Goal: Information Seeking & Learning: Compare options

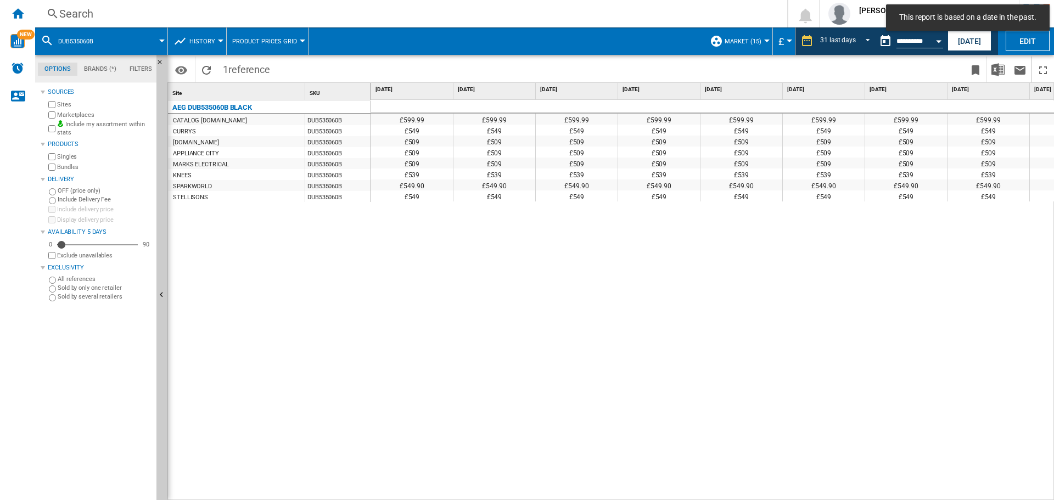
click at [145, 14] on div "Search" at bounding box center [409, 13] width 700 height 15
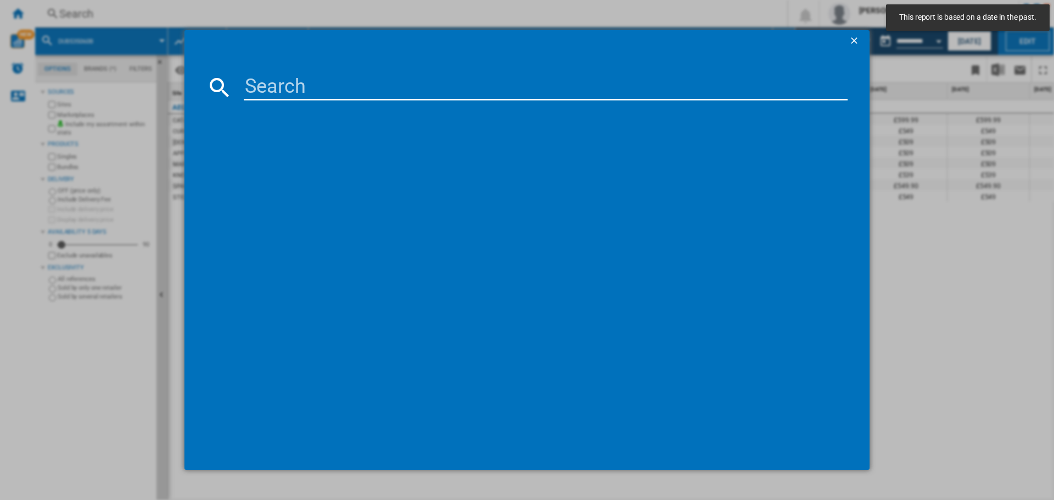
click at [271, 86] on input at bounding box center [546, 87] width 604 height 26
paste input "LFR61944B"
type input "LFR61944B"
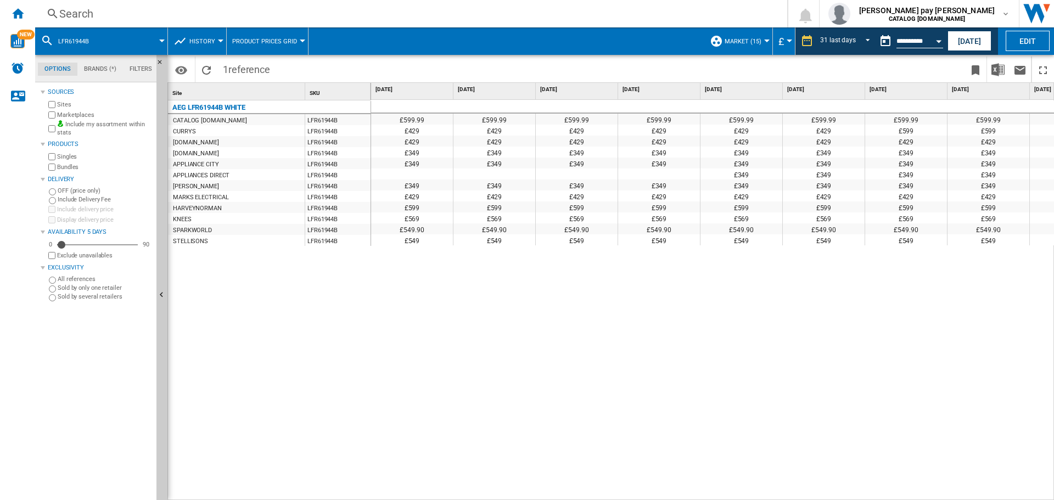
click at [463, 331] on div "£599.99 £599.99 £599.99 £599.99 £599.99 £599.99 £599.99 £599.99 £599.99 £599.99…" at bounding box center [713, 300] width 684 height 401
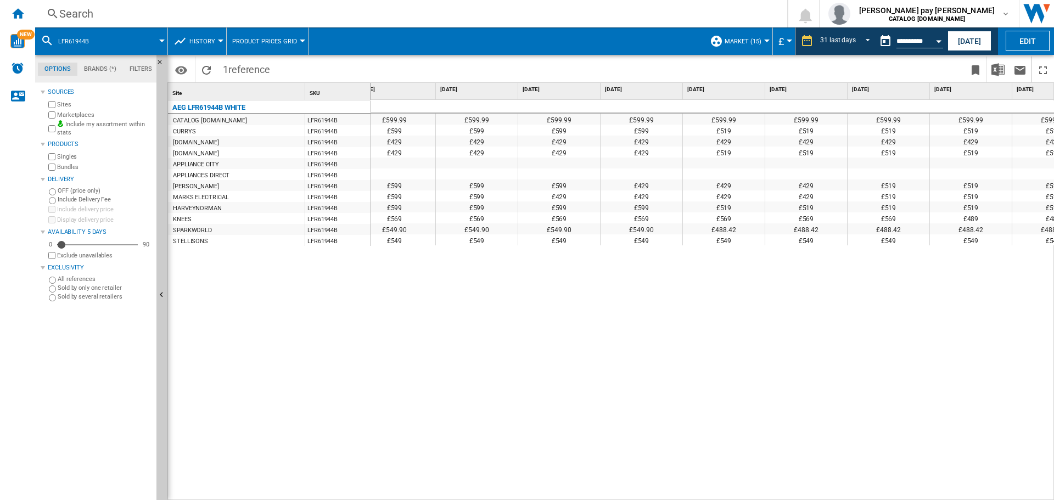
scroll to position [0, 1317]
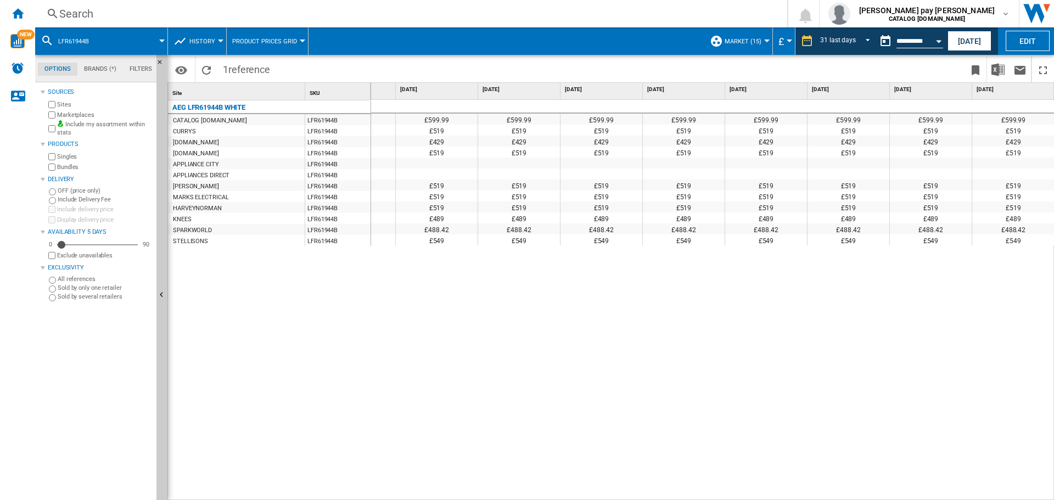
drag, startPoint x: 487, startPoint y: 331, endPoint x: 418, endPoint y: 228, distance: 123.1
click at [480, 319] on div "£599.99 £599.99 £599.99 £599.99 £599.99 £599.99 £599.99 £599.99 £599.99 £599.99…" at bounding box center [713, 300] width 684 height 401
click at [152, 5] on div "Search Search 0 [PERSON_NAME] pay [PERSON_NAME] CATALOG [DOMAIN_NAME] CATALOG […" at bounding box center [544, 13] width 1019 height 27
click at [154, 13] on div "Search" at bounding box center [409, 13] width 700 height 15
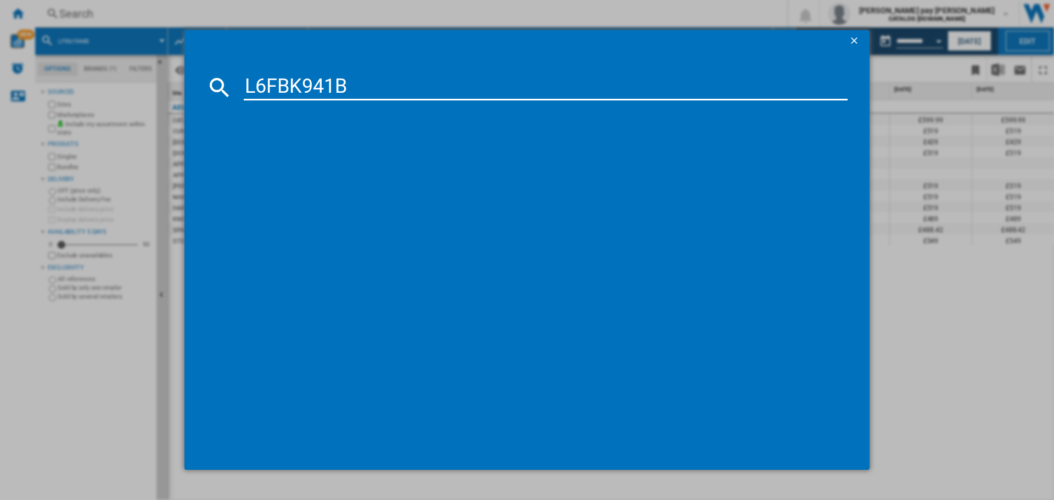
type input "L6FBK941B"
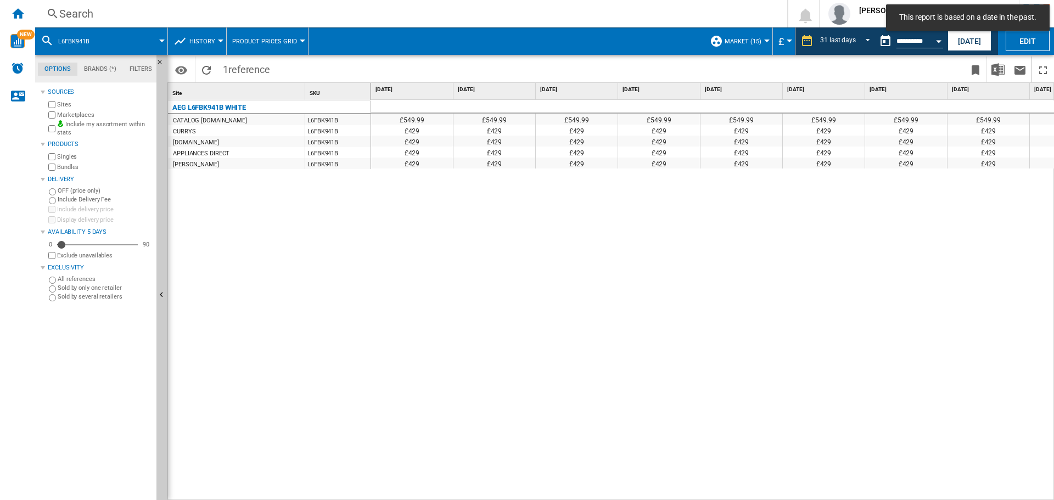
click at [653, 243] on div "£549.99 £549.99 £549.99 £549.99 £549.99 £549.99 £549.99 £549.99 £549.99 £549.99…" at bounding box center [713, 300] width 684 height 401
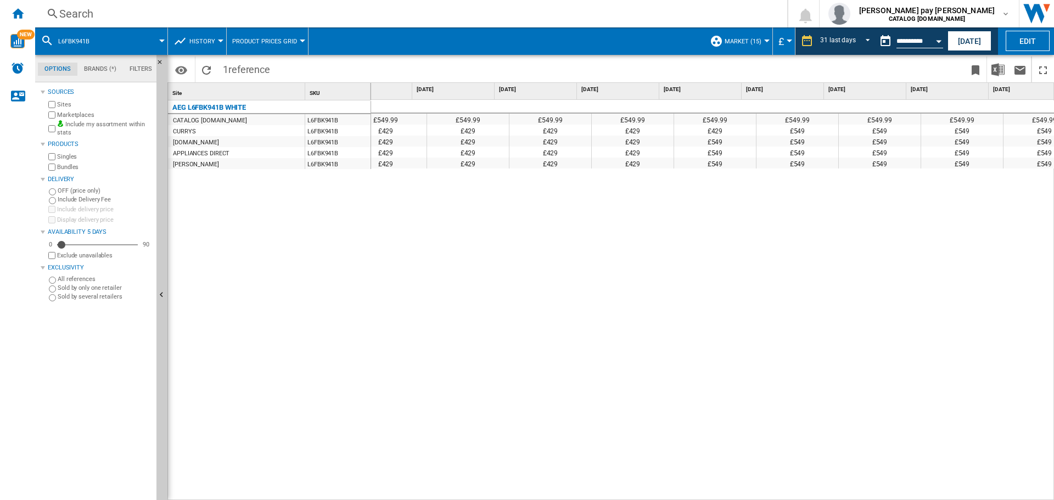
scroll to position [0, 1262]
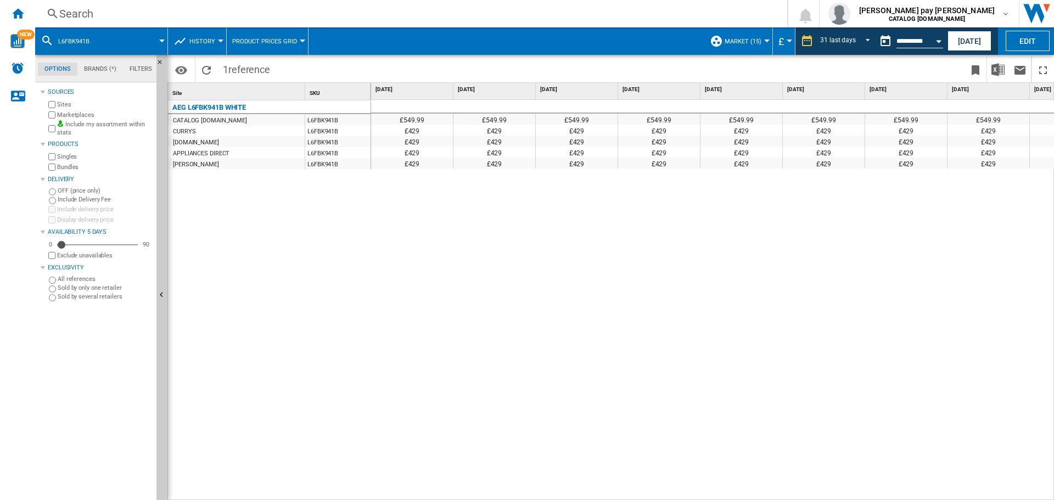
click at [251, 5] on div "Search Search 0 [PERSON_NAME] pay [PERSON_NAME] CATALOG [DOMAIN_NAME] CATALOG […" at bounding box center [544, 13] width 1019 height 27
click at [252, 10] on div "Search" at bounding box center [409, 13] width 700 height 15
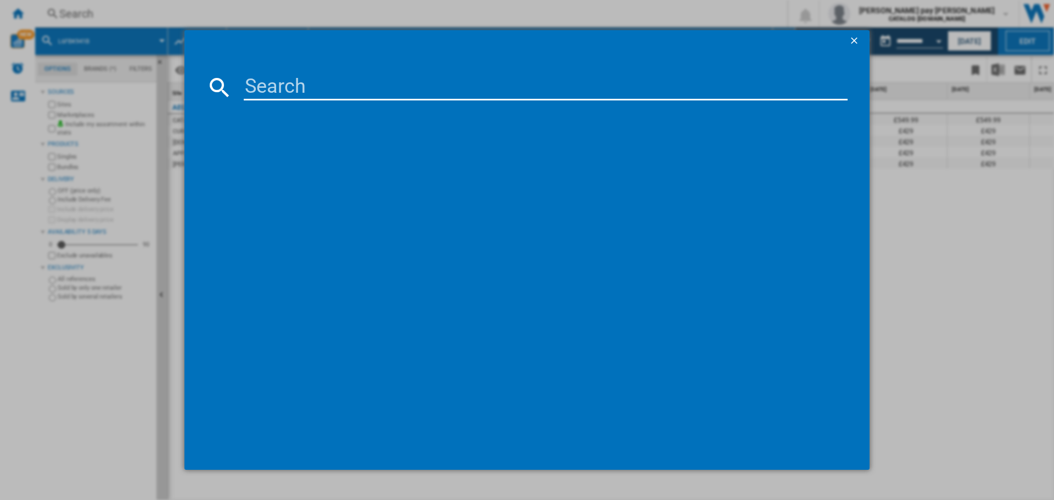
click at [315, 89] on input at bounding box center [546, 87] width 604 height 26
type input "LFX50142B"
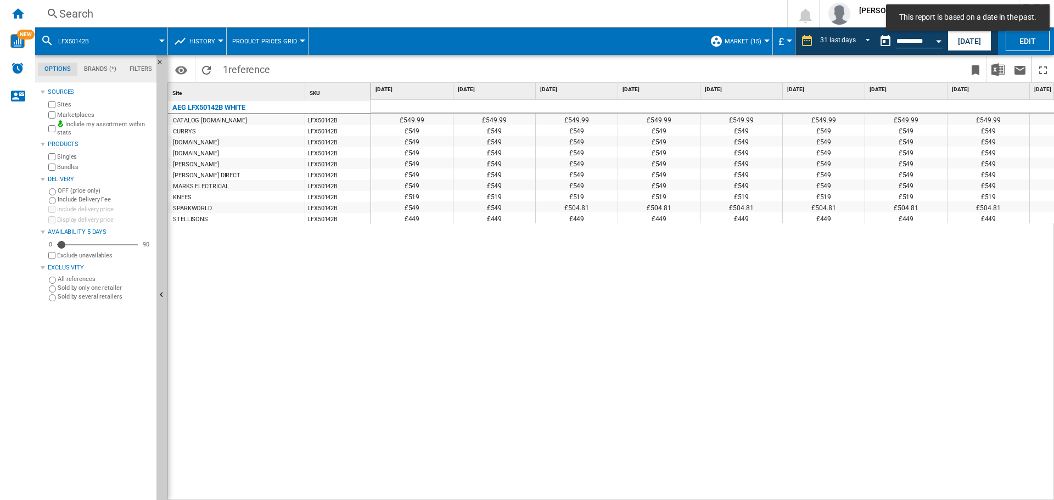
click at [766, 427] on div "£549.99 £549.99 £549.99 £549.99 £549.99 £549.99 £549.99 £549.99 £549.99 £549.99…" at bounding box center [713, 300] width 684 height 401
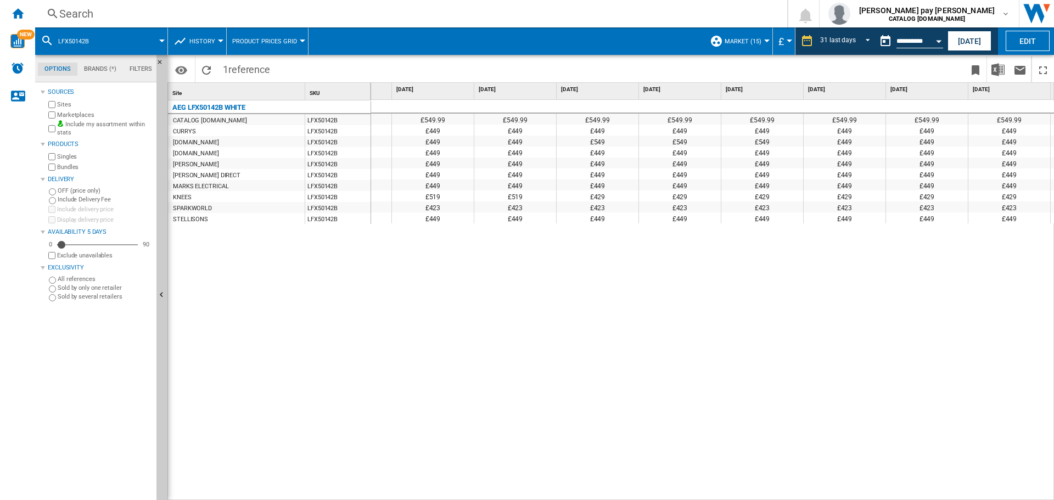
scroll to position [0, 1639]
drag, startPoint x: 297, startPoint y: 234, endPoint x: 278, endPoint y: 217, distance: 25.3
click at [298, 236] on div "AEG LFX50142B WHITE CATALOG [DOMAIN_NAME] LFX50142B CURRYS LFX50142B [DOMAIN_NA…" at bounding box center [269, 297] width 203 height 395
click at [205, 12] on div "Search" at bounding box center [409, 13] width 700 height 15
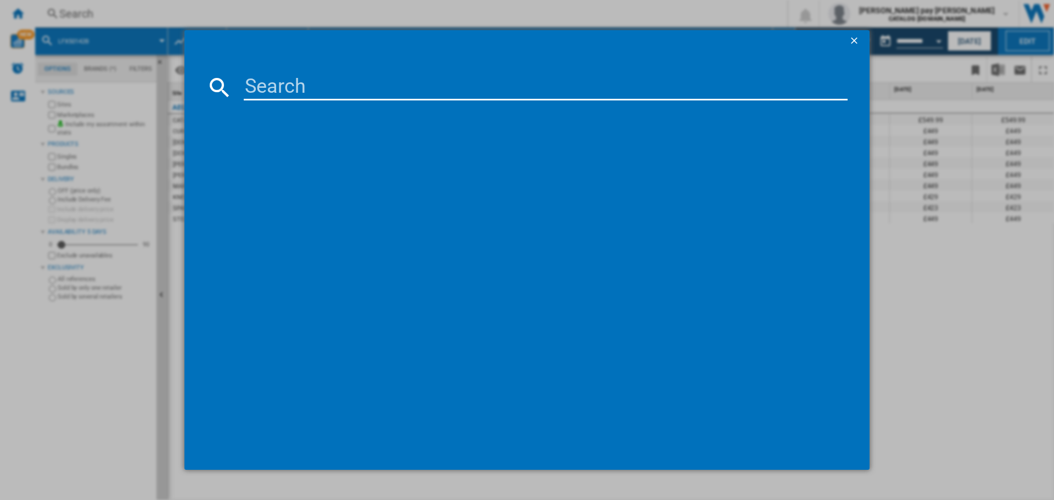
click at [349, 95] on input at bounding box center [546, 87] width 604 height 26
type input "TR849P4B"
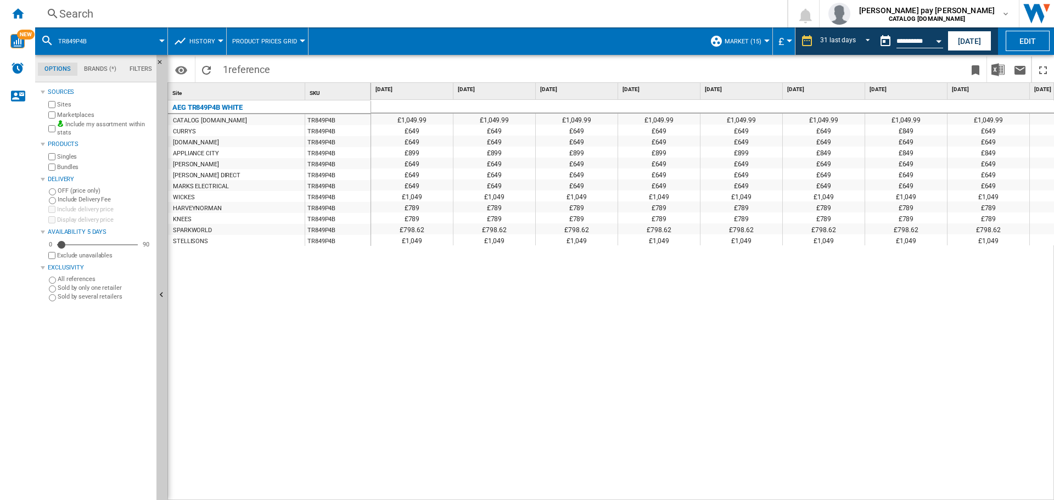
click at [357, 288] on div "AEG TR849P4B WHITE CATALOG [DOMAIN_NAME] TR849P4B CURRYS TR849P4B [DOMAIN_NAME]…" at bounding box center [269, 297] width 203 height 395
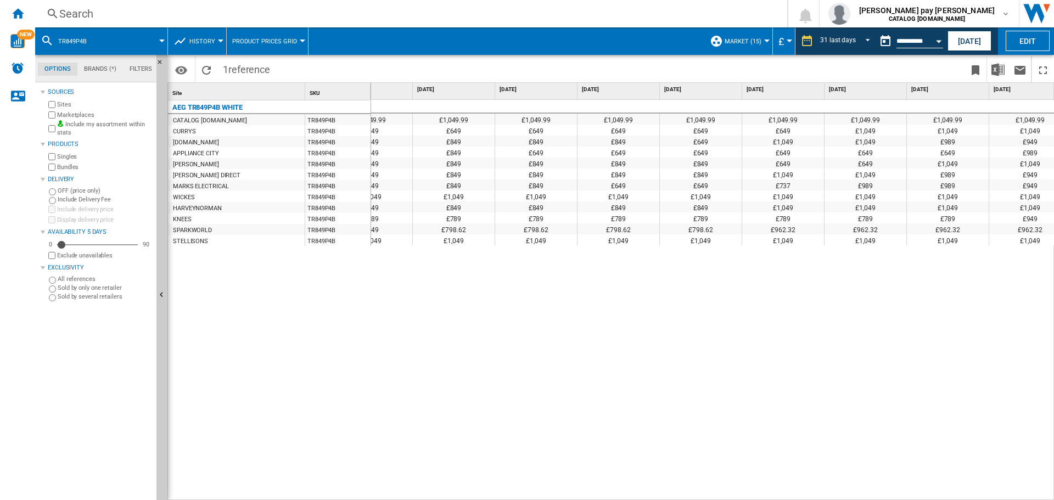
scroll to position [0, 995]
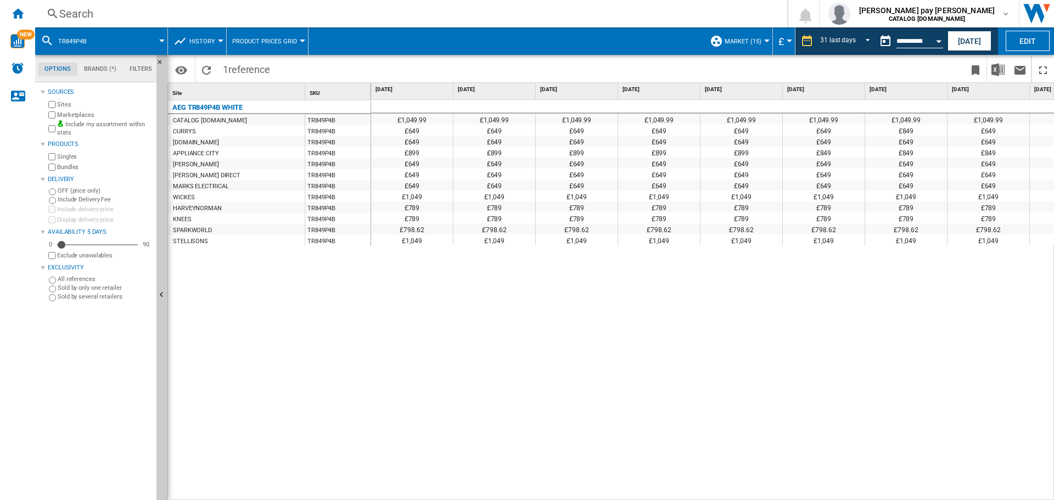
drag, startPoint x: 394, startPoint y: 306, endPoint x: 184, endPoint y: 41, distance: 338.5
click at [390, 296] on div "£1,049.99 £1,049.99 £1,049.99 £1,049.99 £1,049.99 £1,049.99 £1,049.99 £1,049.99…" at bounding box center [713, 300] width 684 height 401
click at [175, 14] on div "Search" at bounding box center [409, 13] width 700 height 15
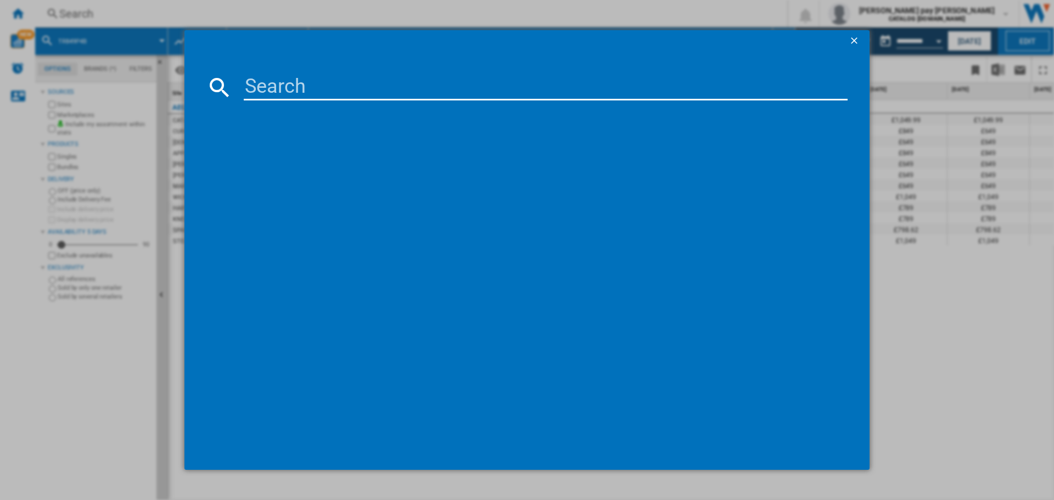
click at [254, 90] on input at bounding box center [546, 87] width 604 height 26
type input "TR959M6BC"
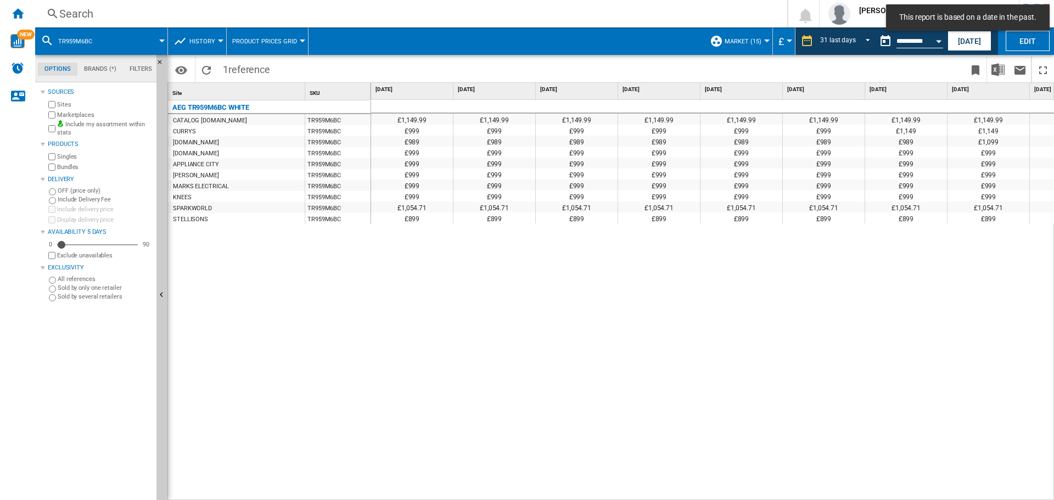
click at [557, 278] on div "£1,149.99 £1,149.99 £1,149.99 £1,149.99 £1,149.99 £1,149.99 £1,149.99 £1,149.99…" at bounding box center [713, 300] width 684 height 401
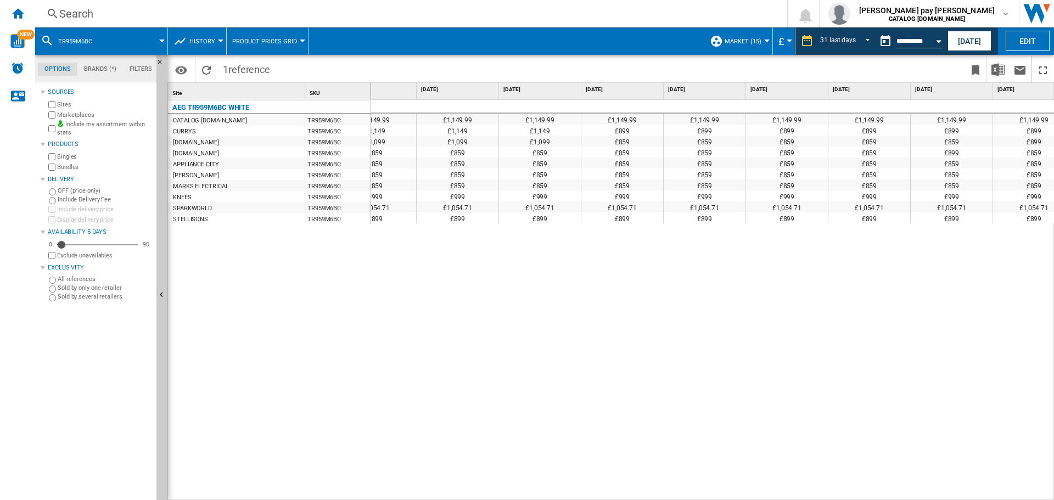
scroll to position [0, 1074]
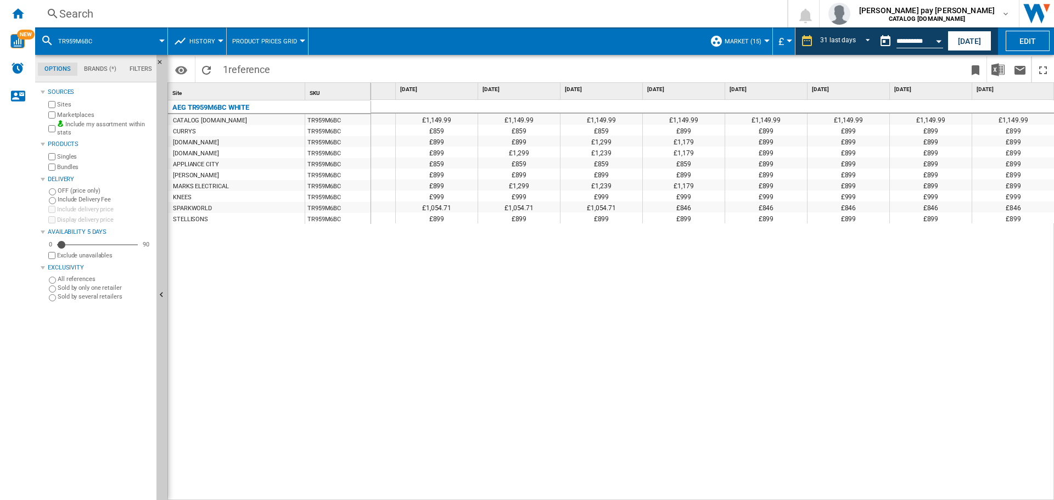
click at [126, 18] on div "Search" at bounding box center [409, 13] width 700 height 15
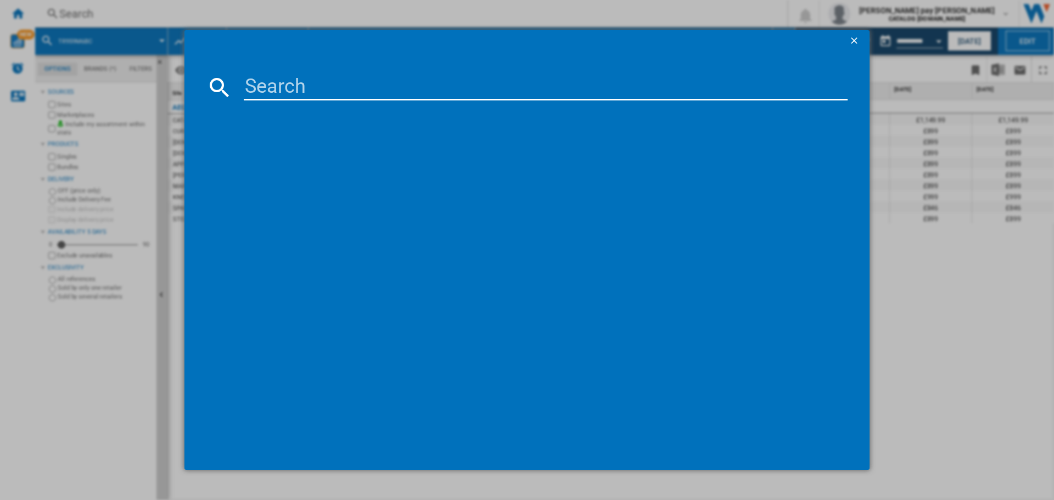
click at [260, 80] on input at bounding box center [546, 87] width 604 height 26
type input "TXH508A4R"
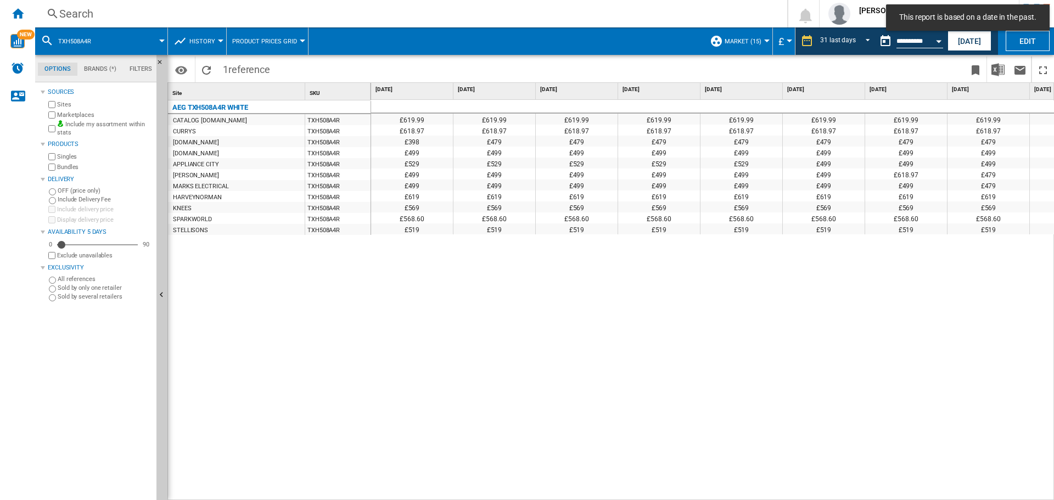
click at [513, 463] on div "£619.99 £619.99 £619.99 £619.99 £619.99 £619.99 £619.99 £619.99 £619.99 £619.99…" at bounding box center [713, 300] width 684 height 401
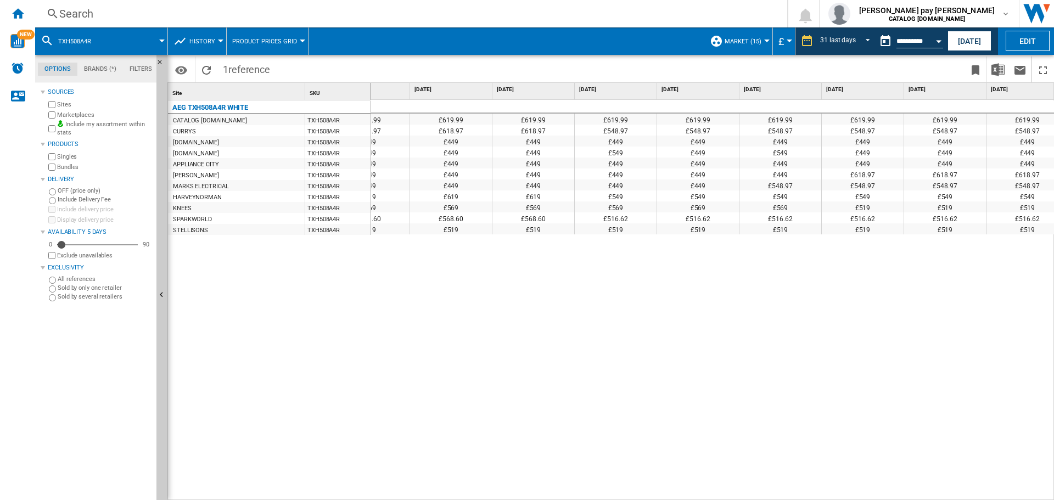
scroll to position [0, 1374]
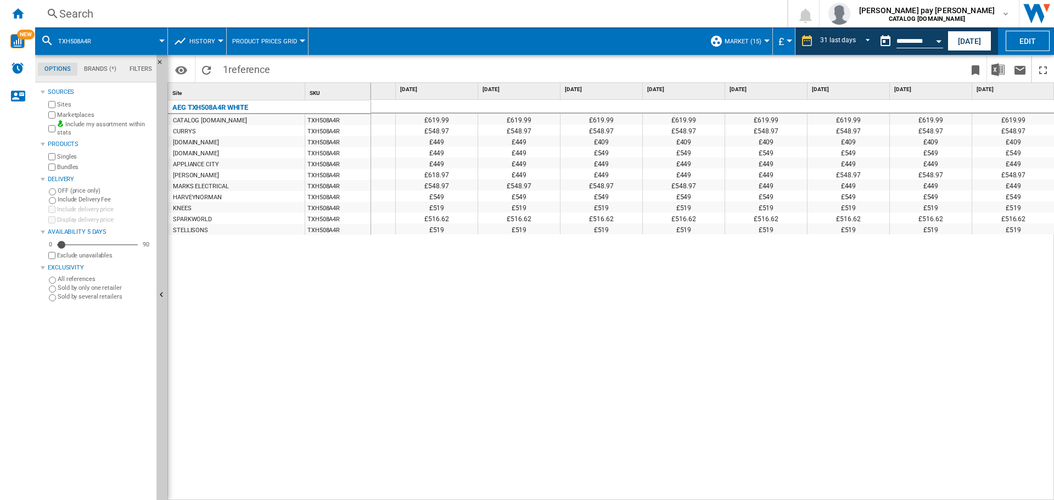
click at [684, 316] on div "£619.99 £619.99 £619.99 £619.99 £619.99 £619.99 £619.99 £619.99 £619.99 £619.99…" at bounding box center [713, 300] width 684 height 401
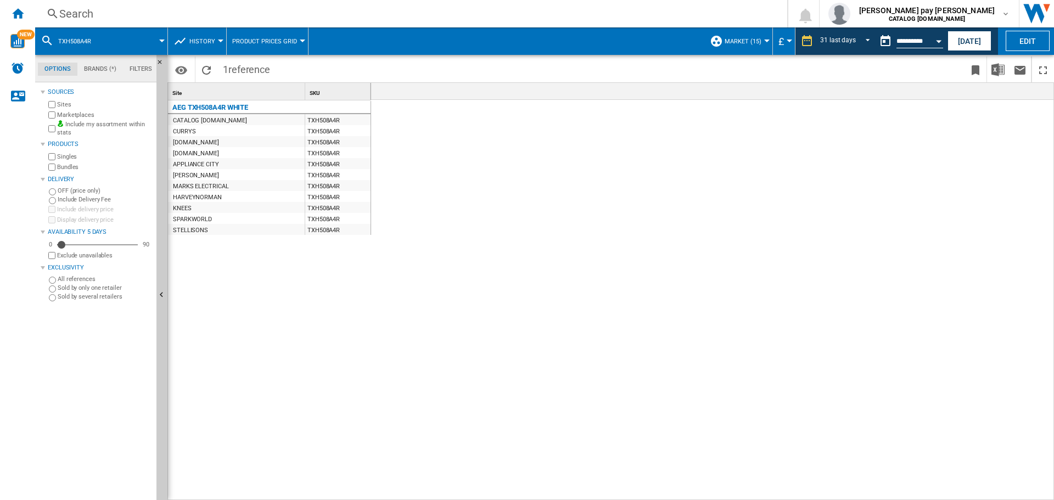
scroll to position [0, 1952]
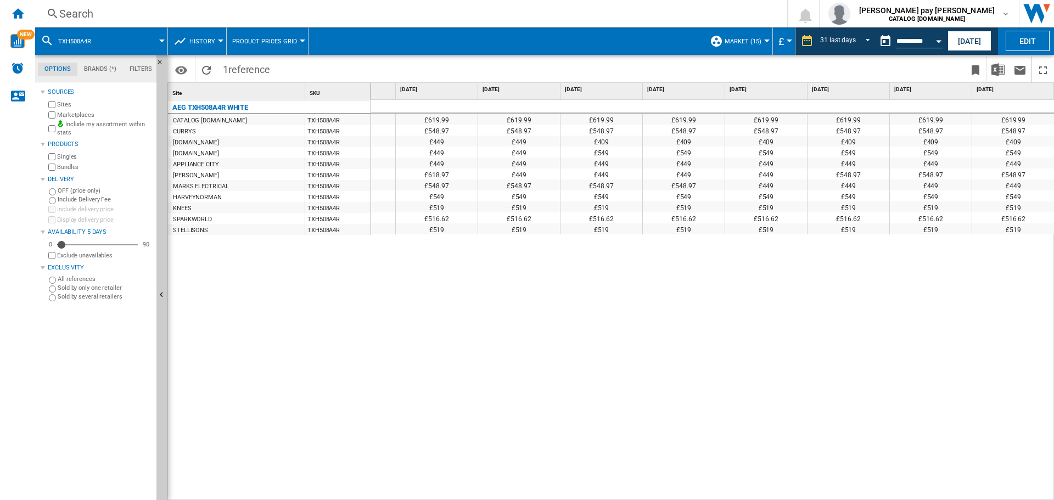
drag, startPoint x: 602, startPoint y: 382, endPoint x: 417, endPoint y: 201, distance: 258.6
click at [605, 376] on div "£619.99 £619.99 £619.99 £619.99 £619.99 £619.99 £619.99 £619.99 £619.99 £619.99…" at bounding box center [713, 300] width 684 height 401
click at [148, 9] on div "Search" at bounding box center [409, 13] width 700 height 15
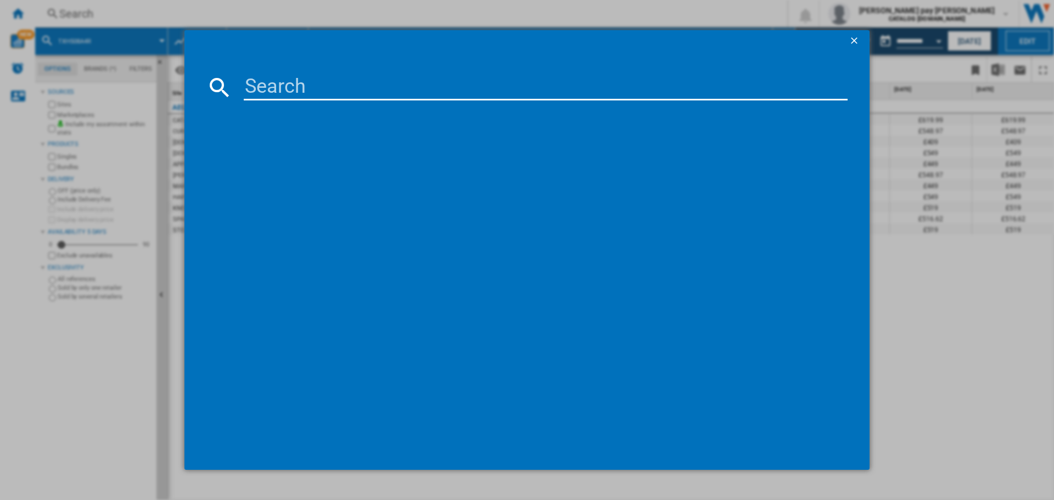
click at [296, 92] on input at bounding box center [546, 87] width 604 height 26
type input "LWX60746B"
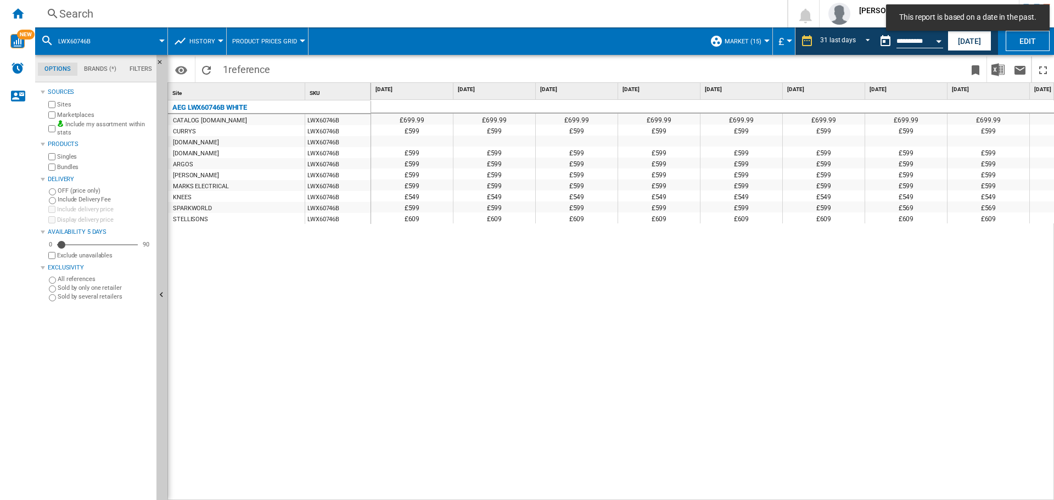
click at [529, 308] on div "£699.99 £699.99 £699.99 £699.99 £699.99 £699.99 £699.99 £699.99 £699.99 £699.99…" at bounding box center [713, 300] width 684 height 401
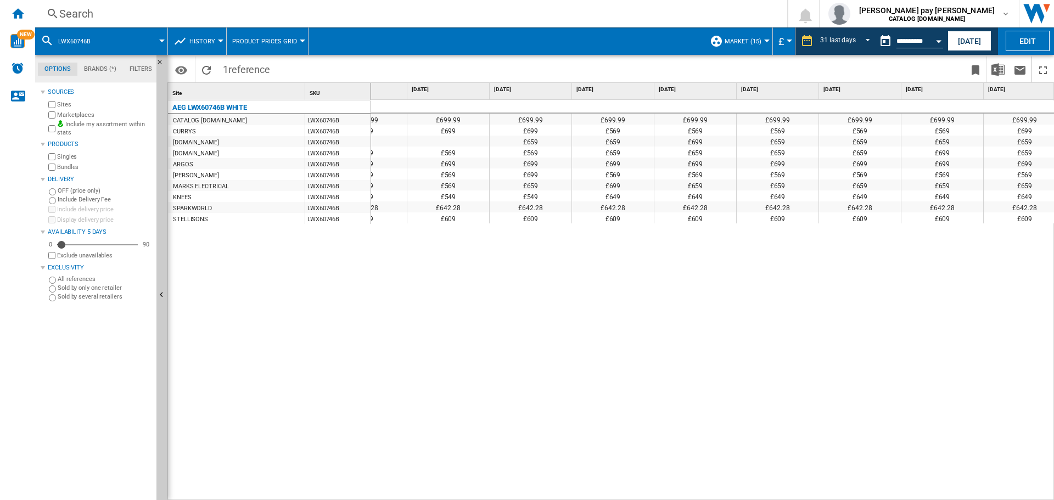
scroll to position [0, 1624]
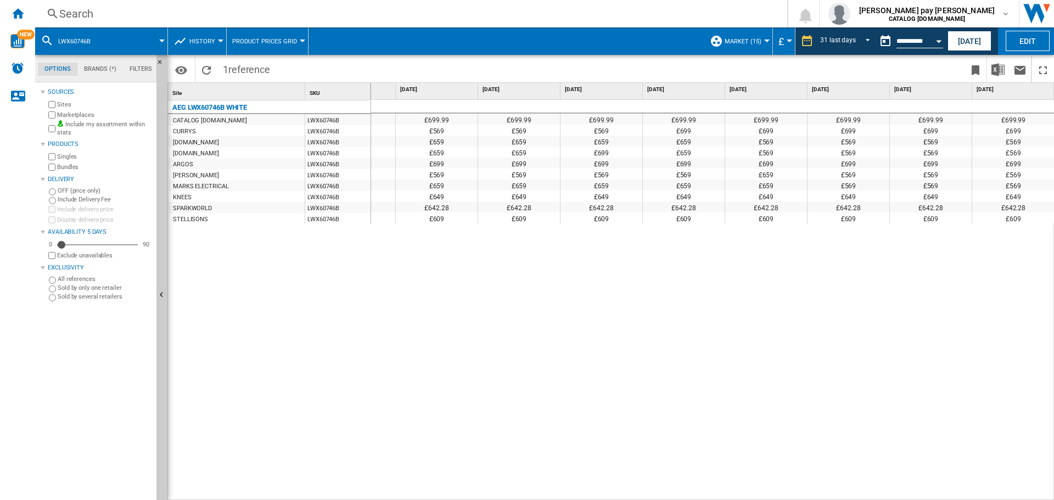
click at [443, 358] on div "£699.99 £699.99 £699.99 £699.99 £699.99 £699.99 £699.99 £699.99 £699.99 £699.99…" at bounding box center [713, 300] width 684 height 401
click at [232, 14] on div "Search" at bounding box center [409, 13] width 700 height 15
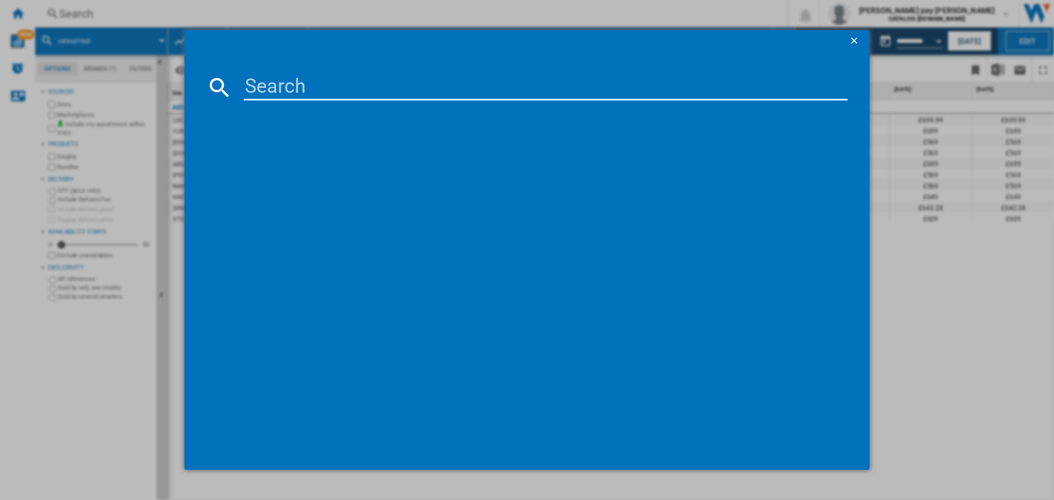
click at [273, 86] on input at bounding box center [546, 87] width 604 height 26
type input "LFR741144B"
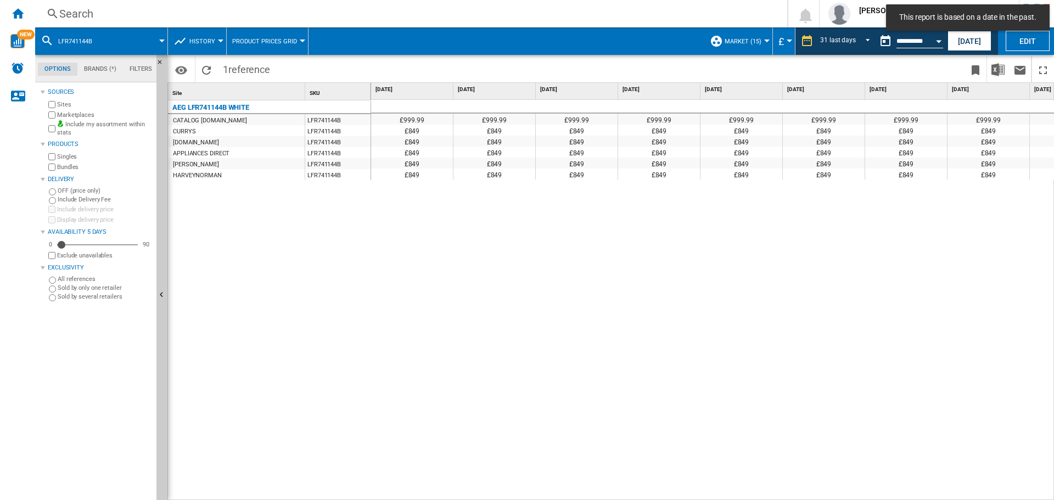
click at [516, 225] on div "£999.99 £999.99 £999.99 £999.99 £999.99 £999.99 £999.99 £999.99 £999.99 £999.99…" at bounding box center [713, 300] width 684 height 401
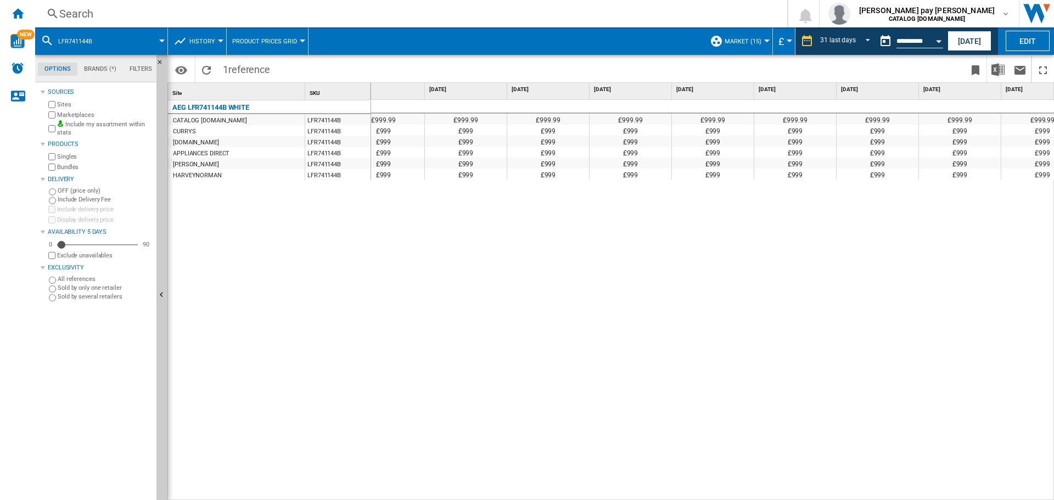
click at [480, 289] on div "£999.99 £999.99 £999.99 £999.99 £999.99 £999.99 £999.99 £999.99 £999.99 £999.99…" at bounding box center [713, 300] width 684 height 401
click at [196, 9] on div "Search" at bounding box center [409, 13] width 700 height 15
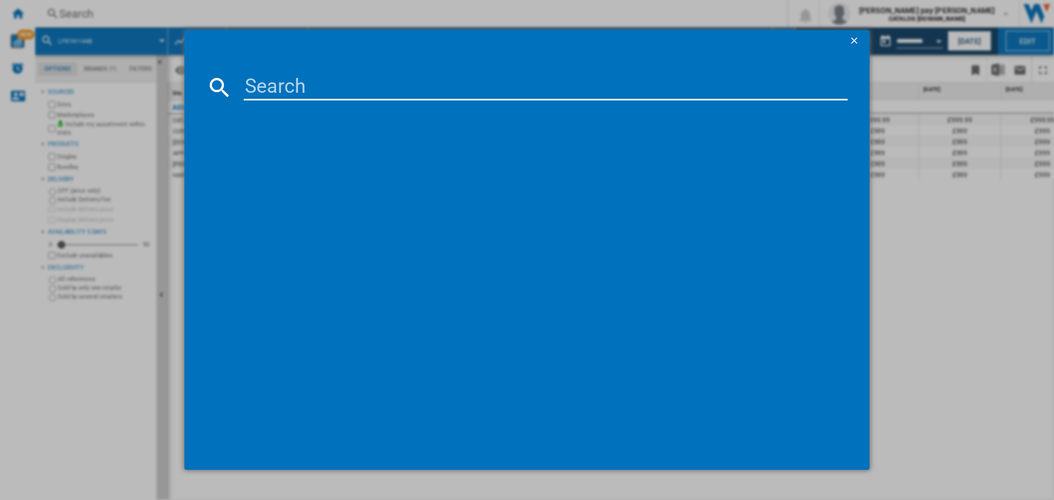
click at [315, 93] on input at bounding box center [546, 87] width 604 height 26
type input "LWR8516O5UD"
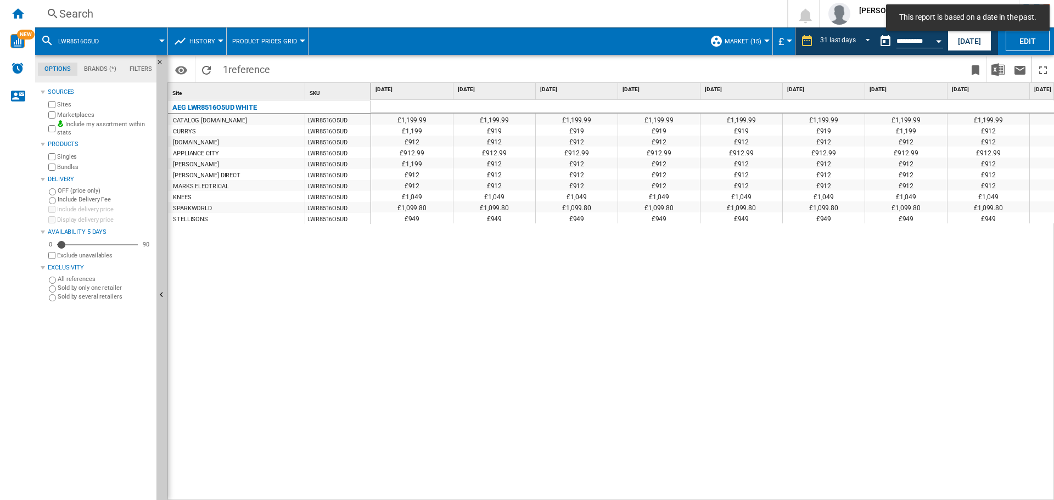
click at [502, 334] on div "£1,199.99 £1,199.99 £1,199.99 £1,199.99 £1,199.99 £1,199.99 £1,199.99 £1,199.99…" at bounding box center [713, 300] width 684 height 401
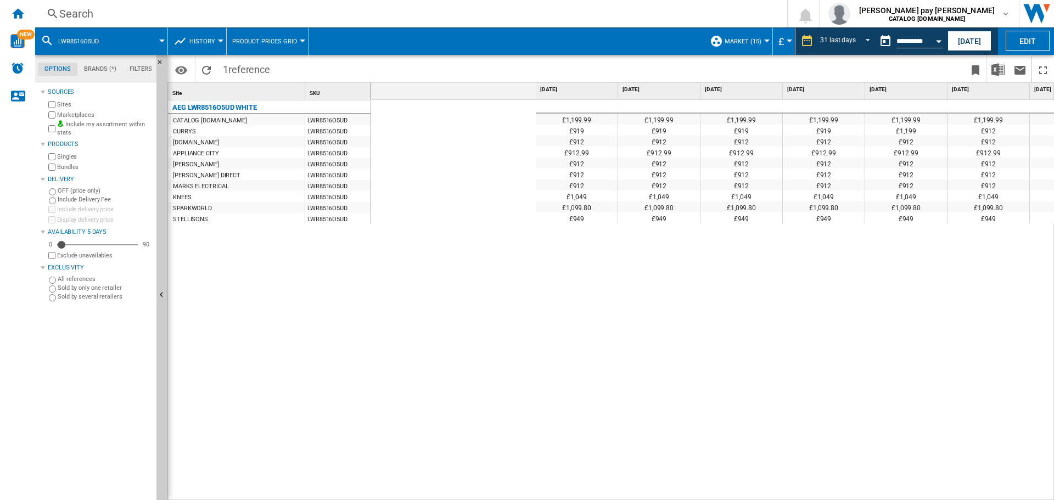
scroll to position [0, 491]
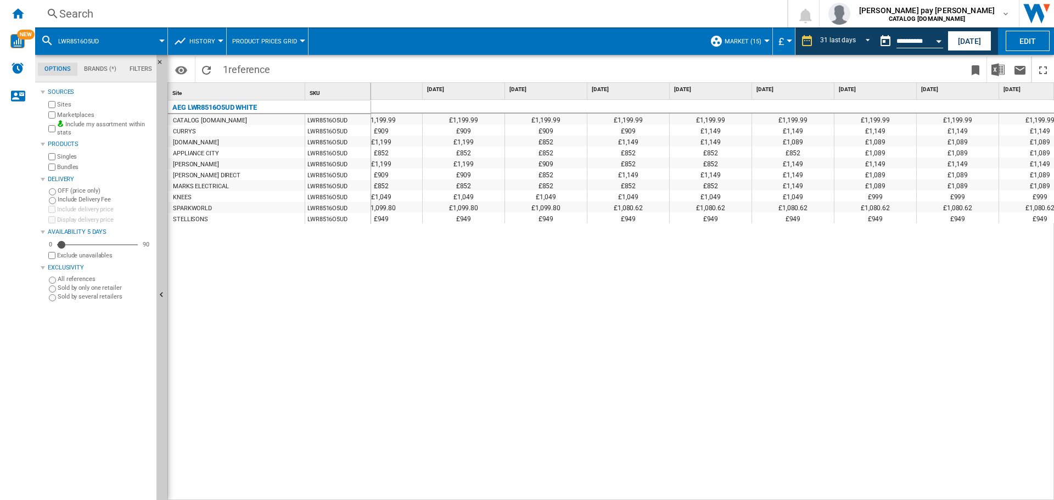
drag, startPoint x: 396, startPoint y: 280, endPoint x: 354, endPoint y: 205, distance: 85.8
click at [396, 280] on div "£1,199.99 £1,199.99 £1,199.99 £1,199.99 £1,199.99 £1,199.99 £1,199.99 £1,199.99…" at bounding box center [713, 300] width 684 height 401
click at [161, 14] on div "Search" at bounding box center [409, 13] width 700 height 15
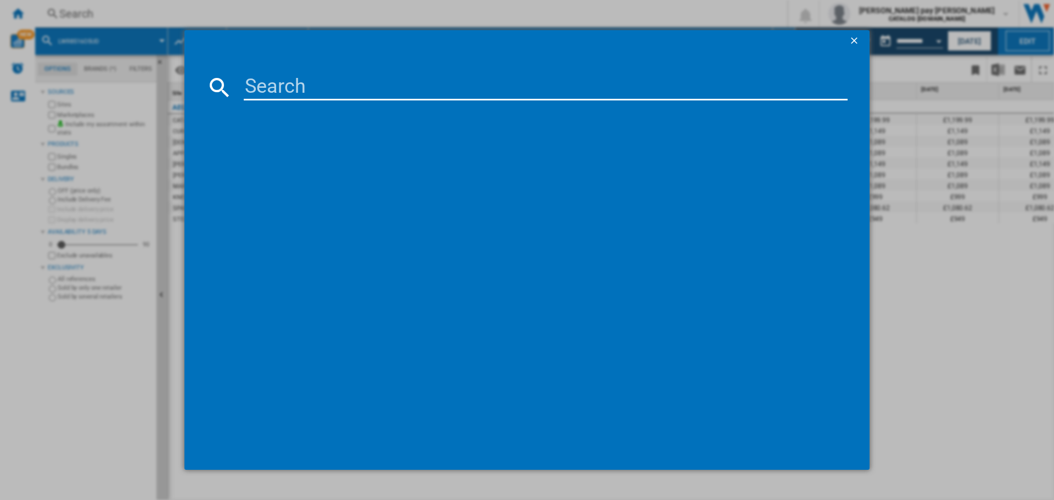
click at [338, 98] on input at bounding box center [546, 87] width 604 height 26
type input "LFR74944UD"
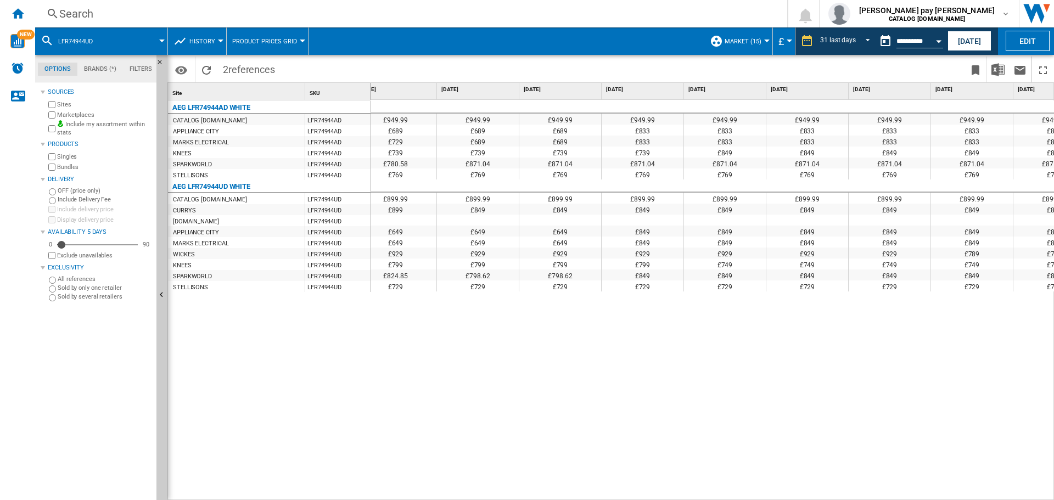
scroll to position [0, 1677]
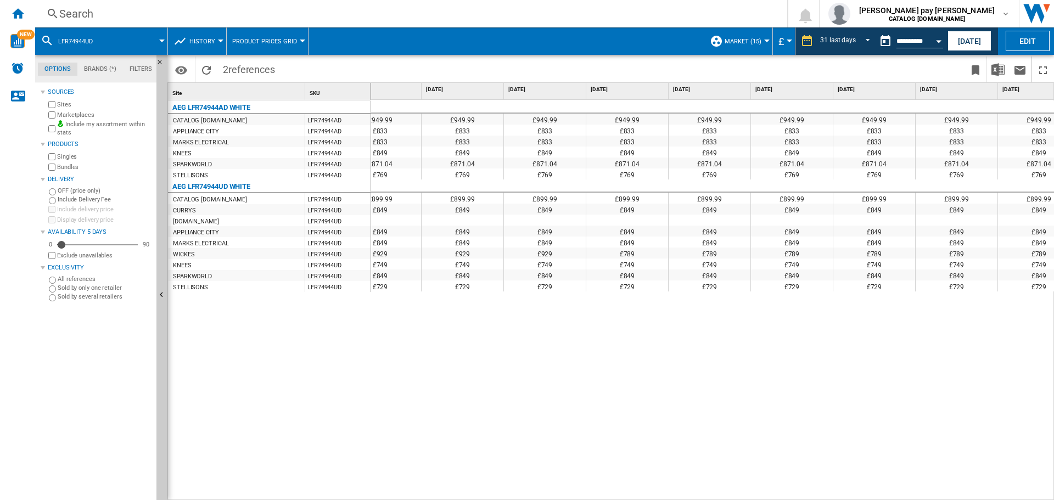
click at [340, 398] on div "AEG LFR74944AD WHITE CATALOG [DOMAIN_NAME] LFR74944AD [GEOGRAPHIC_DATA] LFR7494…" at bounding box center [269, 297] width 203 height 395
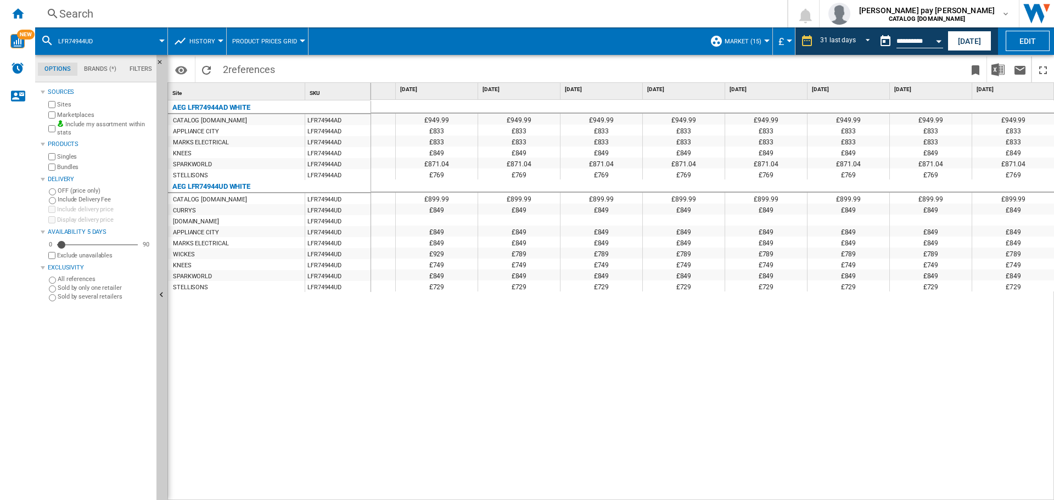
drag, startPoint x: 700, startPoint y: 382, endPoint x: 708, endPoint y: 382, distance: 8.2
click at [700, 382] on div "£949.99 £949.99 £949.99 £949.99 £949.99 £949.99 £949.99 £949.99 £949.99 £949.99…" at bounding box center [713, 300] width 684 height 401
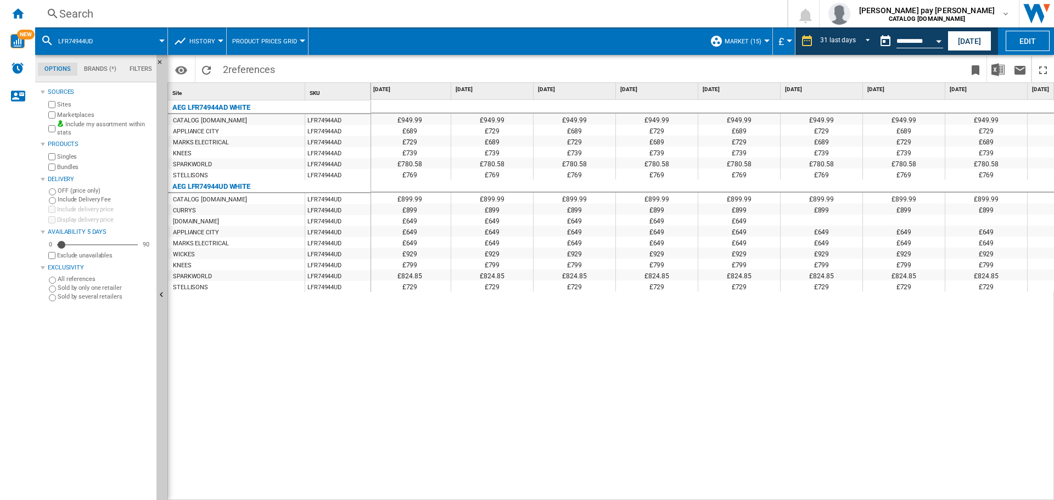
scroll to position [0, 542]
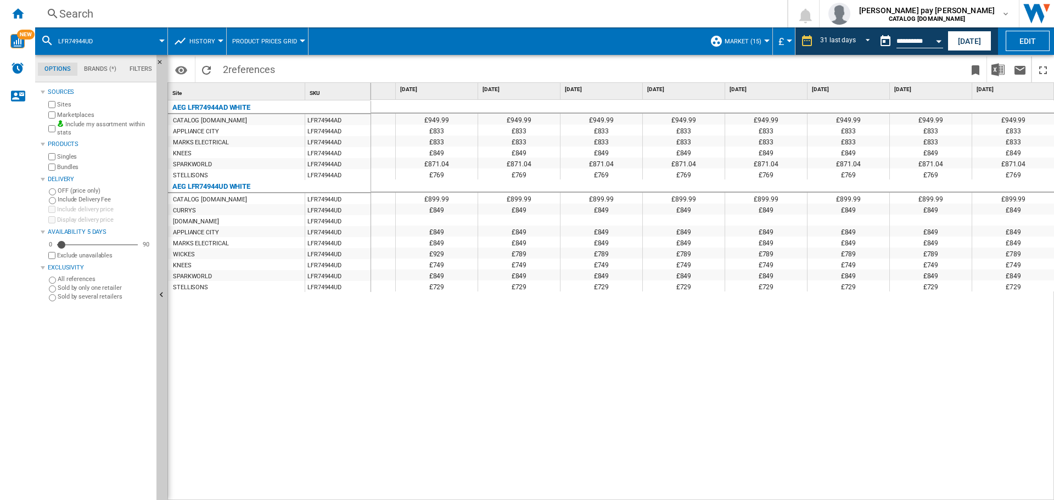
click at [183, 13] on div "Search" at bounding box center [409, 13] width 700 height 15
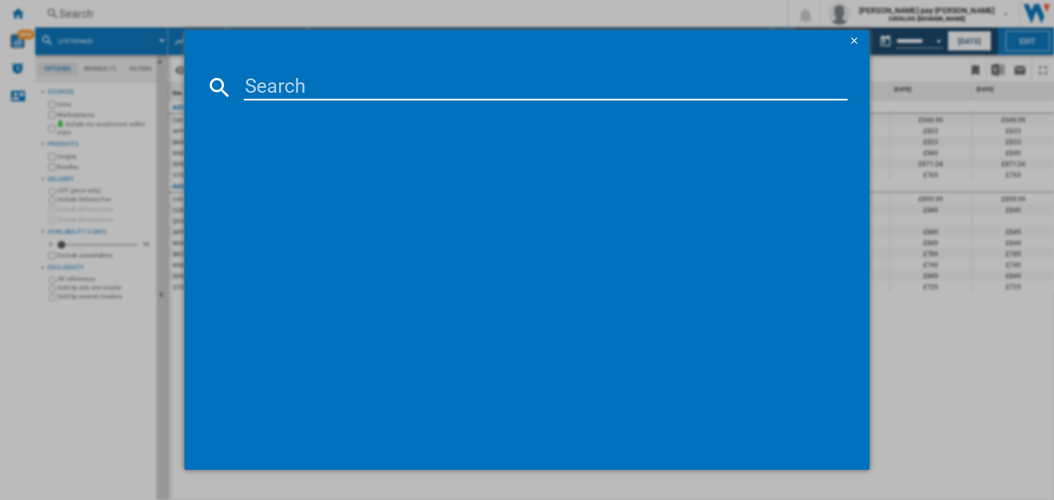
click at [273, 93] on input at bounding box center [546, 87] width 604 height 26
type input "TR718L4B"
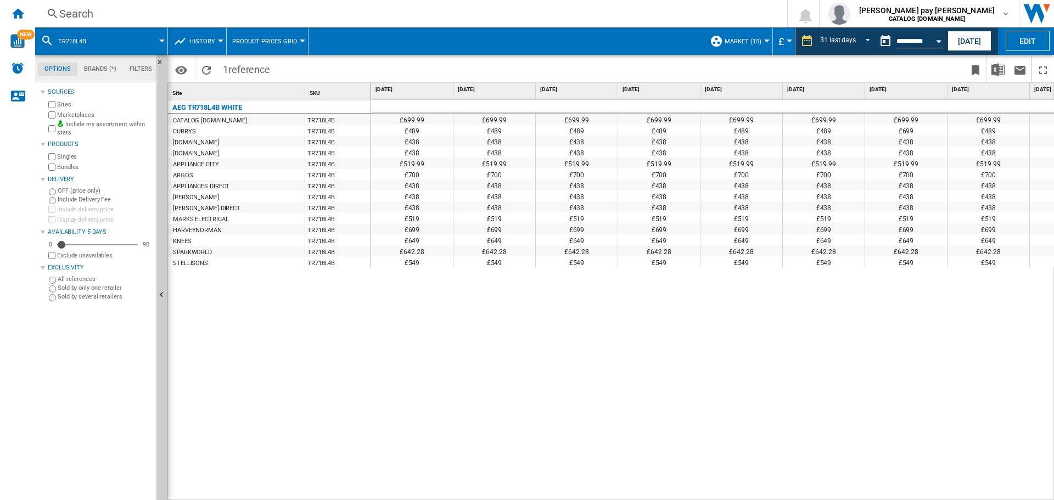
click at [504, 384] on div "£699.99 £699.99 £699.99 £699.99 £699.99 £699.99 £699.99 £699.99 £699.99 £699.99…" at bounding box center [713, 300] width 684 height 401
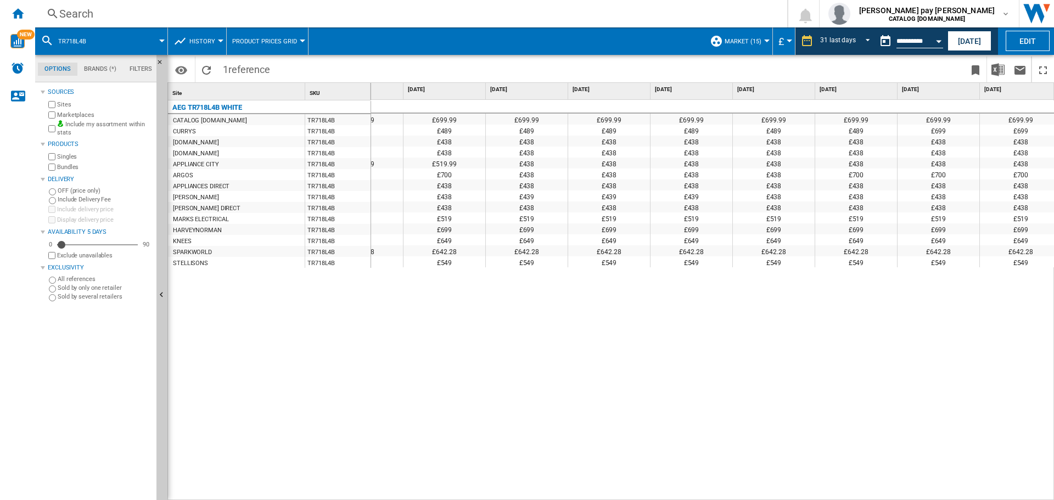
scroll to position [0, 568]
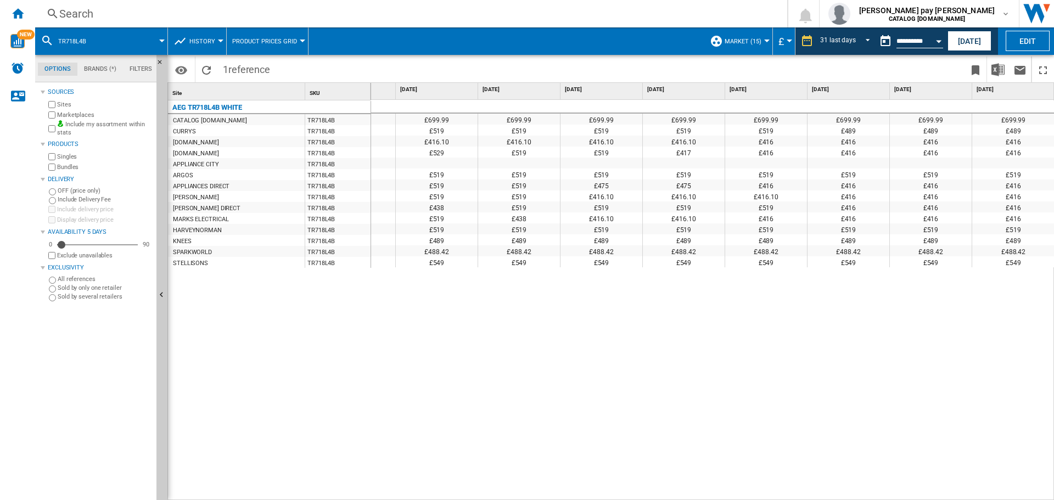
click at [695, 458] on div "£699.99 £699.99 £699.99 £699.99 £699.99 £699.99 £699.99 £699.99 £699.99 £699.99…" at bounding box center [713, 300] width 684 height 401
click at [159, 10] on div "Search" at bounding box center [409, 13] width 700 height 15
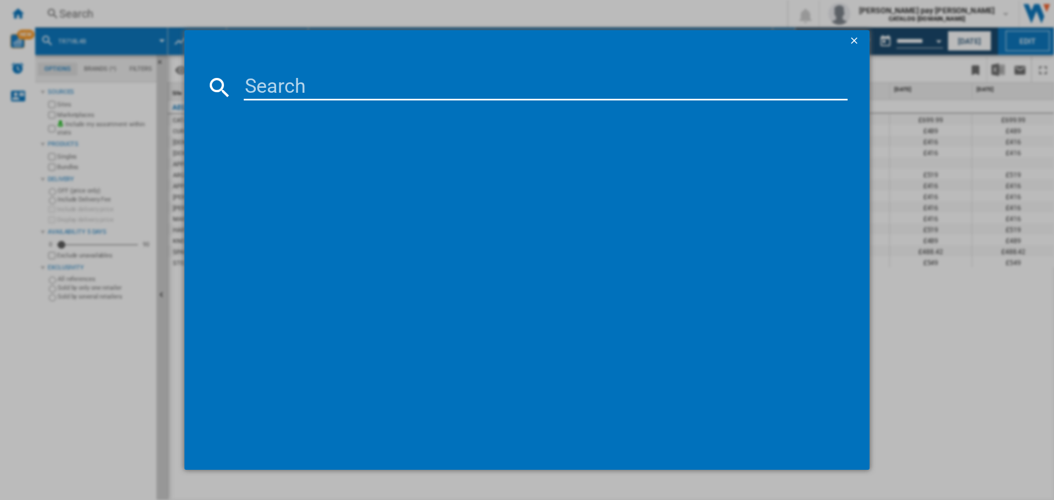
click at [289, 90] on input at bounding box center [546, 87] width 604 height 26
type input "LFR61144B"
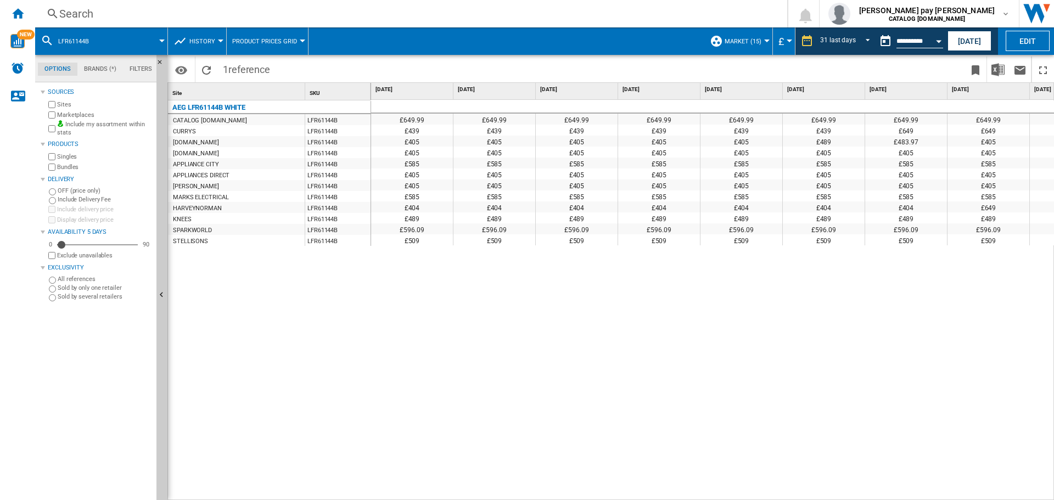
drag, startPoint x: 510, startPoint y: 348, endPoint x: 494, endPoint y: 394, distance: 48.1
click at [512, 348] on div "£649.99 £649.99 £649.99 £649.99 £649.99 £649.99 £649.99 £649.99 £649.99 £649.99…" at bounding box center [713, 300] width 684 height 401
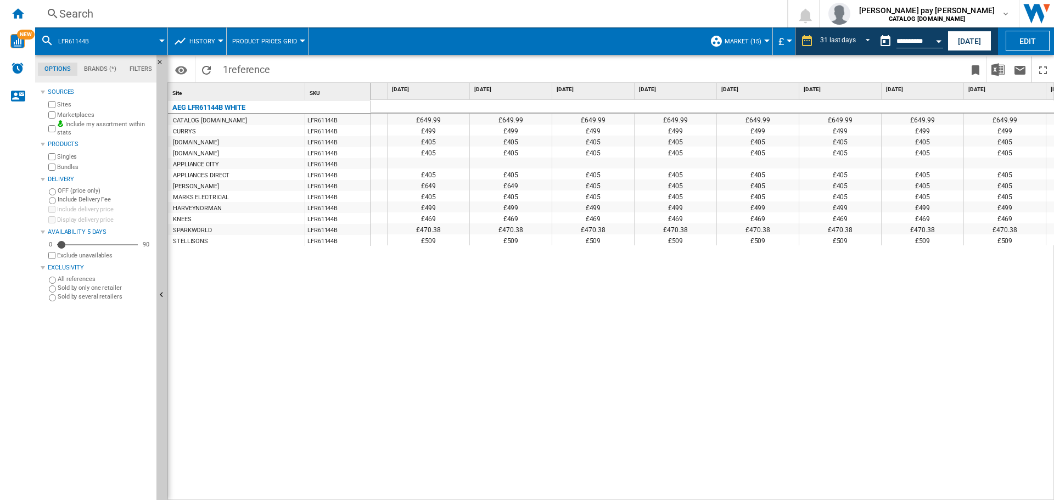
scroll to position [0, 1952]
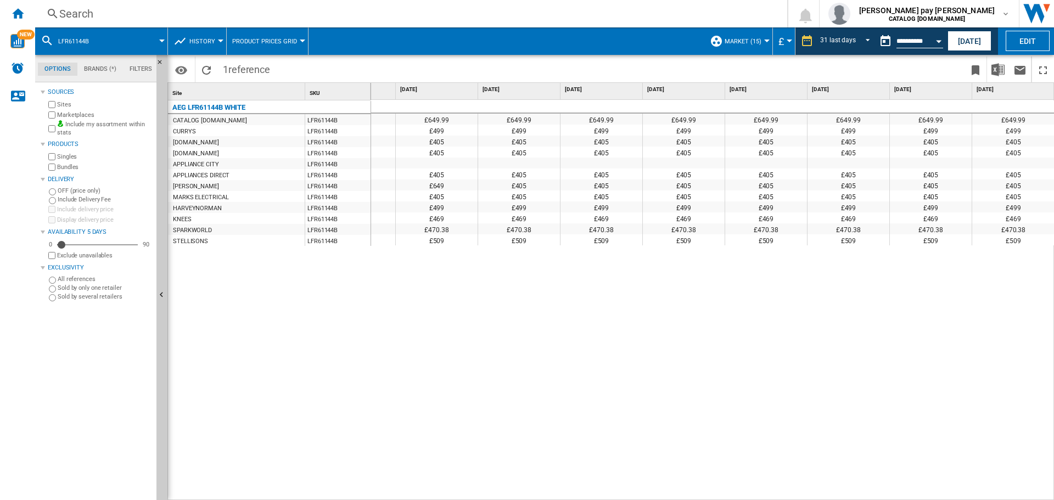
click at [170, 9] on div "Search" at bounding box center [409, 13] width 700 height 15
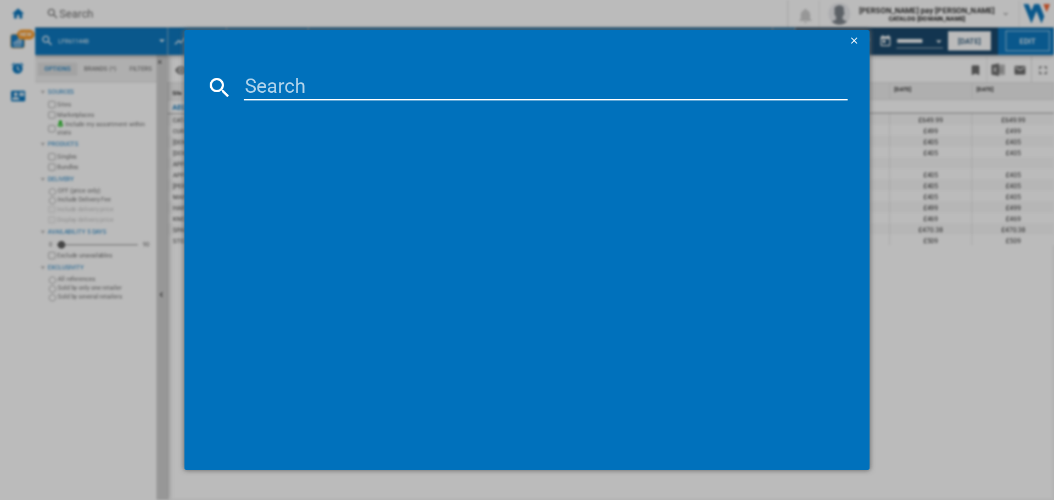
click at [275, 89] on input at bounding box center [546, 87] width 604 height 26
type input "TR718A4B"
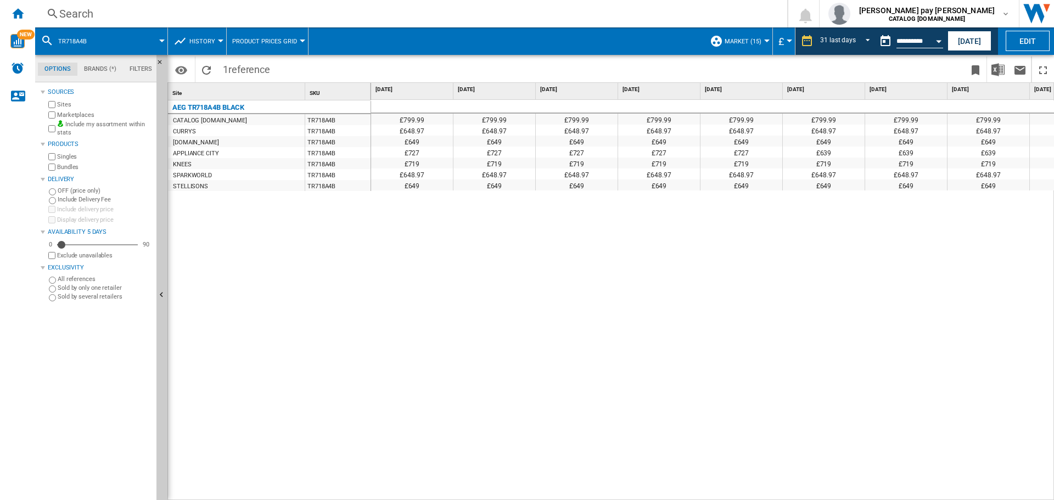
click at [712, 226] on div "£799.99 £799.99 £799.99 £799.99 £799.99 £799.99 £799.99 £799.99 £799.99 £799.99…" at bounding box center [713, 300] width 684 height 401
drag, startPoint x: 339, startPoint y: 218, endPoint x: 254, endPoint y: 91, distance: 152.5
click at [340, 214] on div "AEG TR718A4B BLACK CATALOG [DOMAIN_NAME] TR718A4B CURRYS TR718A4B [DOMAIN_NAME]…" at bounding box center [269, 297] width 203 height 395
click at [196, 4] on div "Search Search 0 [PERSON_NAME] pay [PERSON_NAME] CATALOG [DOMAIN_NAME] CATALOG […" at bounding box center [544, 13] width 1019 height 27
click at [206, 19] on div "Search" at bounding box center [409, 13] width 700 height 15
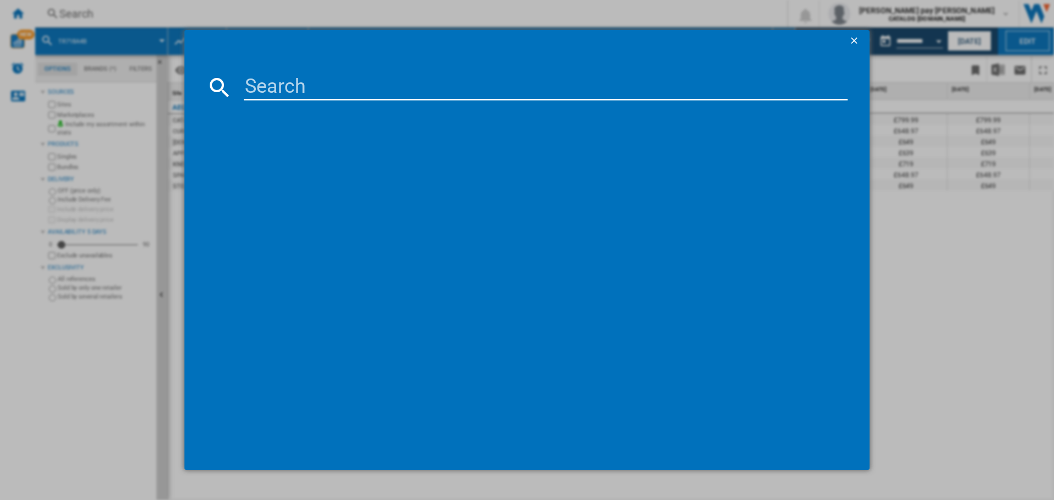
click at [309, 94] on input at bounding box center [546, 87] width 604 height 26
type input "LWR7185M4B"
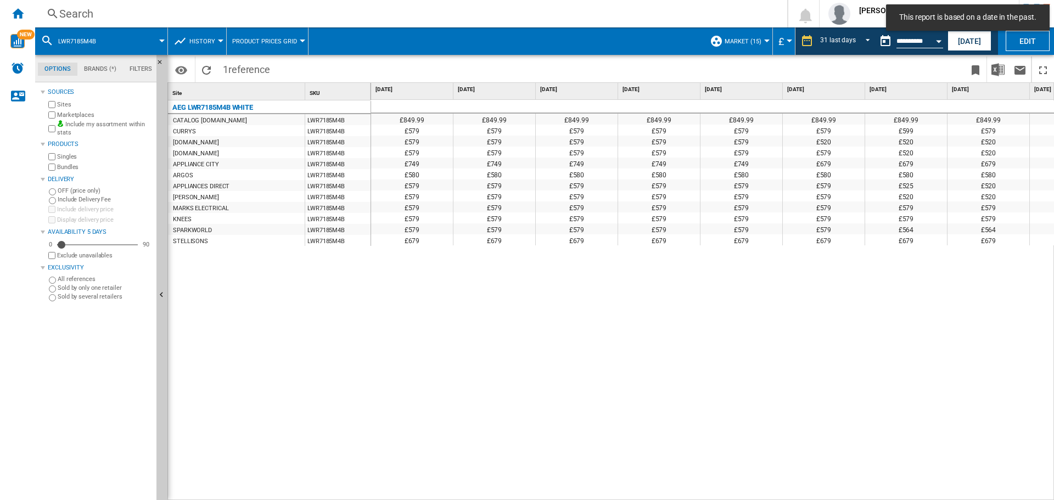
click at [744, 248] on div "£849.99 £849.99 £849.99 £849.99 £849.99 £849.99 £849.99 £849.99 £849.99 £849.99…" at bounding box center [713, 300] width 684 height 401
click at [533, 425] on div "£849.99 £849.99 £849.99 £849.99 £849.99 £849.99 £849.99 £849.99 £849.99 £849.99…" at bounding box center [713, 300] width 684 height 401
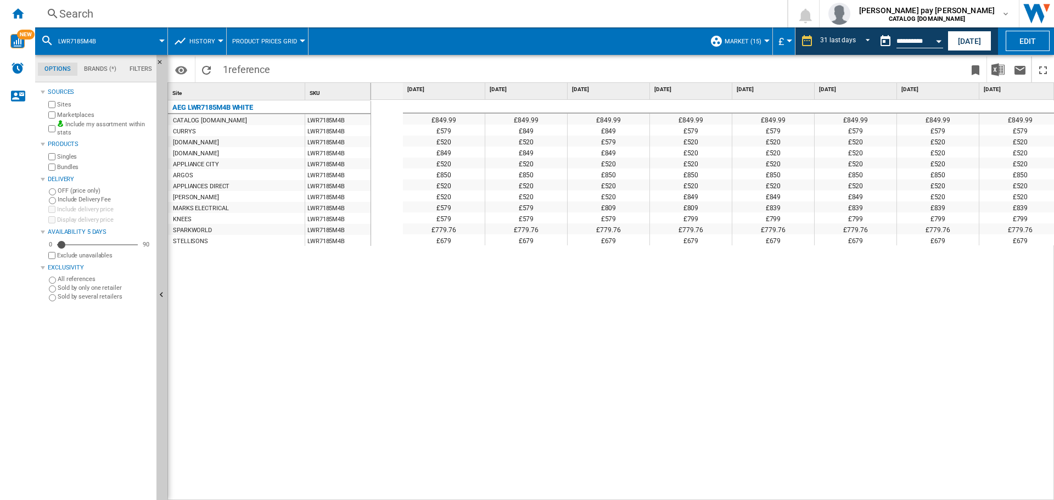
scroll to position [0, 1952]
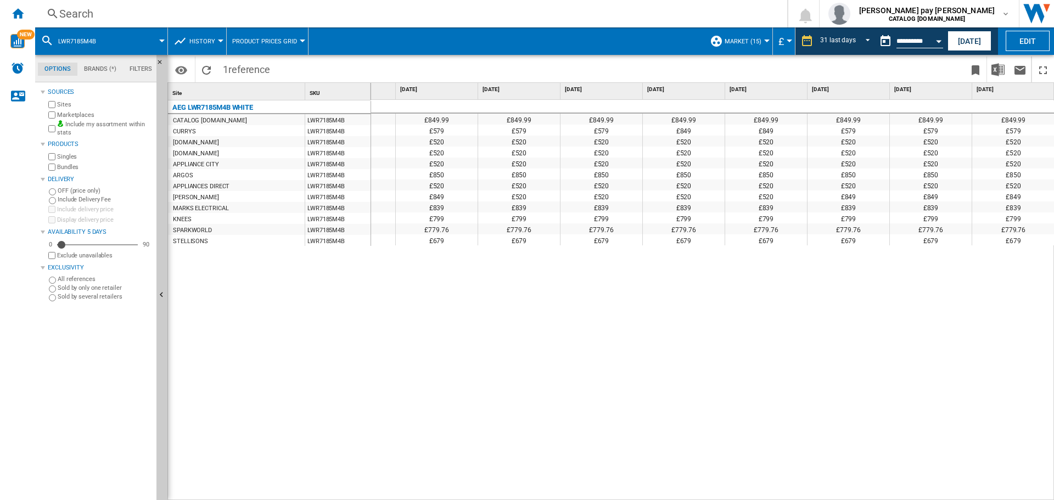
drag, startPoint x: 502, startPoint y: 332, endPoint x: 230, endPoint y: 39, distance: 400.2
click at [504, 333] on div "£849.99 £849.99 £849.99 £849.99 £849.99 £849.99 £849.99 £849.99 £849.99 £849.99…" at bounding box center [713, 300] width 684 height 401
click at [169, 1] on div "Search Search 0 [PERSON_NAME] pay [PERSON_NAME] CATALOG [DOMAIN_NAME] CATALOG […" at bounding box center [544, 13] width 1019 height 27
click at [167, 14] on div "Search" at bounding box center [409, 13] width 700 height 15
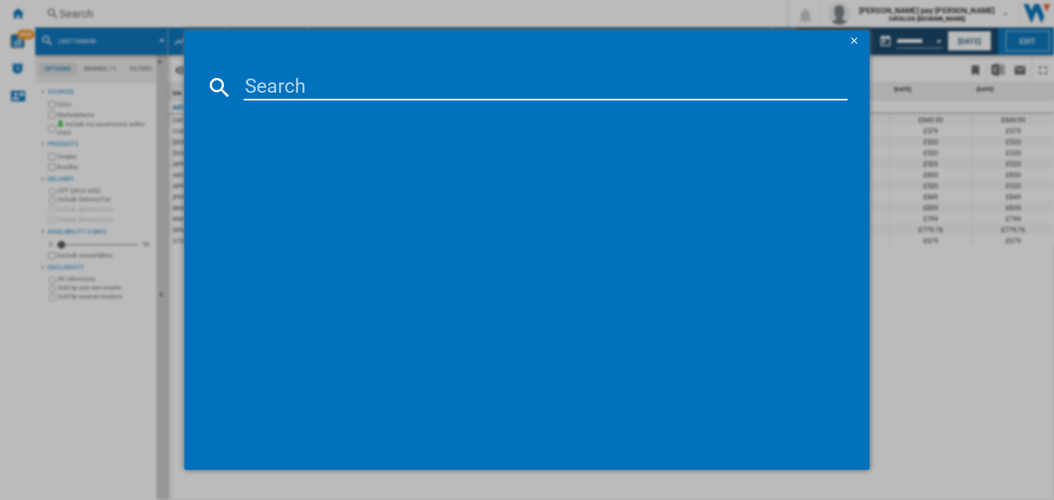
click at [276, 87] on input at bounding box center [546, 87] width 604 height 26
type input "TR708L0B"
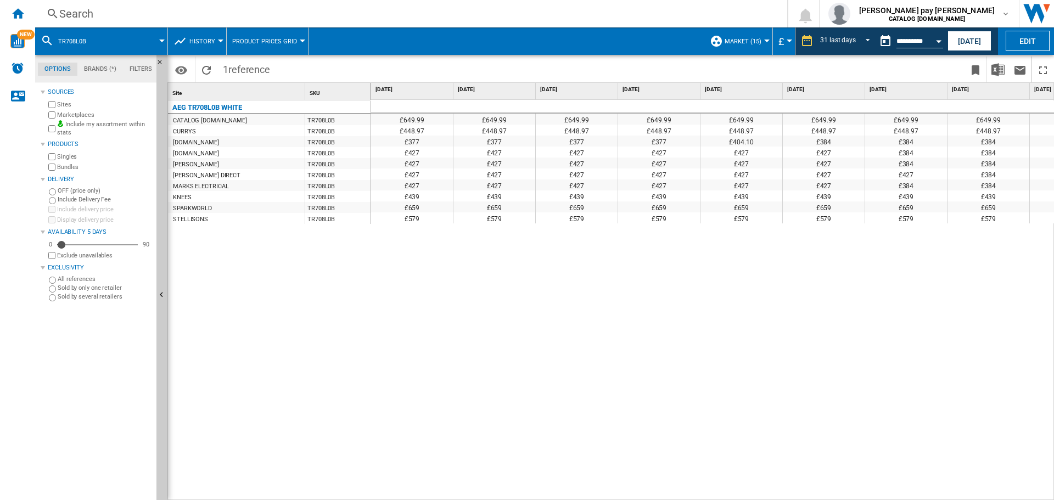
click at [513, 443] on div "£649.99 £649.99 £649.99 £649.99 £649.99 £649.99 £649.99 £649.99 £649.99 £649.99…" at bounding box center [713, 300] width 684 height 401
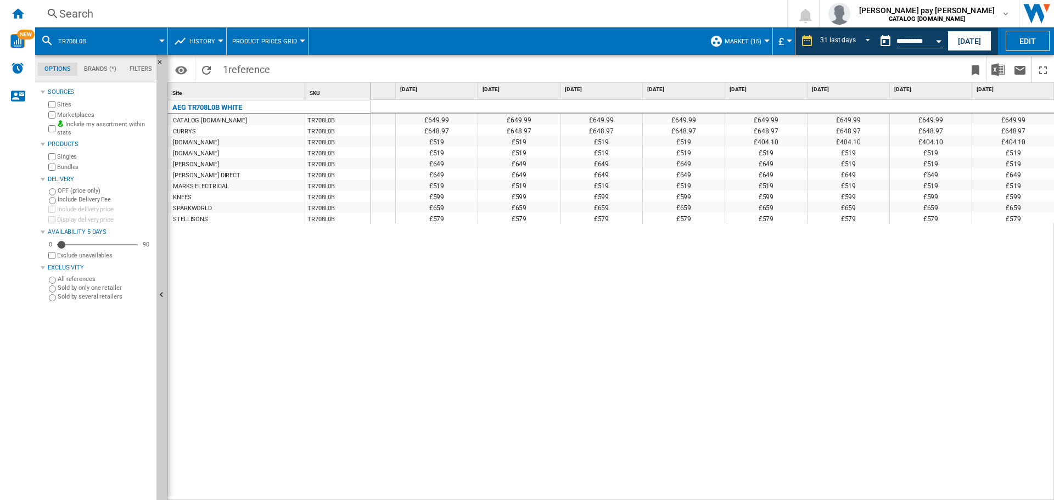
click at [658, 305] on div "£649.99 £649.99 £649.99 £649.99 £649.99 £649.99 £649.99 £649.99 £649.99 £649.99…" at bounding box center [713, 300] width 684 height 401
drag, startPoint x: 403, startPoint y: 24, endPoint x: 403, endPoint y: 16, distance: 7.1
click at [403, 23] on div "Search Search 0 [PERSON_NAME] pay [PERSON_NAME] CATALOG [DOMAIN_NAME] CATALOG […" at bounding box center [544, 13] width 1019 height 27
click at [403, 16] on div "Search" at bounding box center [409, 13] width 700 height 15
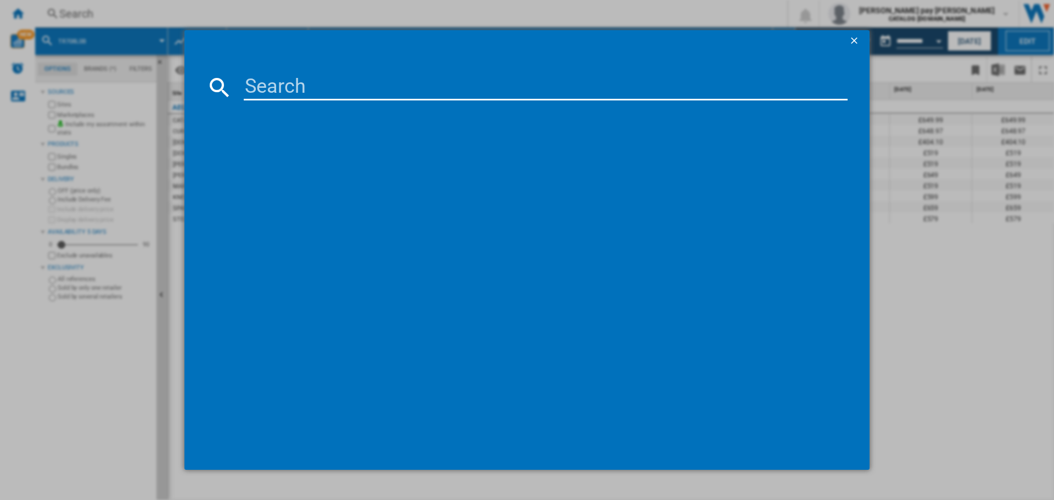
click at [457, 96] on input at bounding box center [546, 87] width 604 height 26
type input "LFR61844B"
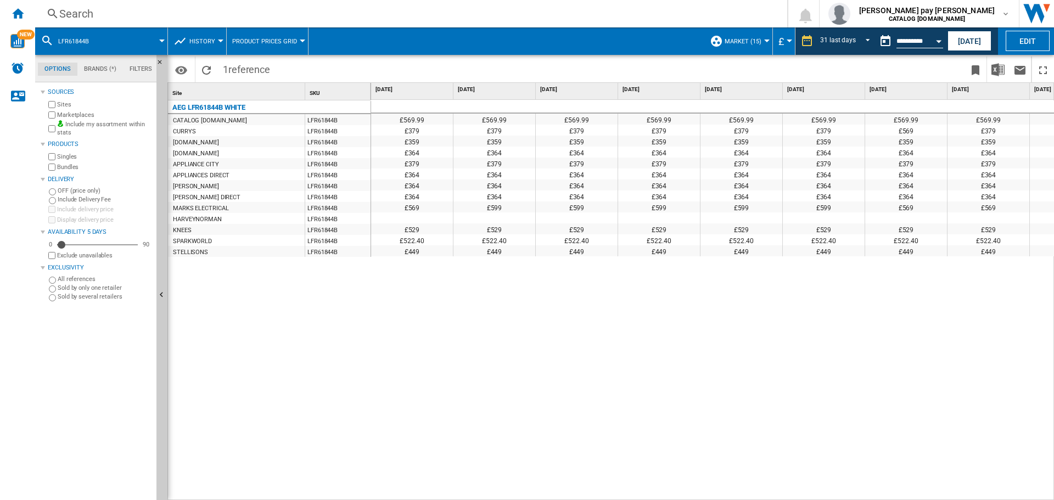
click at [915, 293] on div "£569.99 £569.99 £569.99 £569.99 £569.99 £569.99 £569.99 £569.99 £569.99 £569.99…" at bounding box center [713, 300] width 684 height 401
click at [591, 446] on div "£569.99 £569.99 £569.99 £569.99 £569.99 £569.99 £569.99 £569.99 £569.99 £569.99…" at bounding box center [713, 300] width 684 height 401
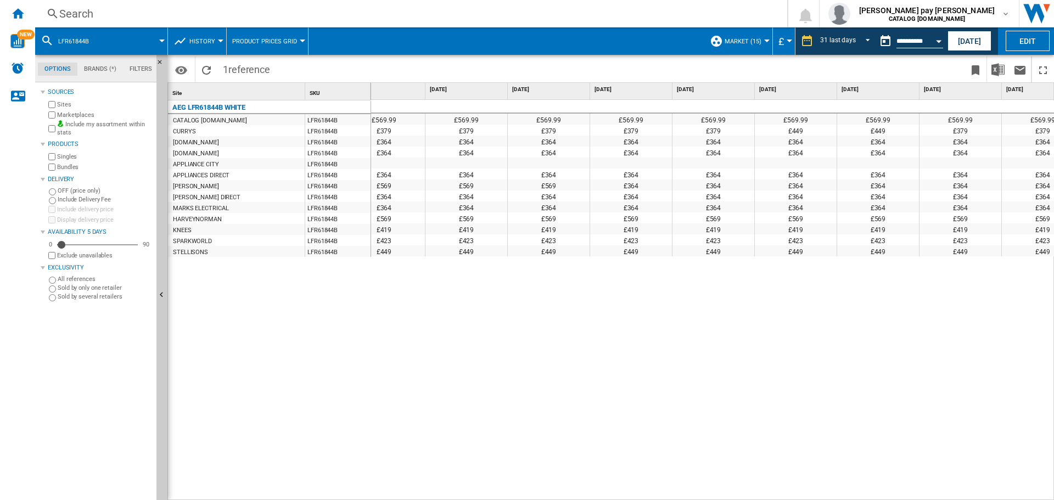
scroll to position [0, 1952]
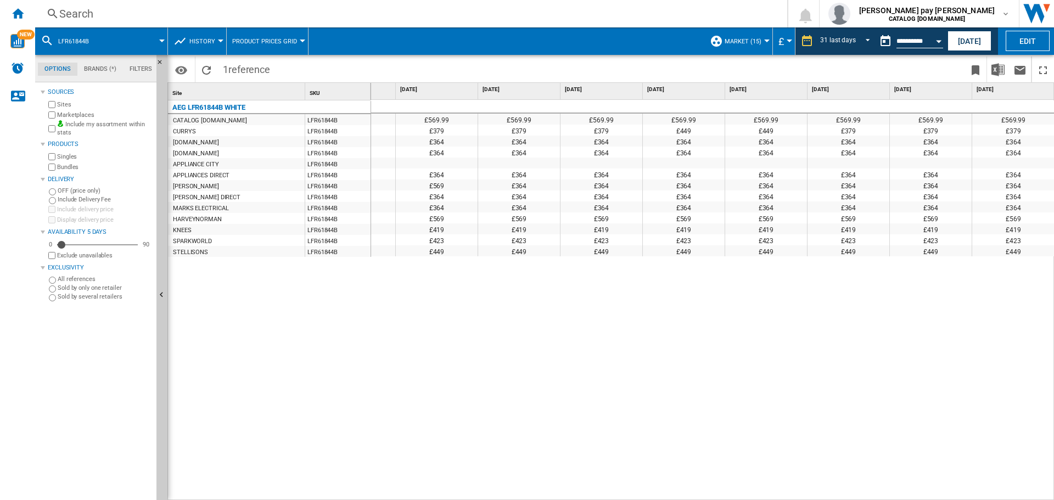
click at [130, 13] on div "Search" at bounding box center [409, 13] width 700 height 15
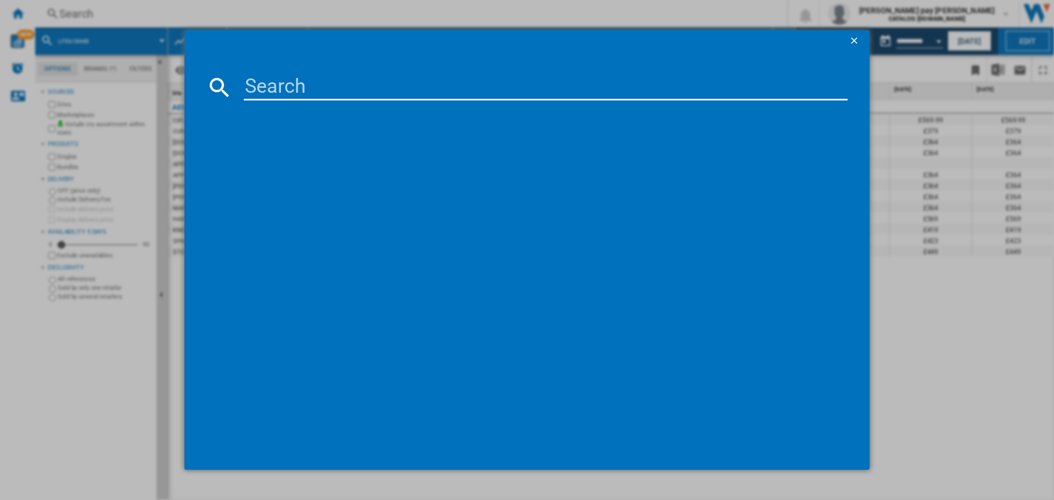
click at [290, 88] on input at bounding box center [546, 87] width 604 height 26
type input "L6FBK141B"
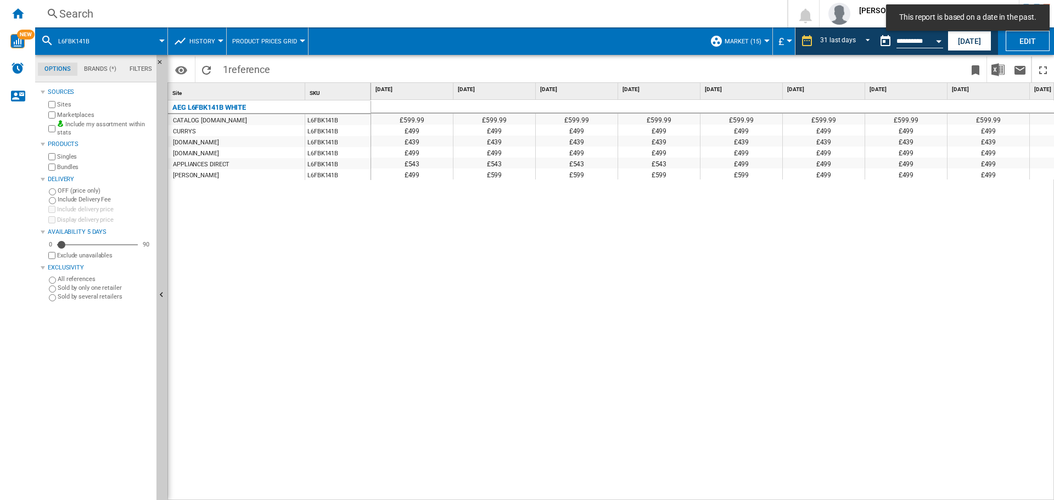
click at [526, 285] on div "£599.99 £599.99 £599.99 £599.99 £599.99 £599.99 £599.99 £599.99 £599.99 £599.99…" at bounding box center [713, 300] width 684 height 401
click at [546, 348] on div "£599.99 £599.99 £599.99 £599.99 £599.99 £599.99 £599.99 £599.99 £599.99 £599.99…" at bounding box center [713, 300] width 684 height 401
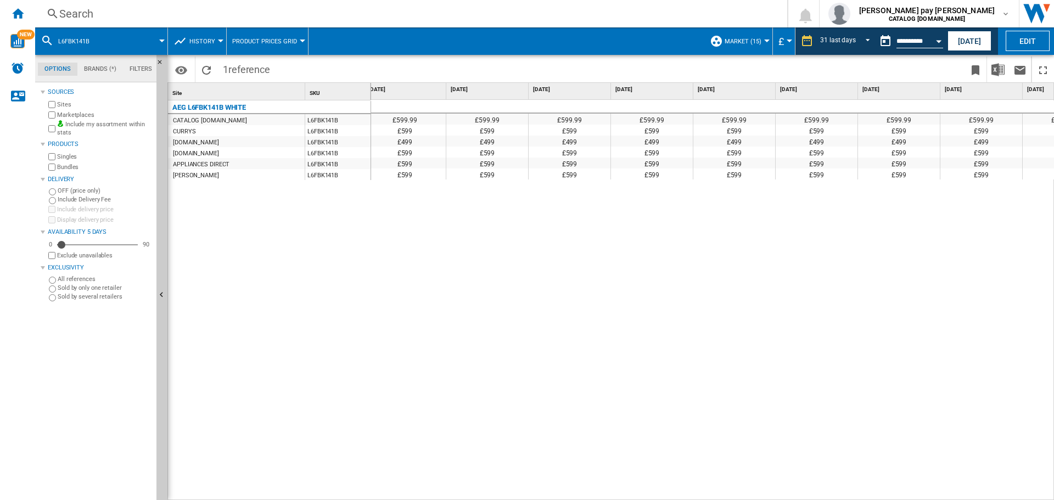
scroll to position [0, 1844]
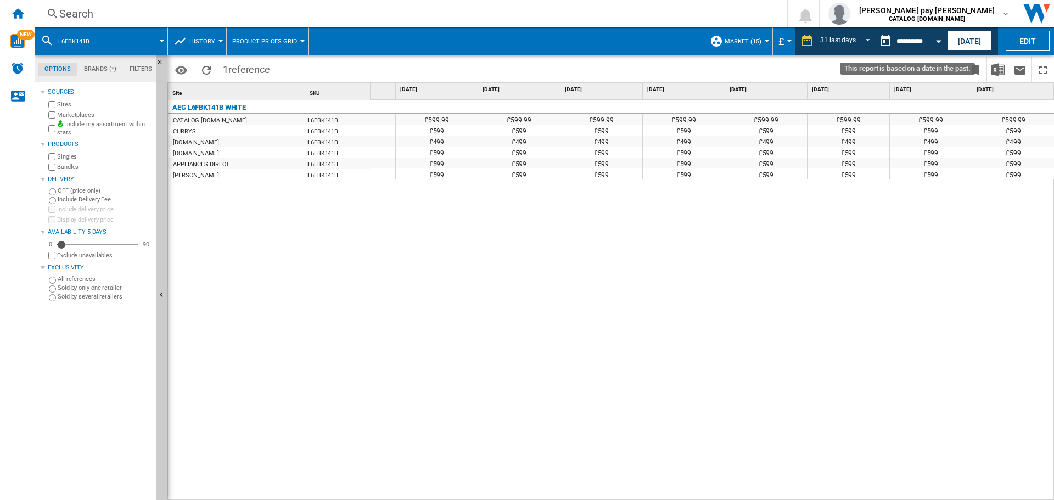
click at [938, 42] on div "Open calendar" at bounding box center [938, 41] width 5 height 3
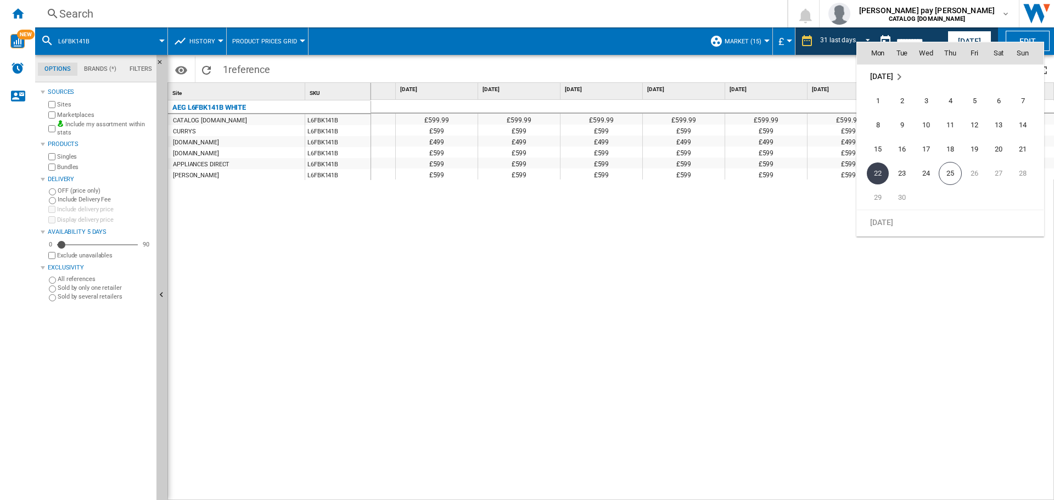
click at [886, 75] on span "[DATE]" at bounding box center [881, 76] width 23 height 9
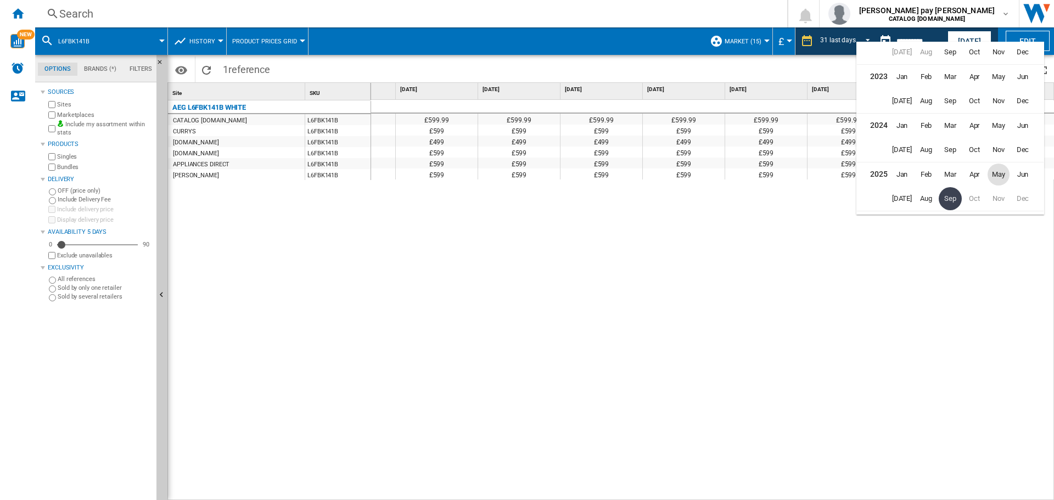
click at [992, 178] on span "May" at bounding box center [999, 175] width 22 height 22
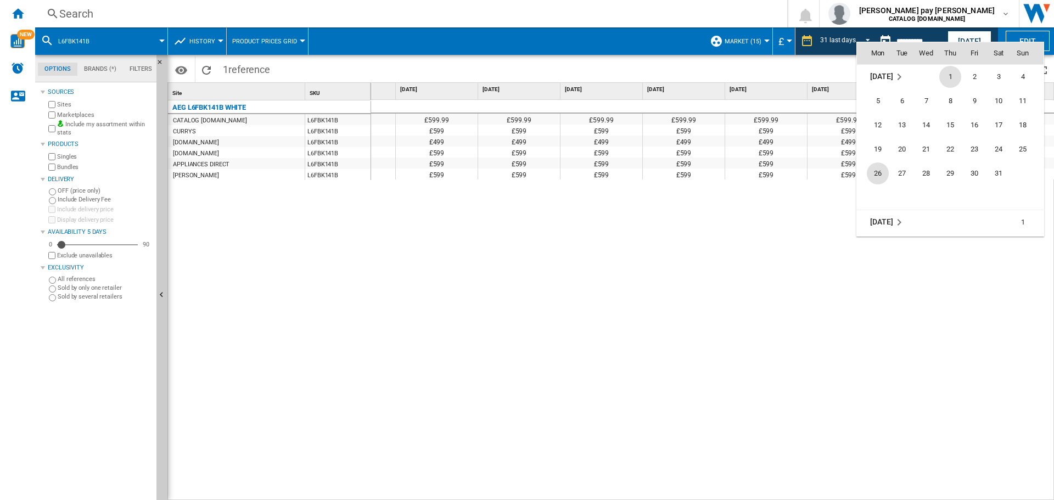
click at [879, 167] on span "26" at bounding box center [878, 174] width 22 height 22
type input "**********"
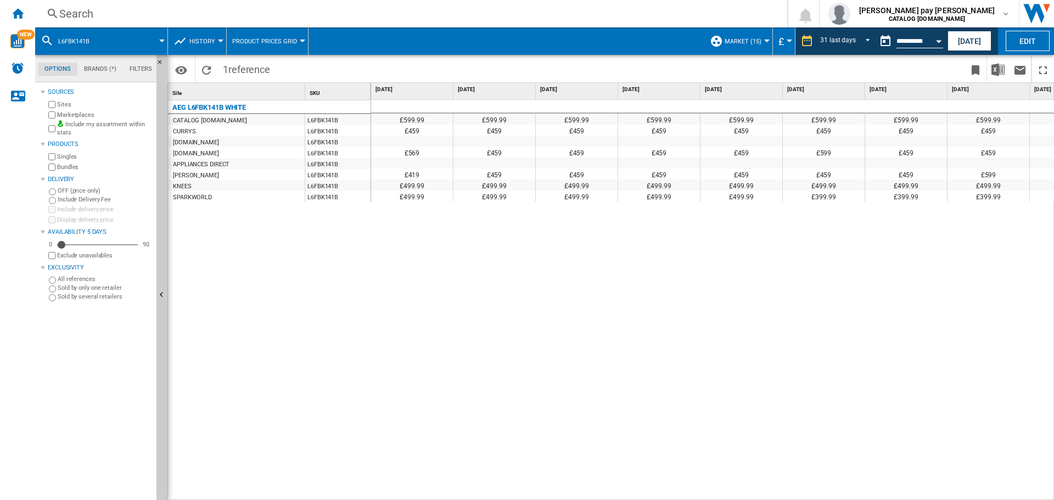
click at [694, 262] on div "£599.99 £599.99 £599.99 £599.99 £599.99 £599.99 £599.99 £599.99 £599.99 £599.99…" at bounding box center [713, 300] width 684 height 401
drag, startPoint x: 533, startPoint y: 494, endPoint x: 662, endPoint y: 491, distance: 129.1
click at [662, 491] on div "£599.99 £599.99 £599.99 £599.99 £599.99 £599.99 £599.99 £599.99 £599.99 £599.99…" at bounding box center [713, 300] width 684 height 401
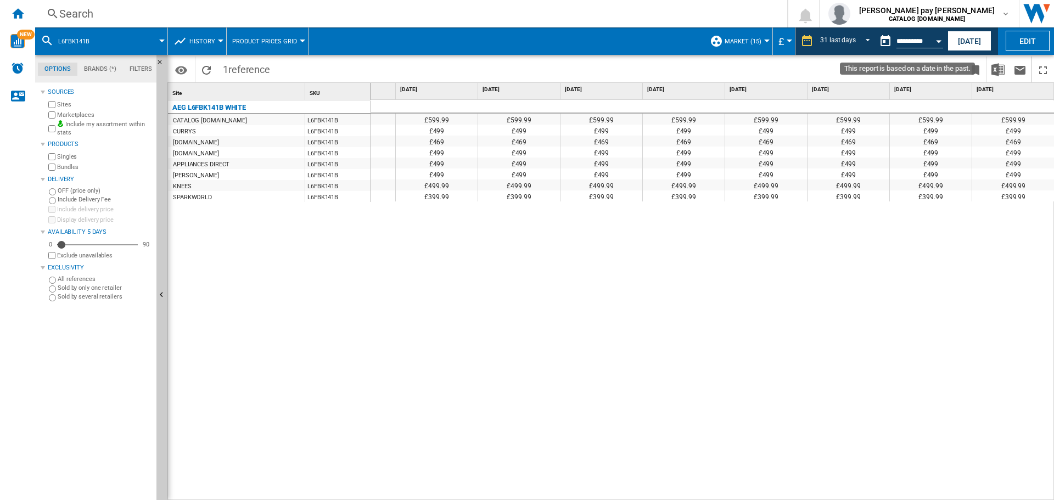
click at [927, 43] on input "**********" at bounding box center [920, 43] width 47 height 10
click at [955, 42] on button "[DATE]" at bounding box center [970, 41] width 44 height 20
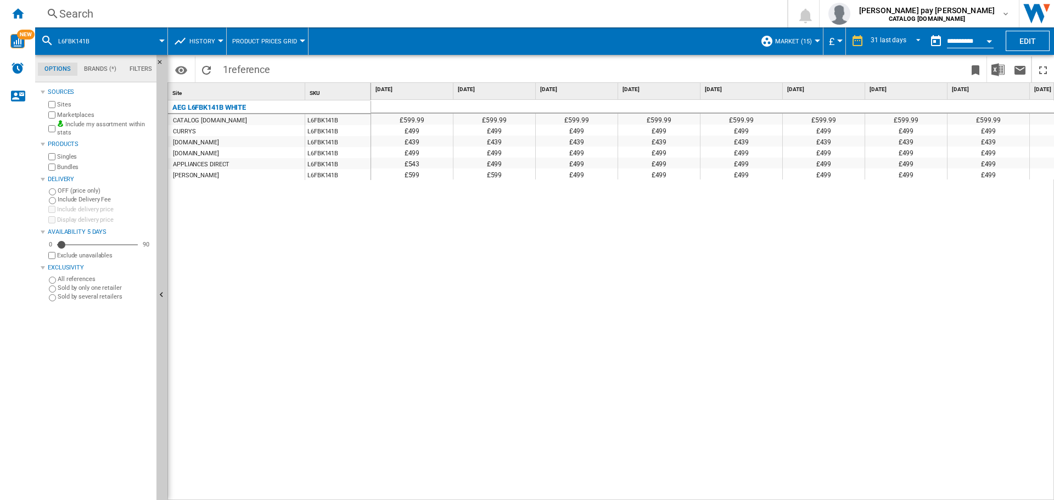
click at [243, 11] on div "Search" at bounding box center [409, 13] width 700 height 15
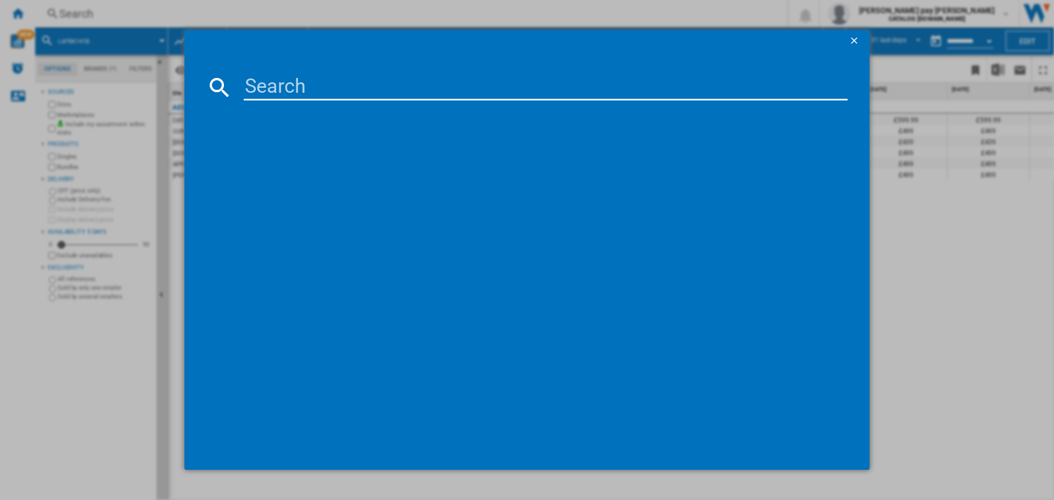
click at [331, 82] on input at bounding box center [546, 87] width 604 height 26
type input "LFR94846WS"
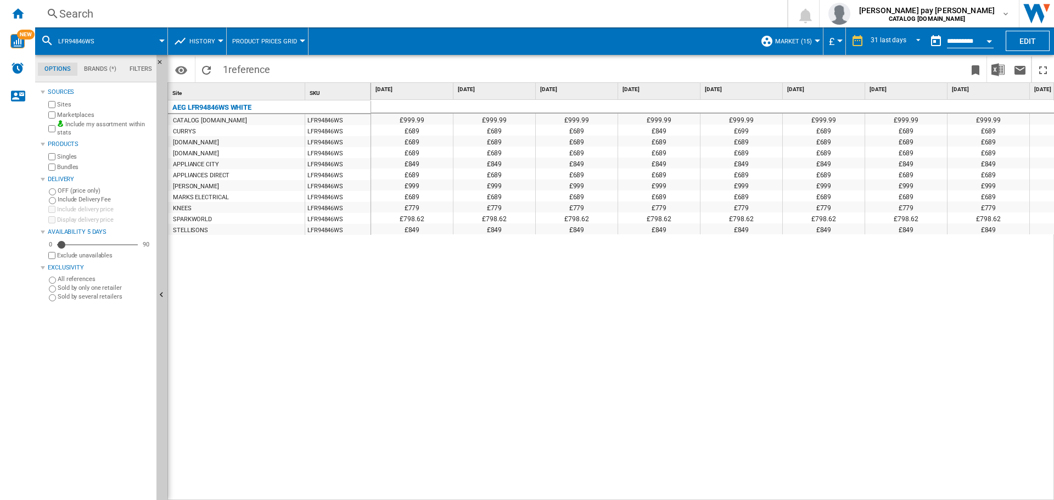
click at [449, 270] on div "£999.99 £999.99 £999.99 £999.99 £999.99 £999.99 £999.99 £999.99 £999.99 £999.99…" at bounding box center [713, 300] width 684 height 401
click at [450, 270] on div "£999.99 £999.99 £999.99 £999.99 £999.99 £999.99 £999.99 £999.99 £999.99 £999.99…" at bounding box center [713, 300] width 684 height 401
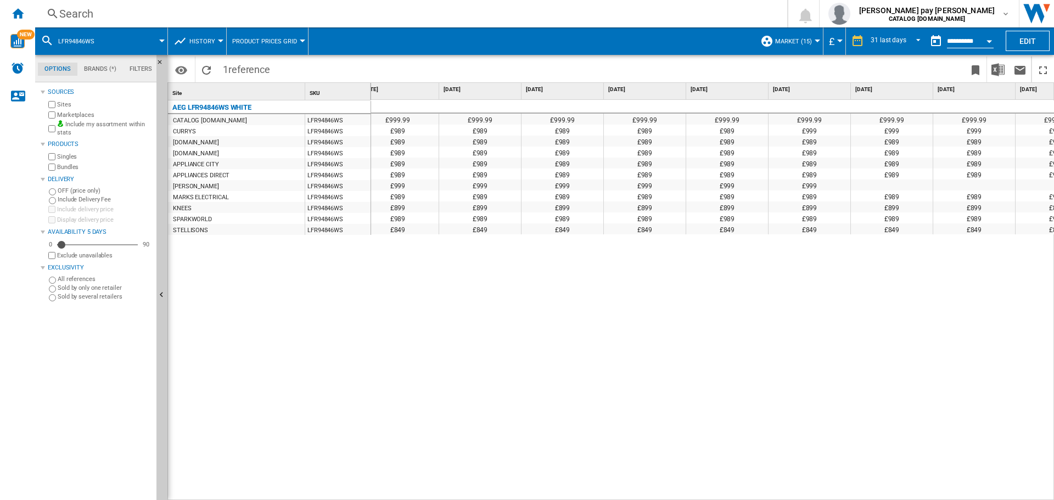
scroll to position [0, 1734]
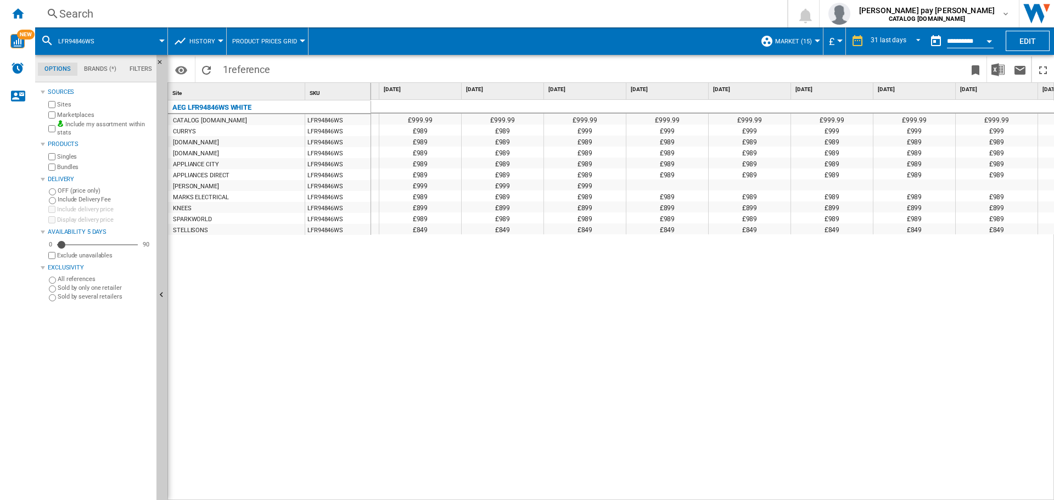
click at [973, 490] on div "£999.99 £999.99 £999.99 £999.99 £999.99 £999.99 £999.99 £999.99 £999.99 £999.99…" at bounding box center [713, 300] width 684 height 401
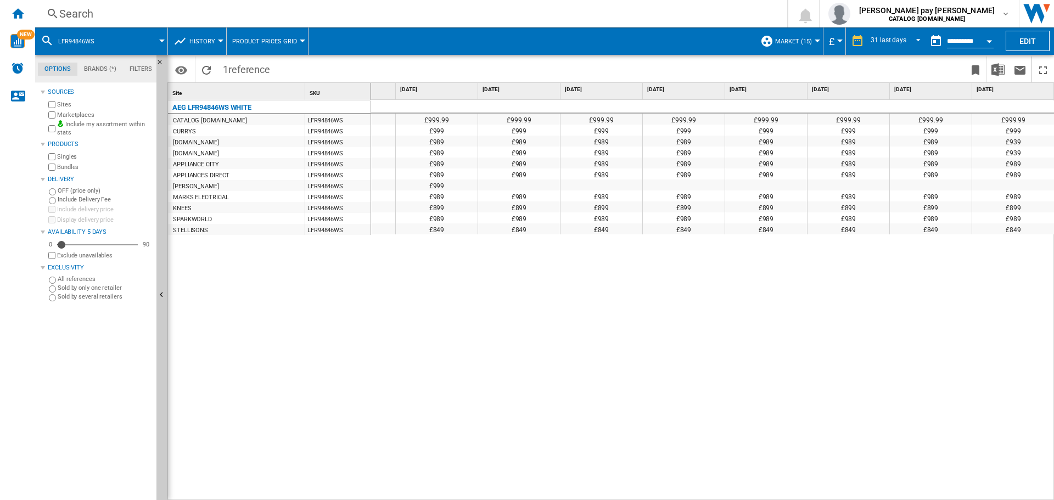
click at [398, 304] on div "£999.99 £999.99 £999.99 £999.99 £999.99 £999.99 £999.99 £999.99 £999.99 £999.99…" at bounding box center [713, 300] width 684 height 401
click at [120, 14] on div "Search" at bounding box center [409, 13] width 700 height 15
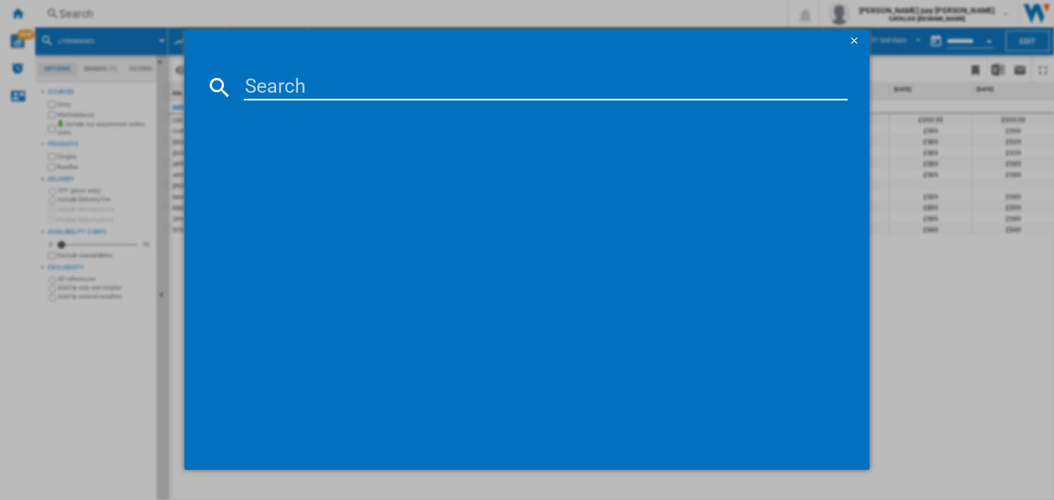
click at [271, 89] on input at bounding box center [546, 87] width 604 height 26
type input "LWR7195M4B"
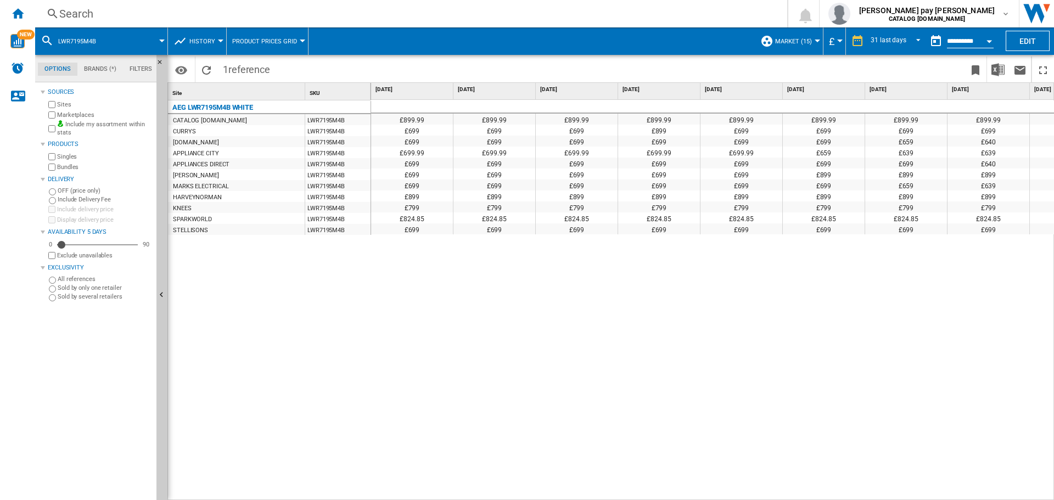
click at [450, 395] on div "£899.99 £899.99 £899.99 £899.99 £899.99 £899.99 £899.99 £899.99 £899.99 £899.99…" at bounding box center [713, 300] width 684 height 401
click at [987, 40] on div "Open calendar" at bounding box center [989, 41] width 5 height 3
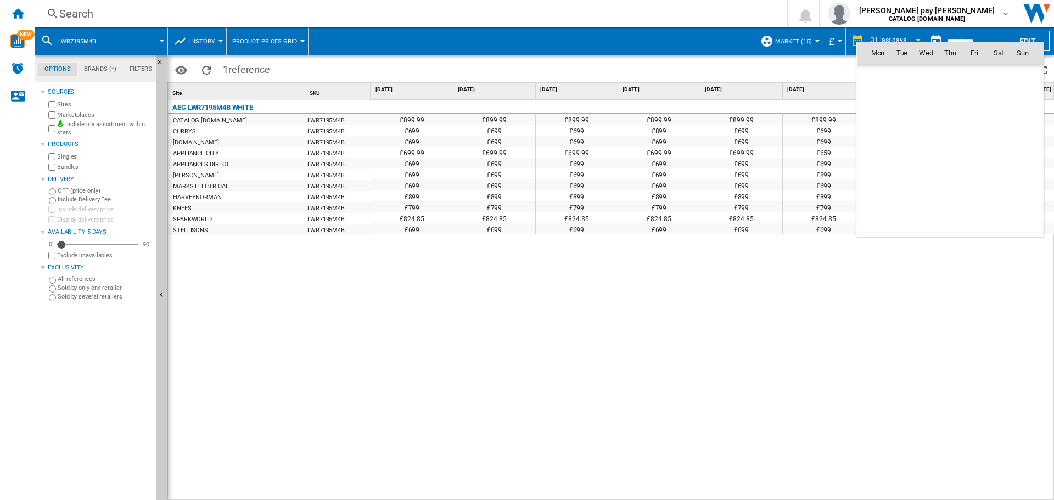
scroll to position [5239, 0]
click at [879, 103] on span "1" at bounding box center [878, 101] width 22 height 22
type input "**********"
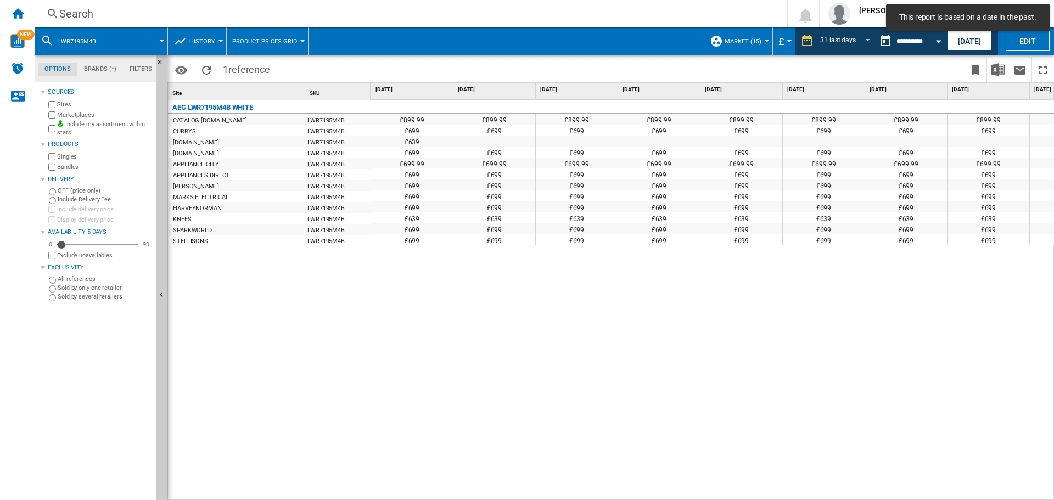
click at [639, 368] on div "£899.99 £899.99 £899.99 £899.99 £899.99 £899.99 £899.99 £899.99 £899.99 £899.99…" at bounding box center [713, 300] width 684 height 401
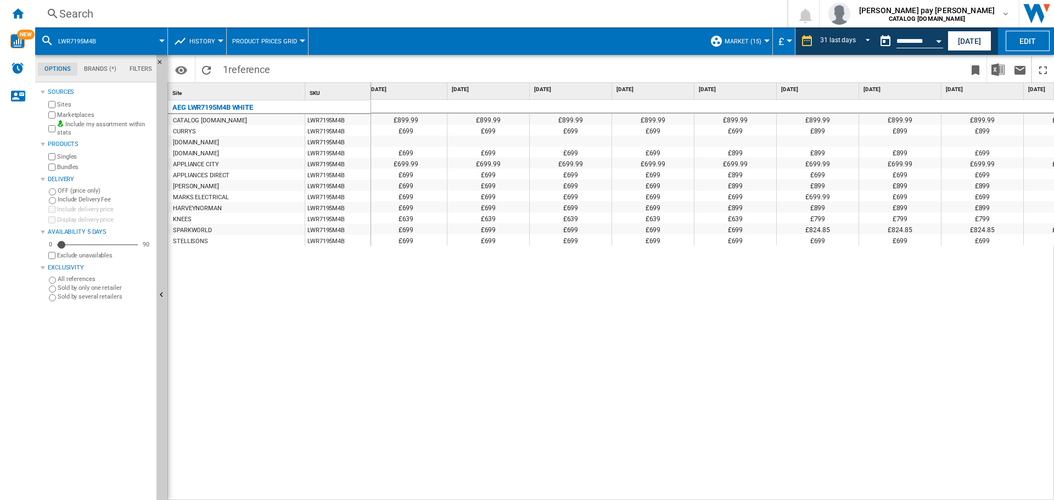
scroll to position [0, 705]
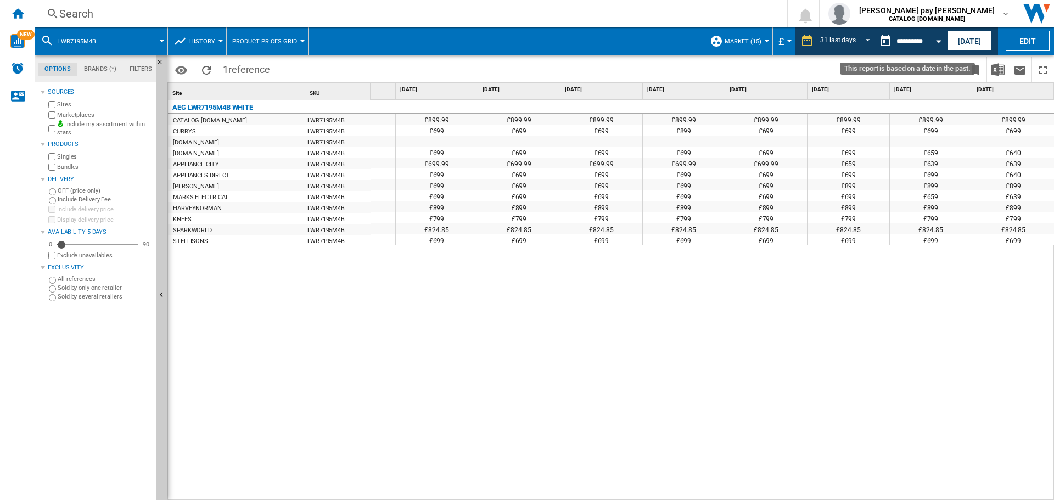
click at [941, 37] on button "Open calendar" at bounding box center [939, 40] width 20 height 20
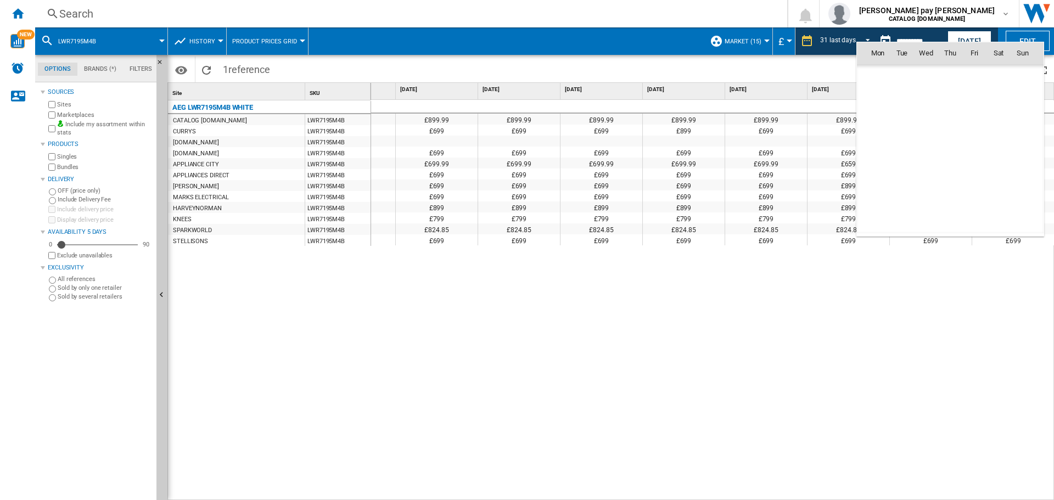
scroll to position [5239, 0]
click at [892, 74] on span "[DATE]" at bounding box center [881, 76] width 23 height 9
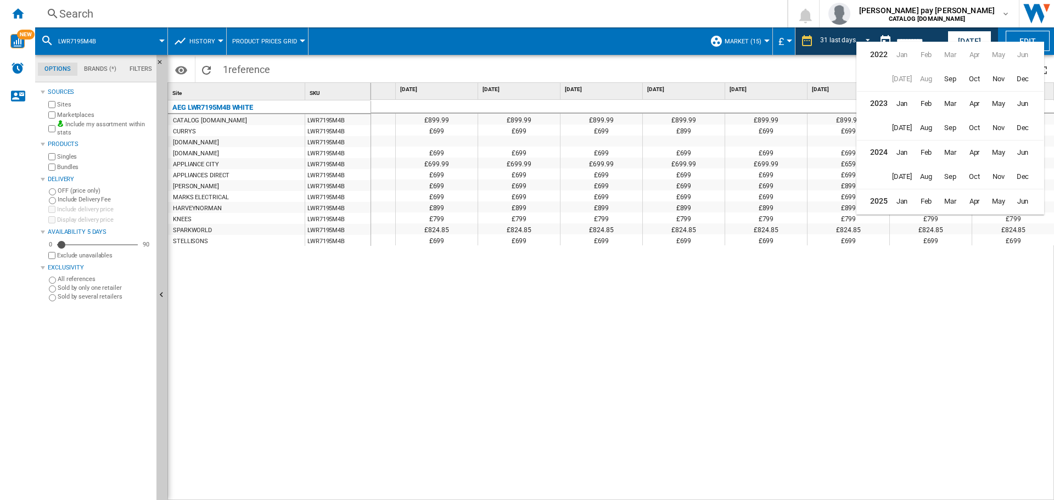
scroll to position [27, 0]
click at [995, 178] on span "May" at bounding box center [999, 175] width 22 height 22
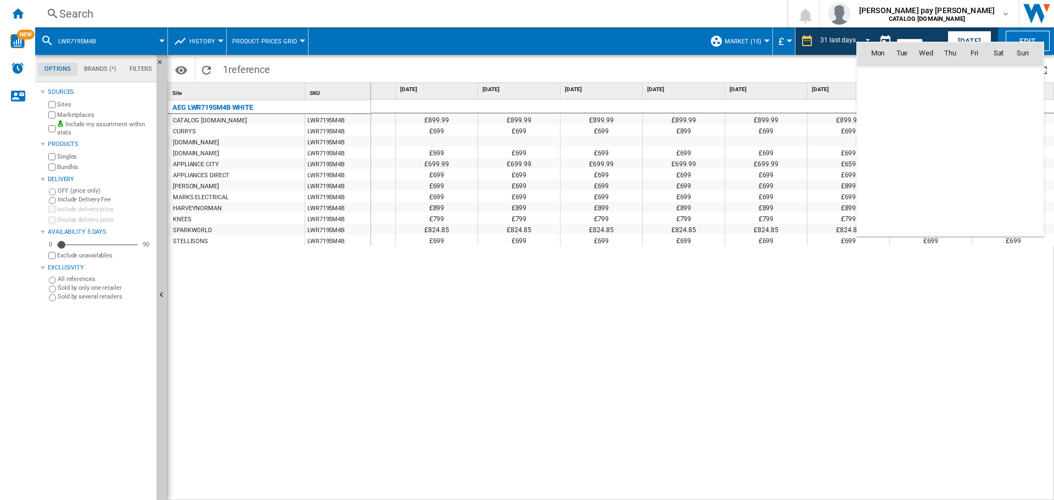
scroll to position [4657, 0]
click at [879, 124] on span "12" at bounding box center [878, 125] width 22 height 22
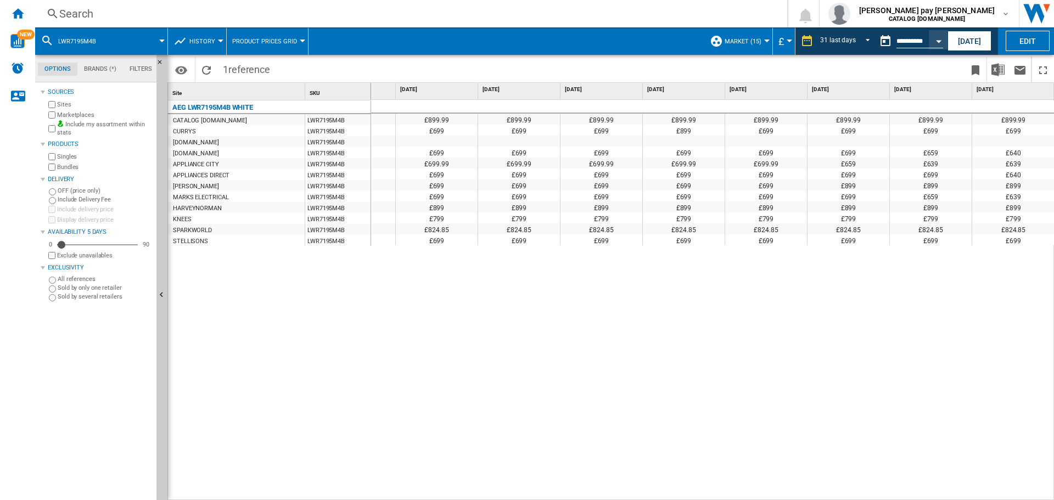
type input "**********"
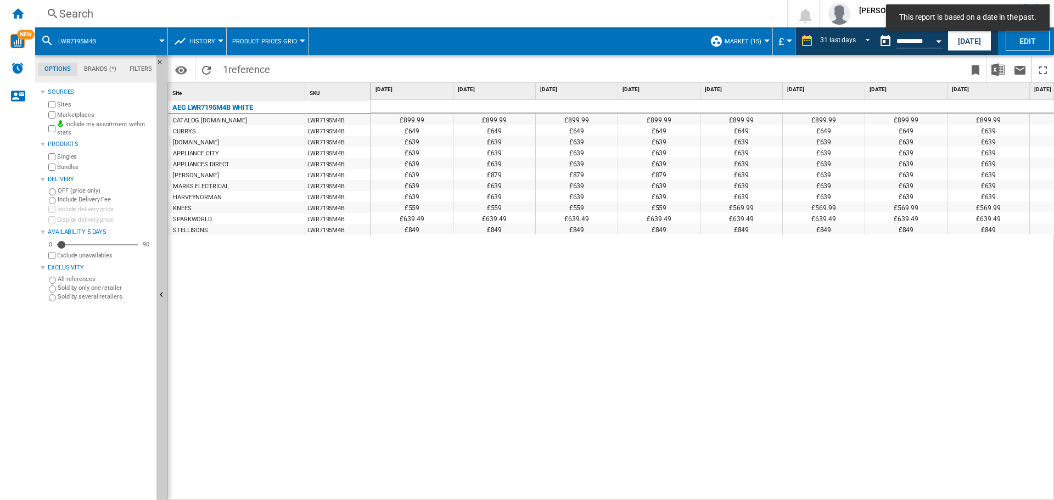
click at [672, 312] on div "£899.99 £899.99 £899.99 £899.99 £899.99 £899.99 £899.99 £899.99 £899.99 £899.99…" at bounding box center [713, 300] width 684 height 401
click at [253, 17] on div "Search" at bounding box center [409, 13] width 700 height 15
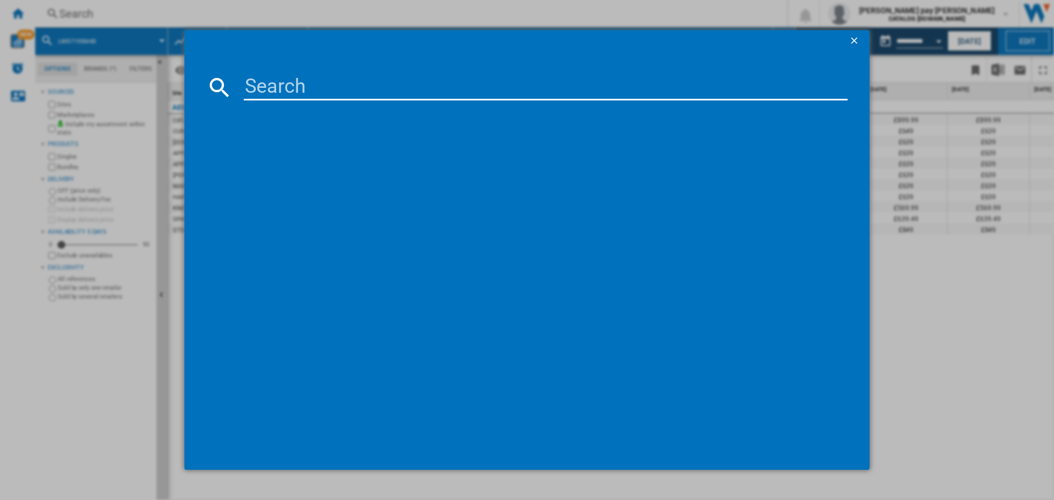
click at [331, 86] on input at bounding box center [546, 87] width 604 height 26
type input "LWX60846B"
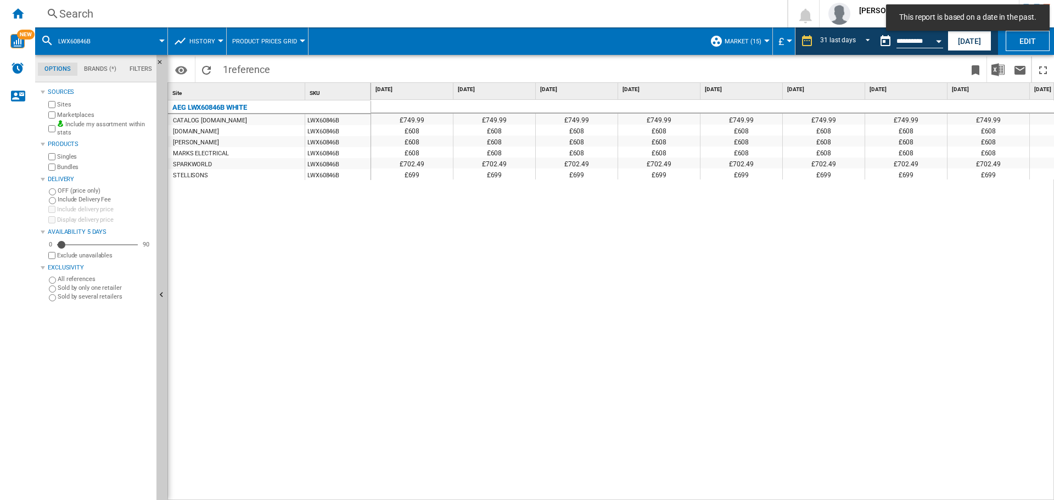
click at [388, 338] on div "£749.99 £749.99 £749.99 £749.99 £749.99 £749.99 £749.99 £749.99 £749.99 £749.99…" at bounding box center [713, 300] width 684 height 401
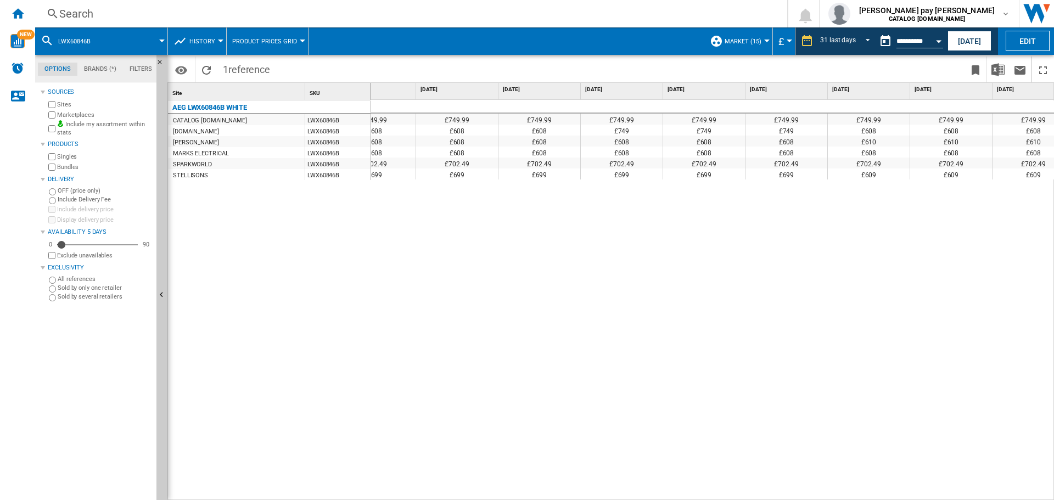
scroll to position [0, 1393]
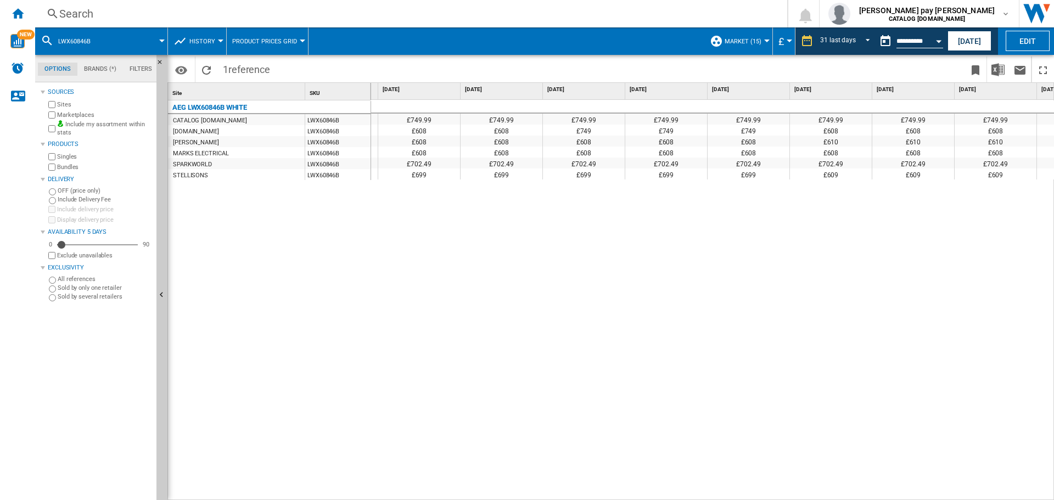
drag, startPoint x: 220, startPoint y: 380, endPoint x: 251, endPoint y: 165, distance: 217.4
click at [222, 378] on div "AEG LWX60846B WHITE CATALOG [DOMAIN_NAME] LWX60846B [DOMAIN_NAME] LWX60846B [PE…" at bounding box center [269, 297] width 203 height 395
click at [186, 15] on div "Search" at bounding box center [409, 13] width 700 height 15
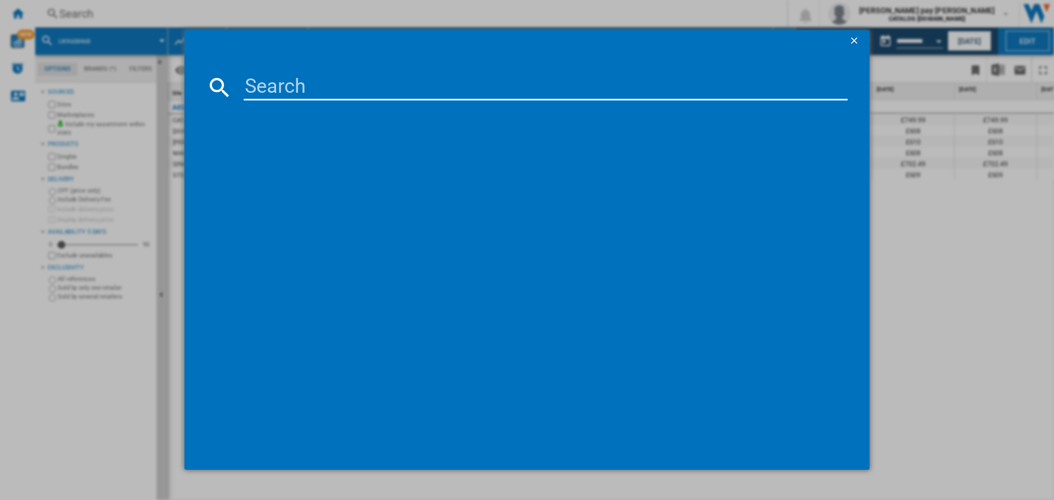
click at [269, 87] on input at bounding box center [546, 87] width 604 height 26
type input "LFX50942B"
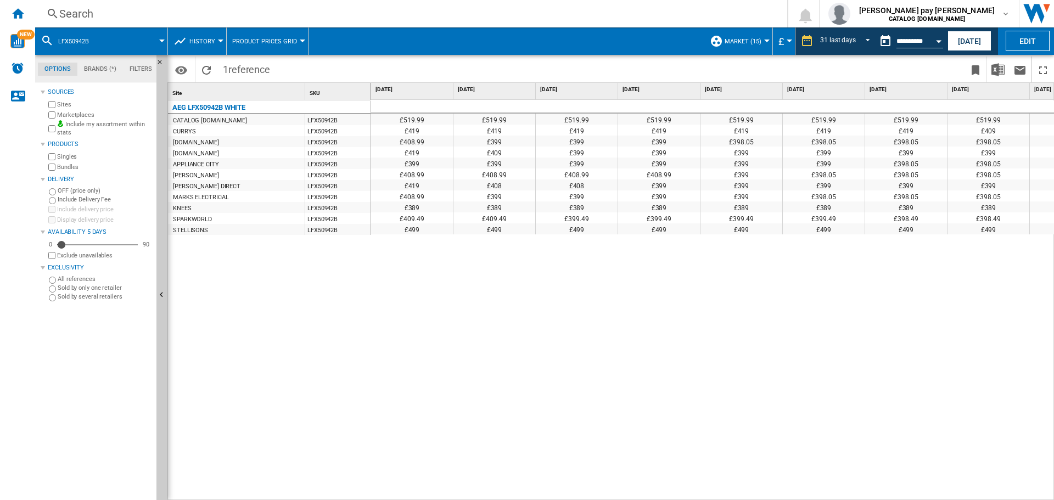
click at [580, 254] on div "£519.99 £519.99 £519.99 £519.99 £519.99 £519.99 £519.99 £519.99 £519.99 £519.99…" at bounding box center [713, 300] width 684 height 401
click at [936, 41] on button "Open calendar" at bounding box center [939, 40] width 20 height 20
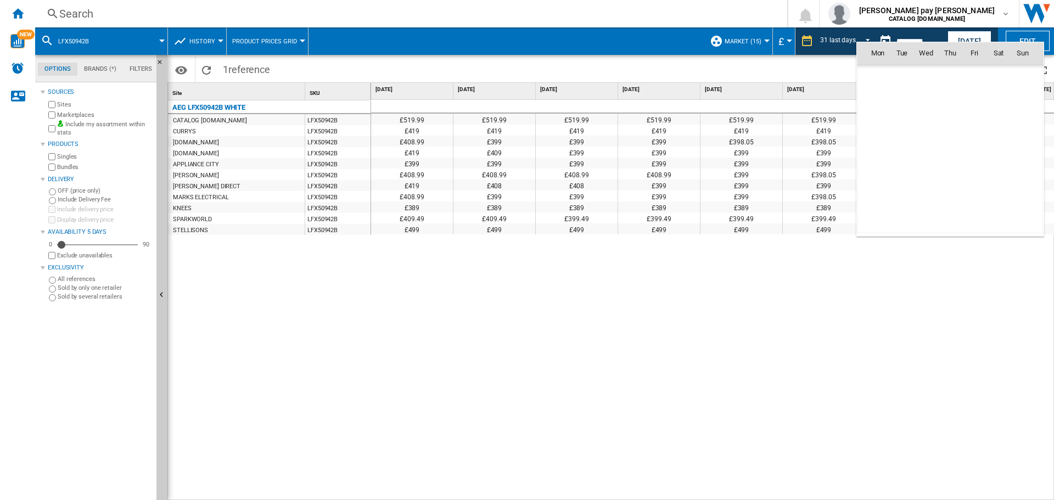
scroll to position [4657, 0]
click at [969, 33] on div at bounding box center [527, 250] width 1054 height 500
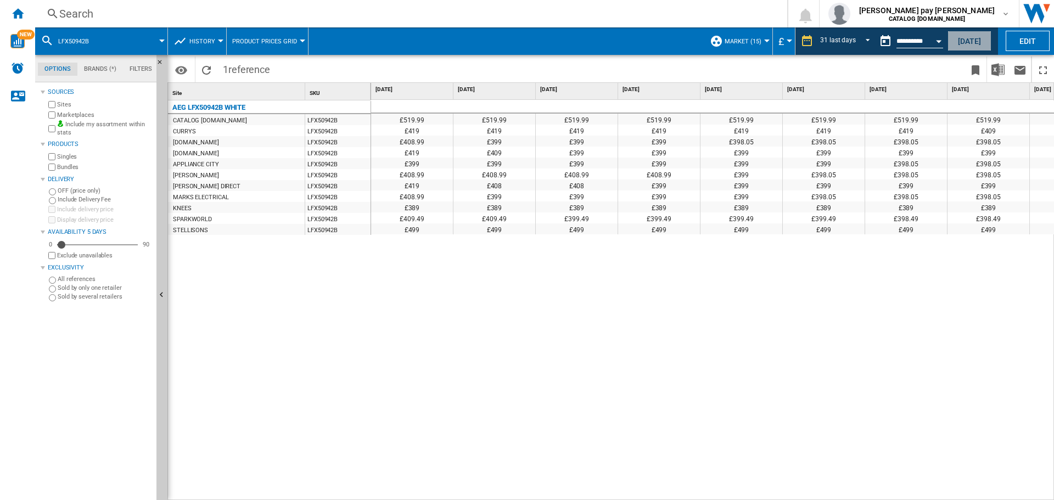
click at [970, 37] on button "[DATE]" at bounding box center [970, 41] width 44 height 20
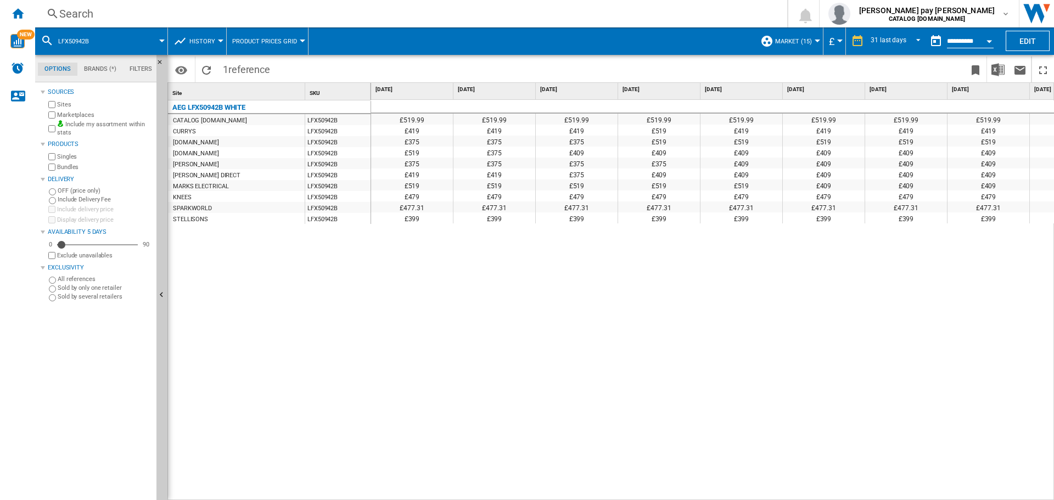
click at [846, 284] on div "£519.99 £519.99 £519.99 £519.99 £519.99 £519.99 £519.99 £519.99 £519.99 £519.99…" at bounding box center [713, 300] width 684 height 401
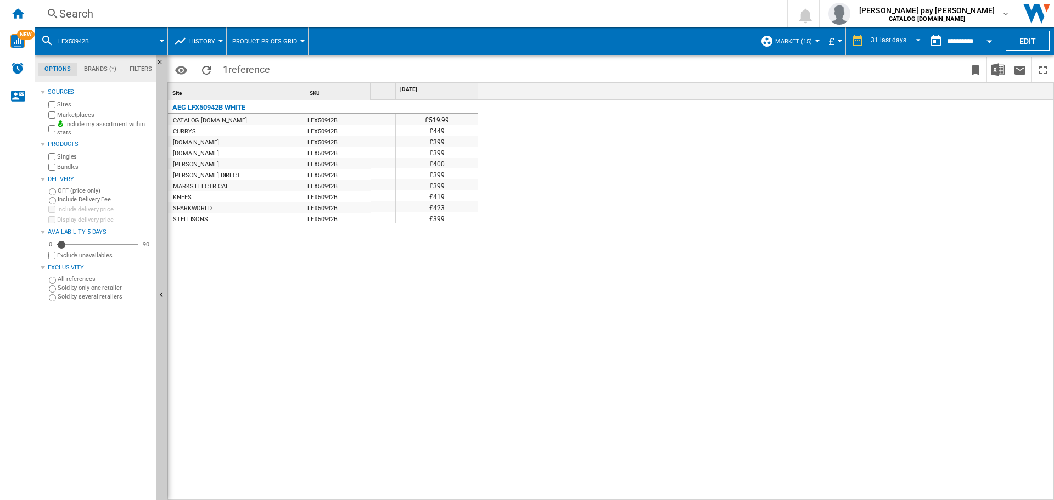
scroll to position [0, 938]
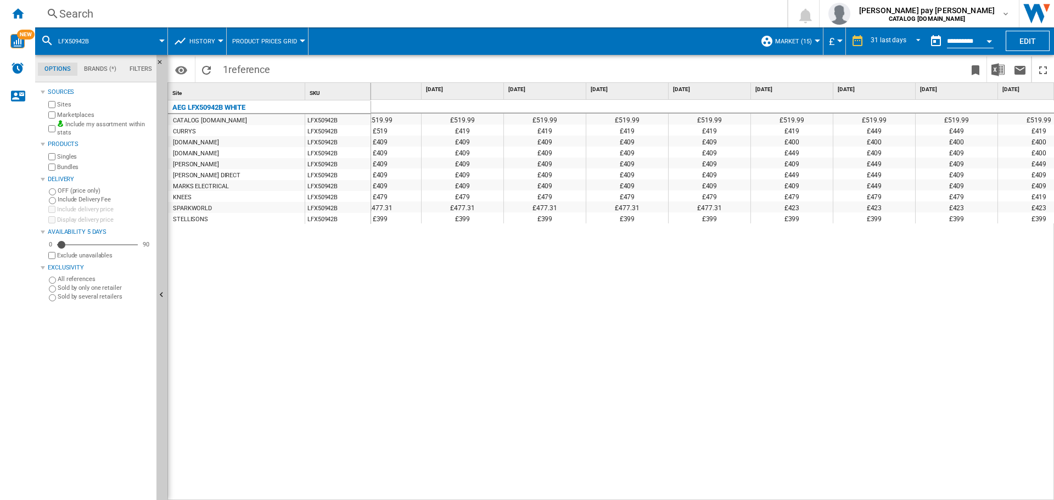
click at [390, 323] on div "£519.99 £519.99 £519.99 £519.99 £519.99 £519.99 £519.99 £519.99 £519.99 £519.99…" at bounding box center [713, 300] width 684 height 401
click at [216, 3] on div "Search Search 0 [PERSON_NAME] pay [PERSON_NAME] CATALOG [DOMAIN_NAME] CATALOG […" at bounding box center [544, 13] width 1019 height 27
click at [223, 16] on div "Search" at bounding box center [409, 13] width 700 height 15
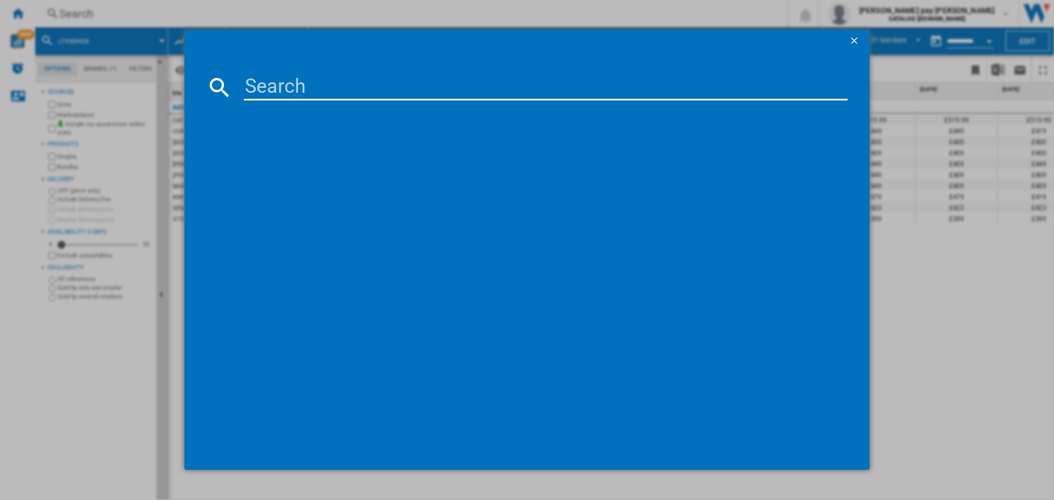
click at [325, 90] on input at bounding box center [546, 87] width 604 height 26
type input "LFSR74944UD"
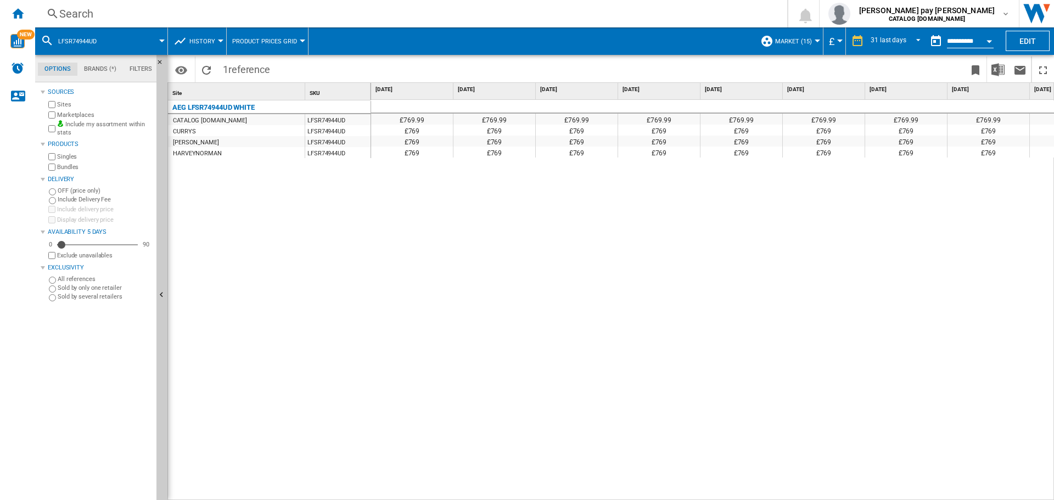
click at [427, 252] on div "£769.99 £769.99 £769.99 £769.99 £769.99 £769.99 £769.99 £769.99 £769.99 £769.99…" at bounding box center [713, 300] width 684 height 401
click at [897, 39] on div "31 last days" at bounding box center [889, 41] width 36 height 8
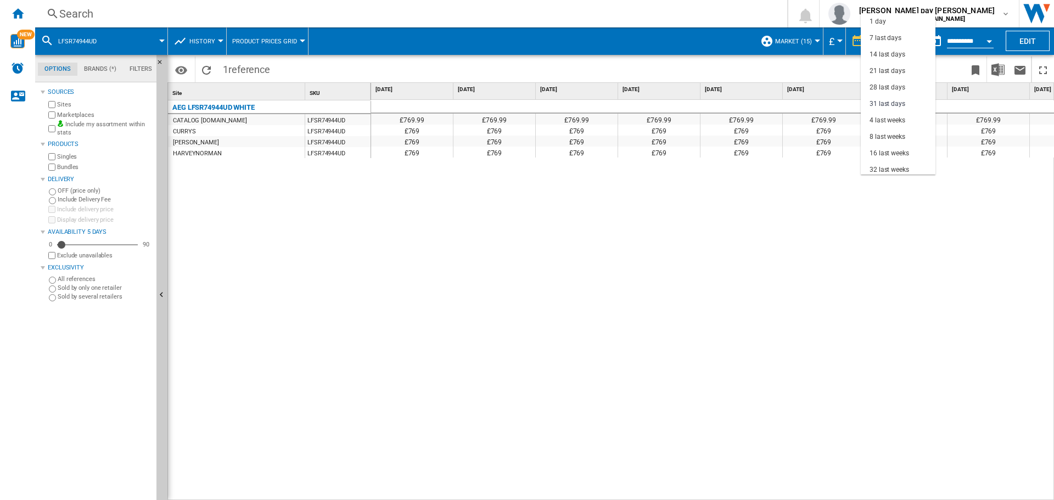
scroll to position [63, 0]
click at [898, 68] on md-option "8 last weeks" at bounding box center [898, 74] width 75 height 16
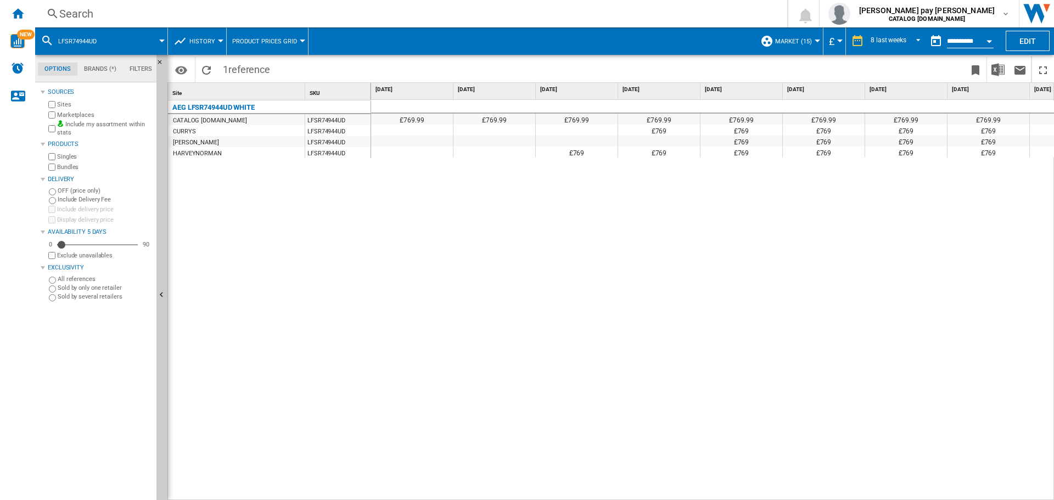
click at [624, 421] on div "£769.99 £769.99 £769.99 £769.99 £769.99 £769.99 £769.99 £769.99 £769.99 £769 £7…" at bounding box center [713, 300] width 684 height 401
drag, startPoint x: 308, startPoint y: 365, endPoint x: 135, endPoint y: 68, distance: 343.5
click at [308, 365] on div "AEG LFSR74944UD WHITE CATALOG [DOMAIN_NAME] LFSR74944UD CURRYS LFSR74944UD [PER…" at bounding box center [269, 297] width 203 height 395
click at [133, 19] on div "Search" at bounding box center [409, 13] width 700 height 15
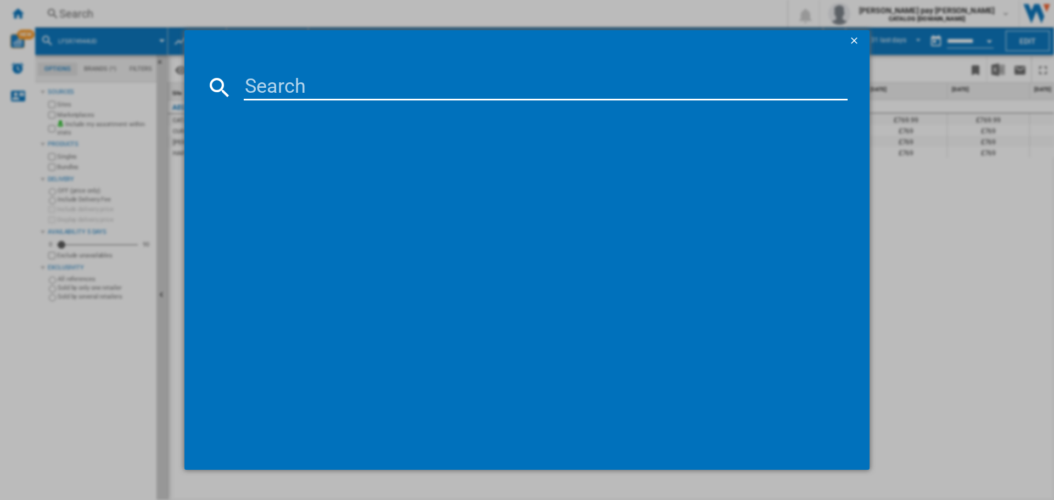
click at [265, 86] on input at bounding box center [546, 87] width 604 height 26
type input "LFR71864B"
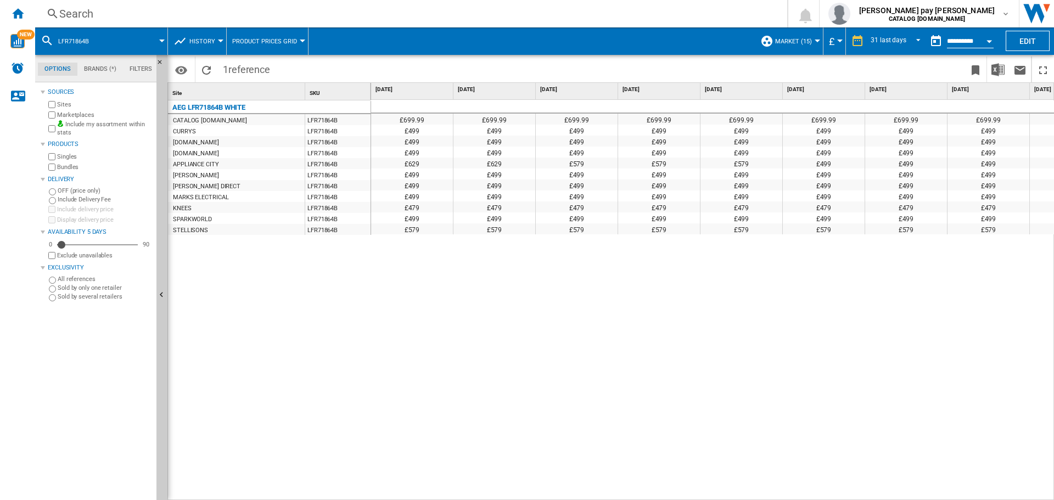
click at [757, 279] on div "£699.99 £699.99 £699.99 £699.99 £699.99 £699.99 £699.99 £699.99 £699.99 £699.99…" at bounding box center [713, 300] width 684 height 401
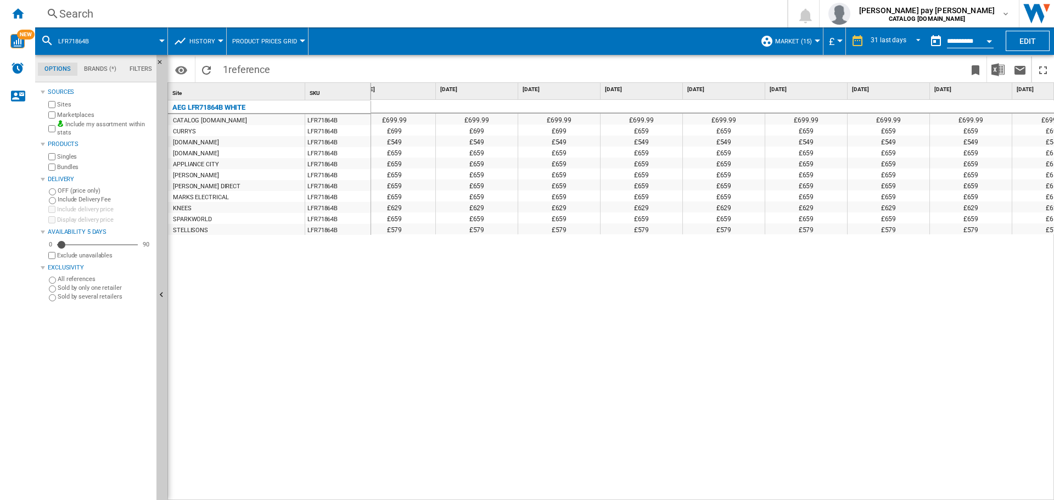
scroll to position [0, 1923]
click at [983, 41] on button "Open calendar" at bounding box center [990, 40] width 20 height 20
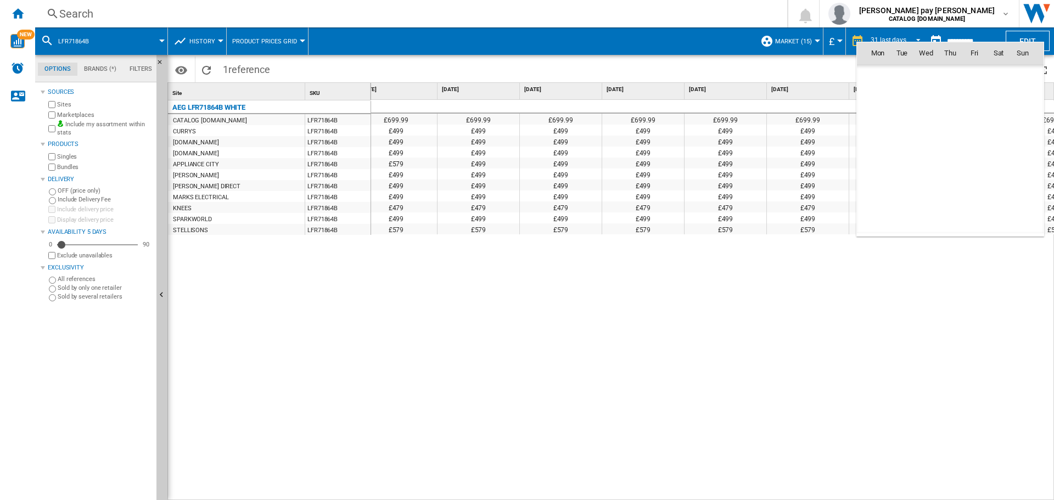
scroll to position [5239, 0]
click at [898, 79] on md-icon "September 2025" at bounding box center [899, 76] width 13 height 13
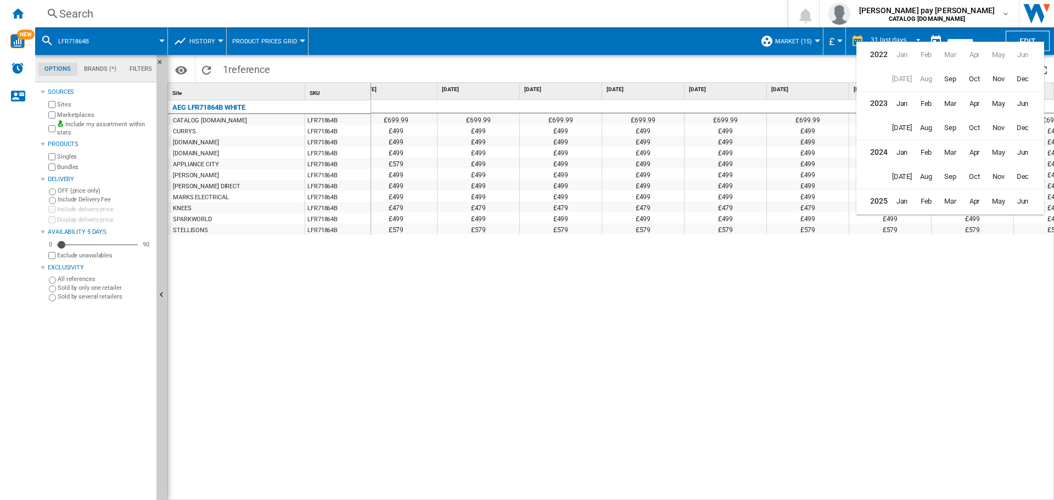
scroll to position [27, 0]
click at [902, 196] on span "[DATE]" at bounding box center [902, 199] width 22 height 22
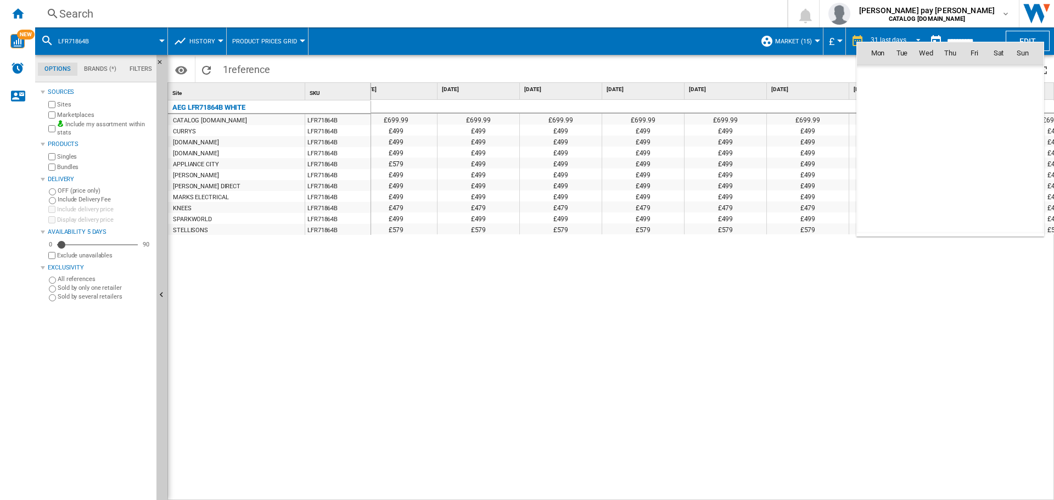
scroll to position [4948, 0]
click at [978, 224] on span "1" at bounding box center [975, 222] width 22 height 22
type input "**********"
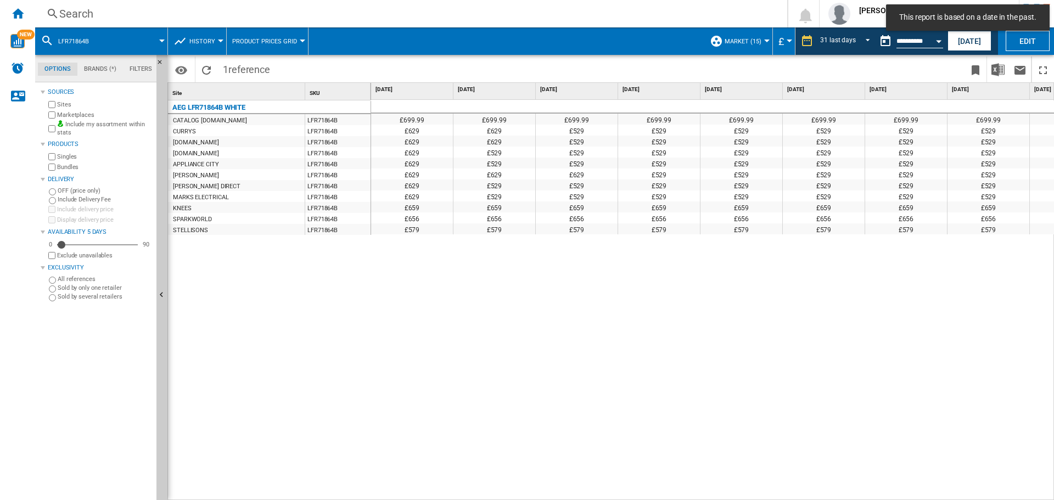
click at [626, 264] on div "£699.99 £699.99 £699.99 £699.99 £699.99 £699.99 £699.99 £699.99 £699.99 £699.99…" at bounding box center [713, 300] width 684 height 401
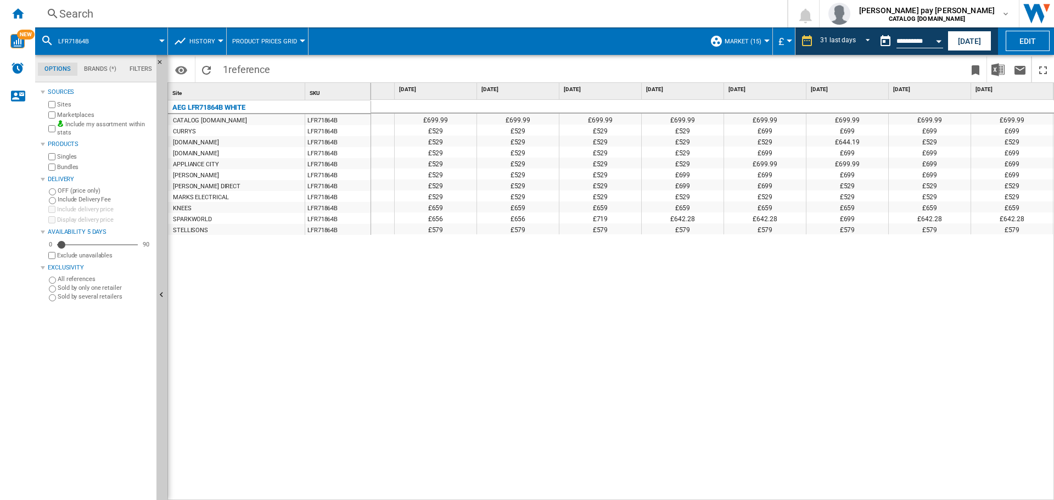
scroll to position [0, 1601]
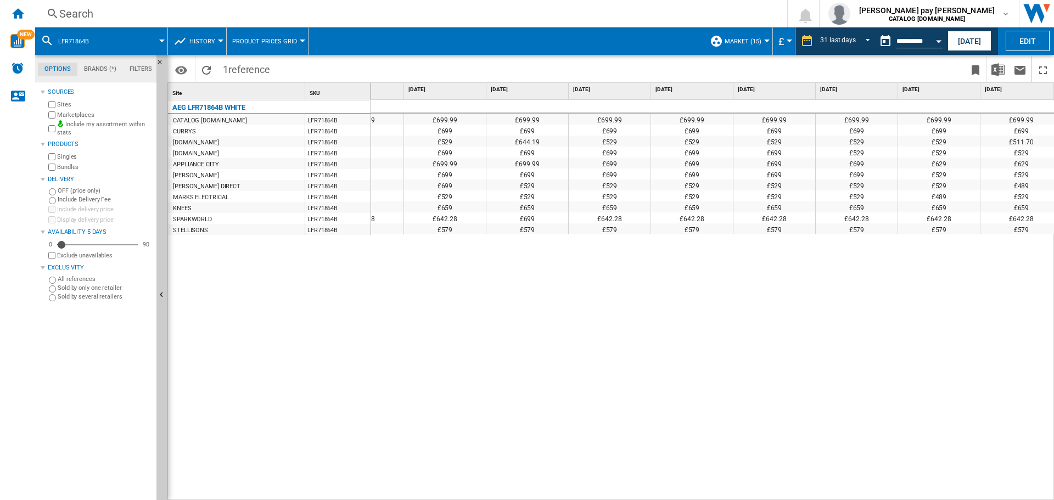
click at [155, 10] on div "Search" at bounding box center [409, 13] width 700 height 15
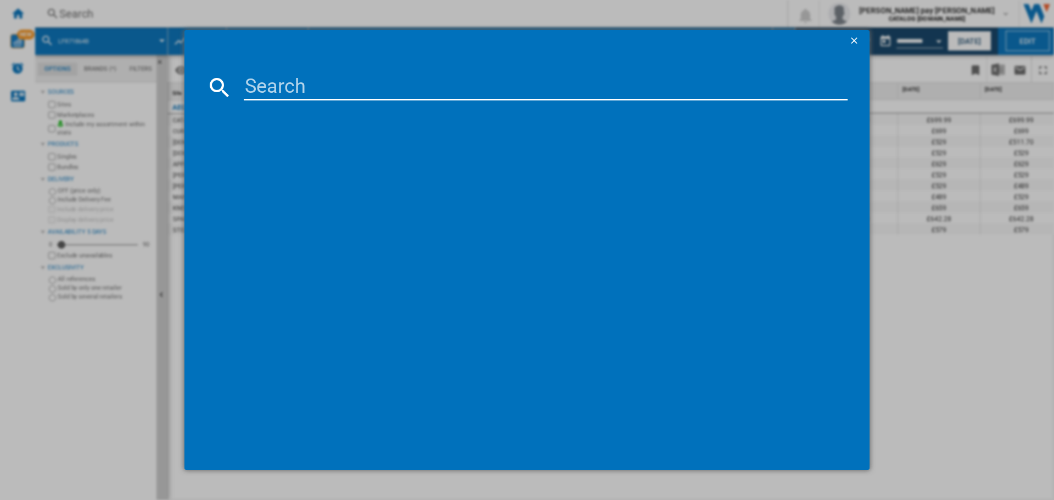
click at [271, 94] on input at bounding box center [546, 87] width 604 height 26
type input "LWX60966B"
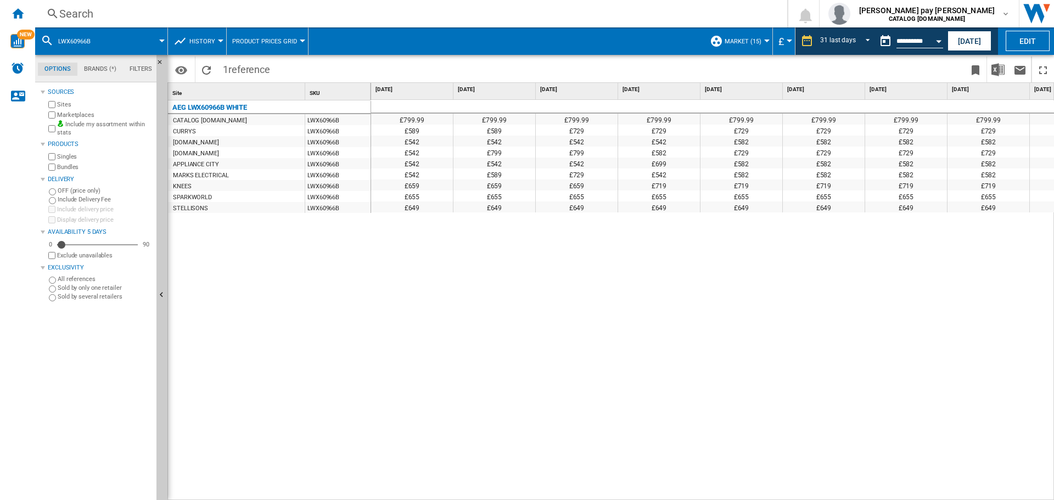
click at [500, 327] on div "£799.99 £799.99 £799.99 £799.99 £799.99 £799.99 £799.99 £799.99 £799.99 £799.99…" at bounding box center [713, 300] width 684 height 401
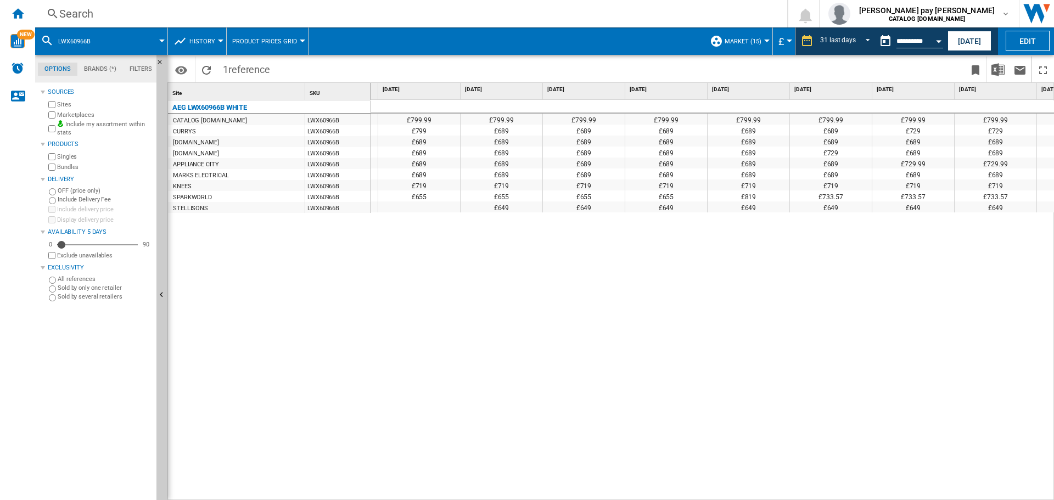
scroll to position [0, 1438]
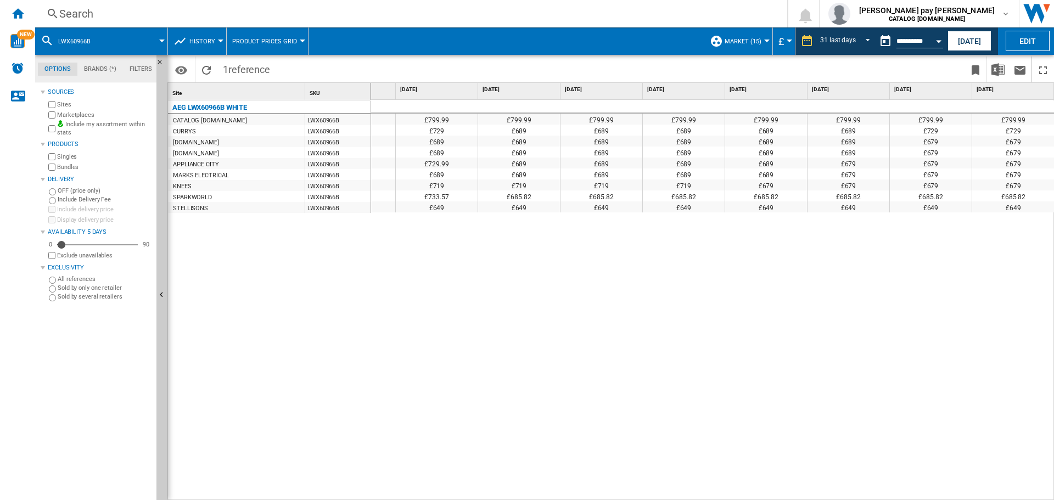
click at [152, 19] on div "Search" at bounding box center [409, 13] width 700 height 15
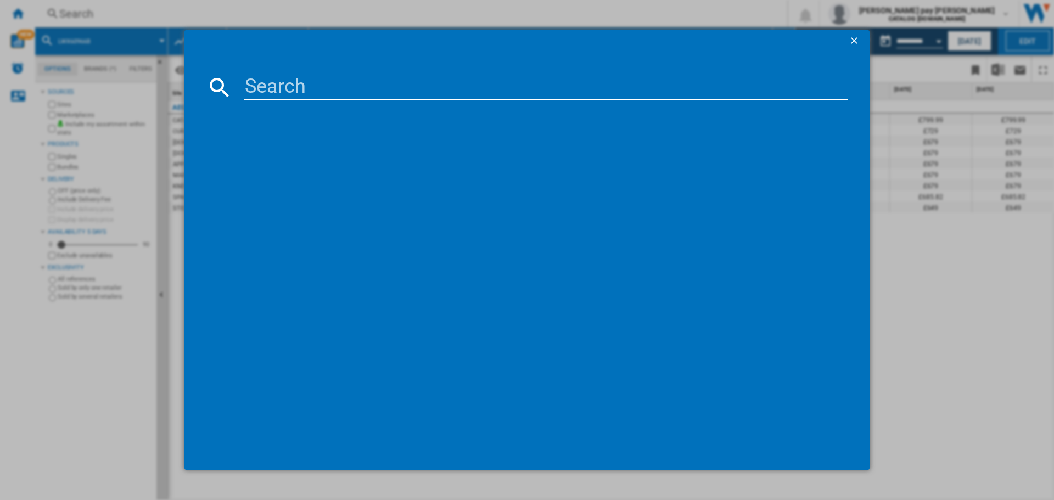
click at [286, 89] on input at bounding box center [546, 87] width 604 height 26
type input "TR719A4B"
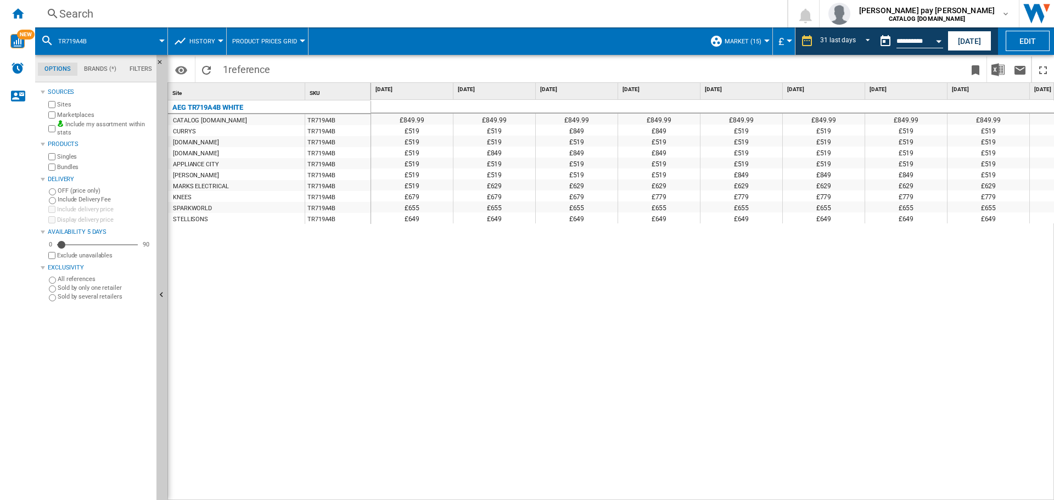
click at [485, 390] on div "£849.99 £849.99 £849.99 £849.99 £849.99 £849.99 £849.99 £849.99 £849.99 £849.99…" at bounding box center [713, 300] width 684 height 401
click at [462, 391] on div "£849.99 £849.99 £849.99 £849.99 £849.99 £849.99 £849.99 £849.99 £849.99 £849.99…" at bounding box center [713, 300] width 684 height 401
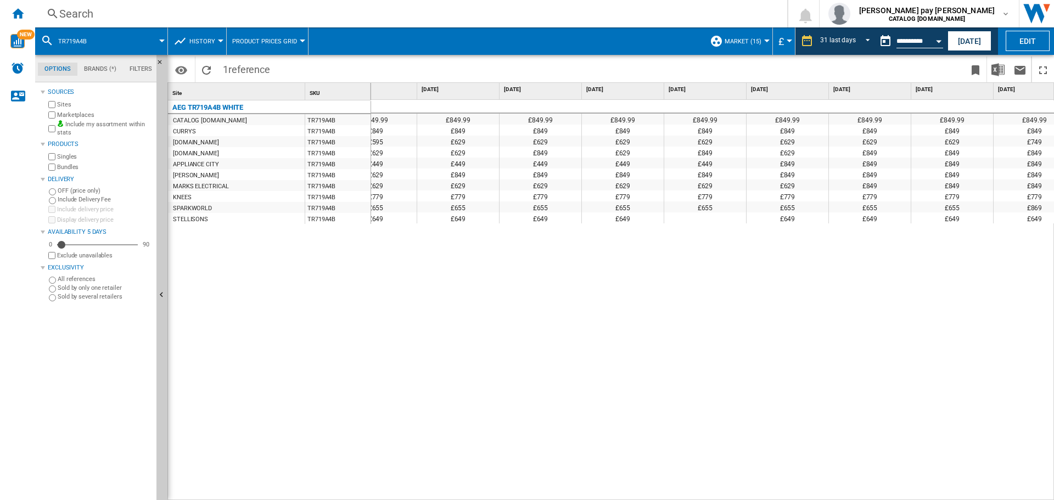
scroll to position [0, 1150]
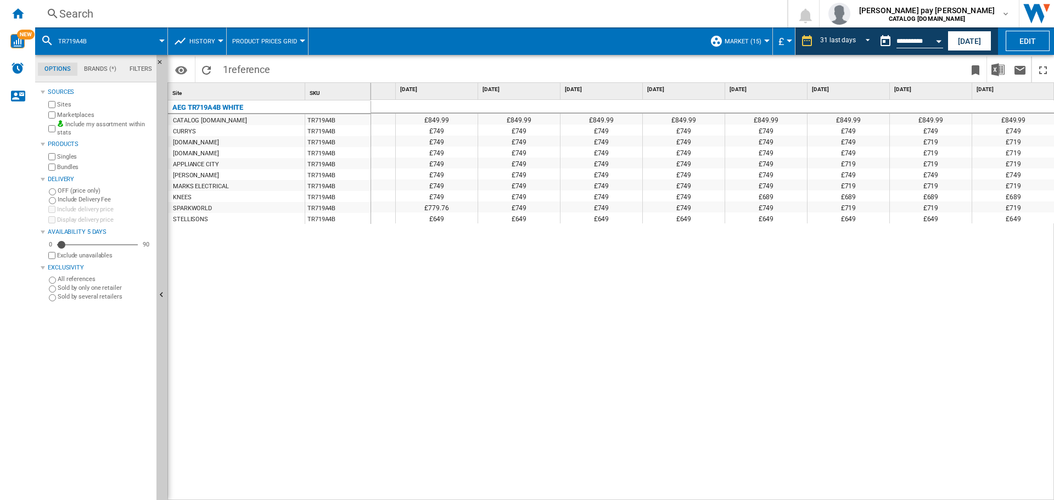
click at [290, 16] on div "Search" at bounding box center [409, 13] width 700 height 15
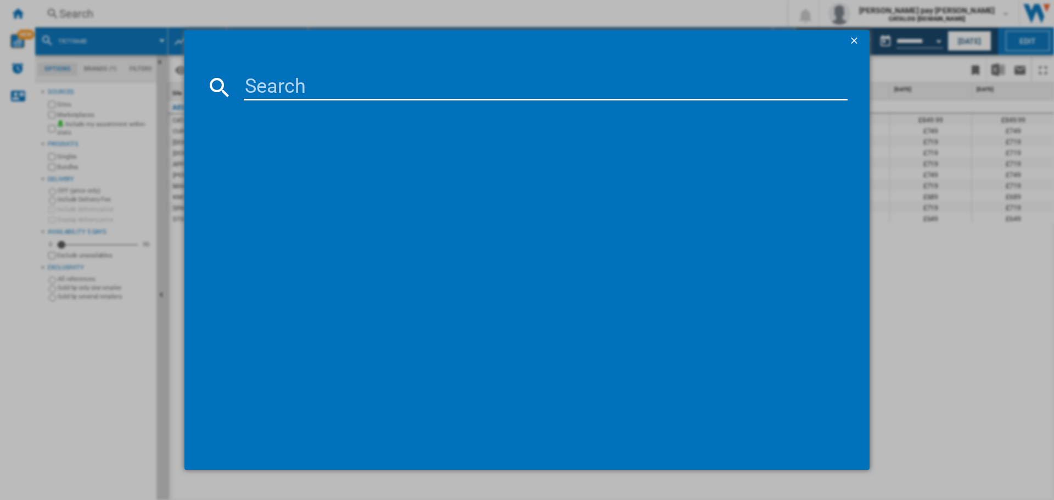
click at [359, 91] on input at bounding box center [546, 87] width 604 height 26
type input "LFX50844B"
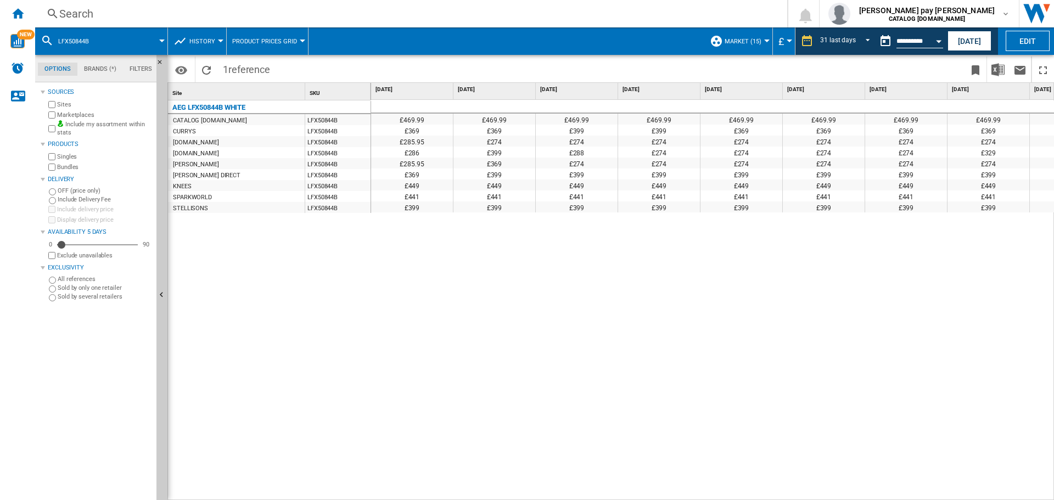
click at [196, 5] on div "Search Search 0 [PERSON_NAME] pay [PERSON_NAME] CATALOG [DOMAIN_NAME] CATALOG […" at bounding box center [544, 13] width 1019 height 27
click at [196, 13] on div "Search" at bounding box center [409, 13] width 700 height 15
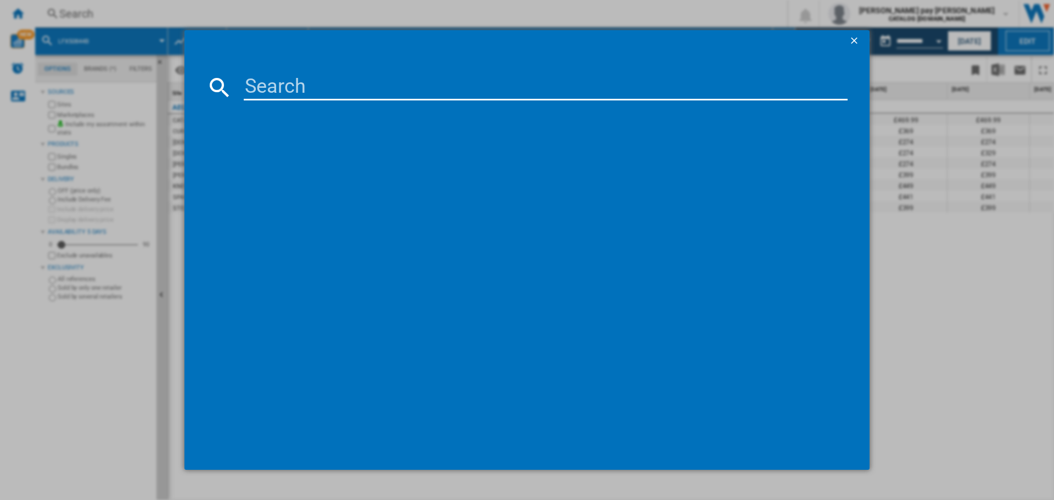
click at [280, 83] on input at bounding box center [546, 87] width 604 height 26
type input "LFR61944AD"
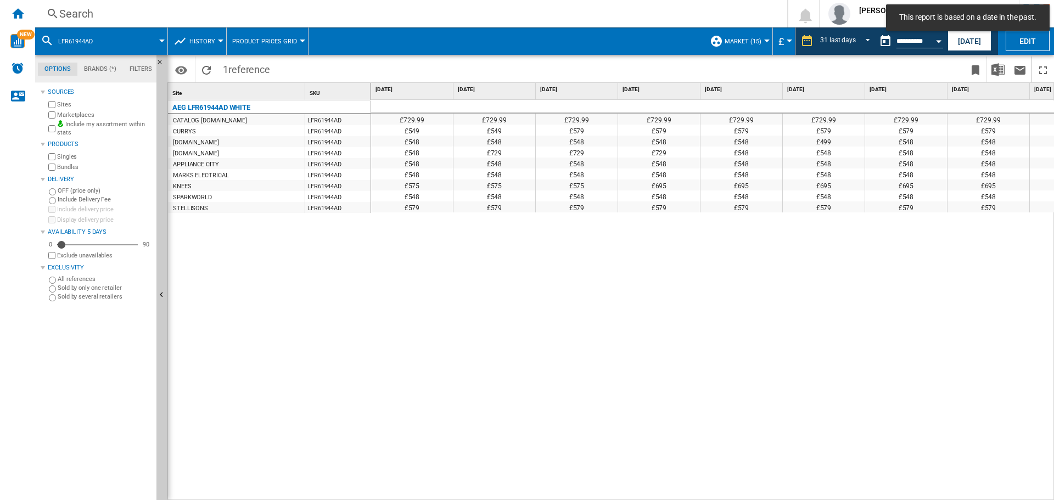
click at [680, 363] on div "£729.99 £729.99 £729.99 £729.99 £729.99 £729.99 £729.99 £729.99 £729.99 £729.99…" at bounding box center [713, 300] width 684 height 401
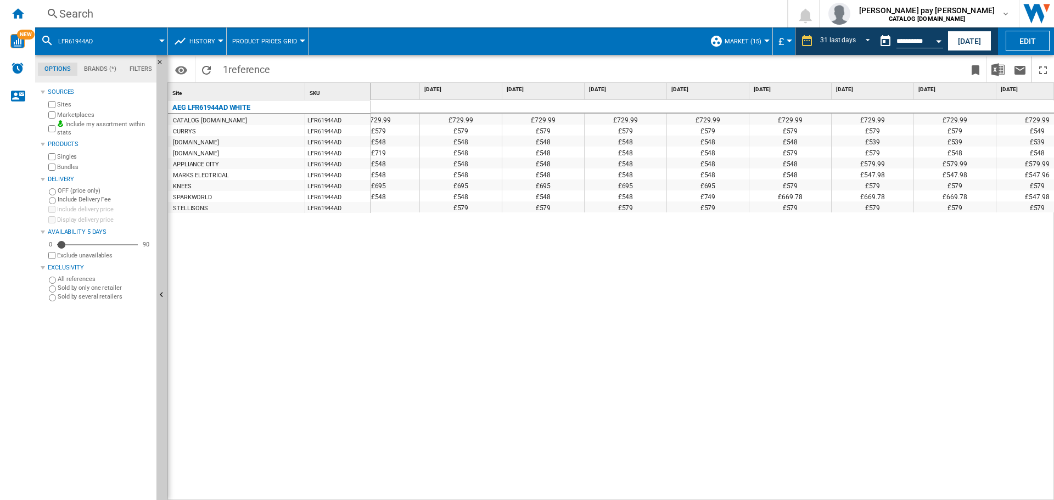
scroll to position [0, 1952]
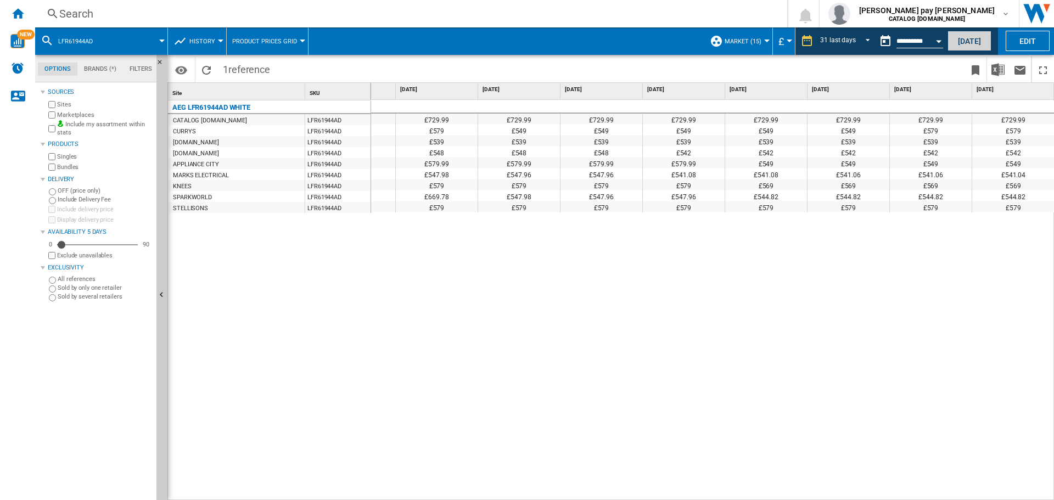
click at [964, 40] on button "[DATE]" at bounding box center [970, 41] width 44 height 20
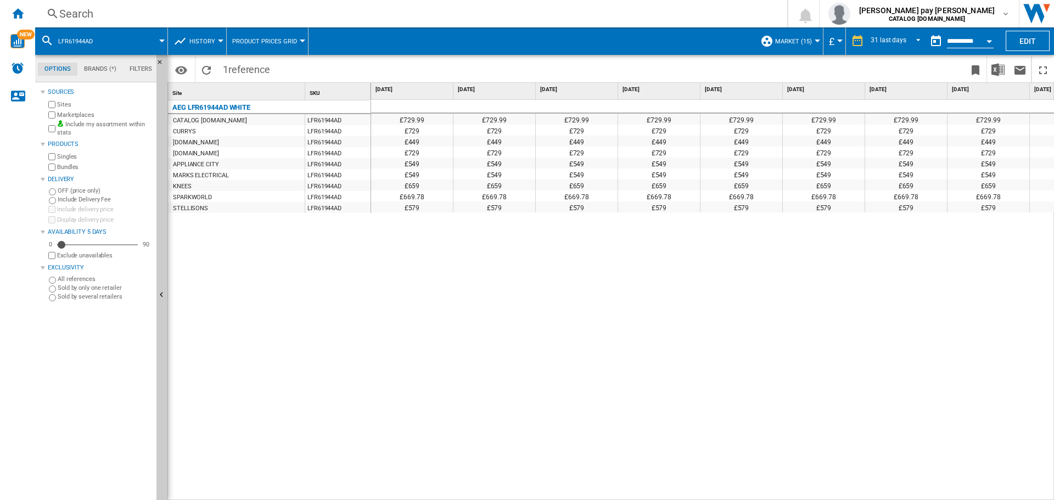
scroll to position [0, 1952]
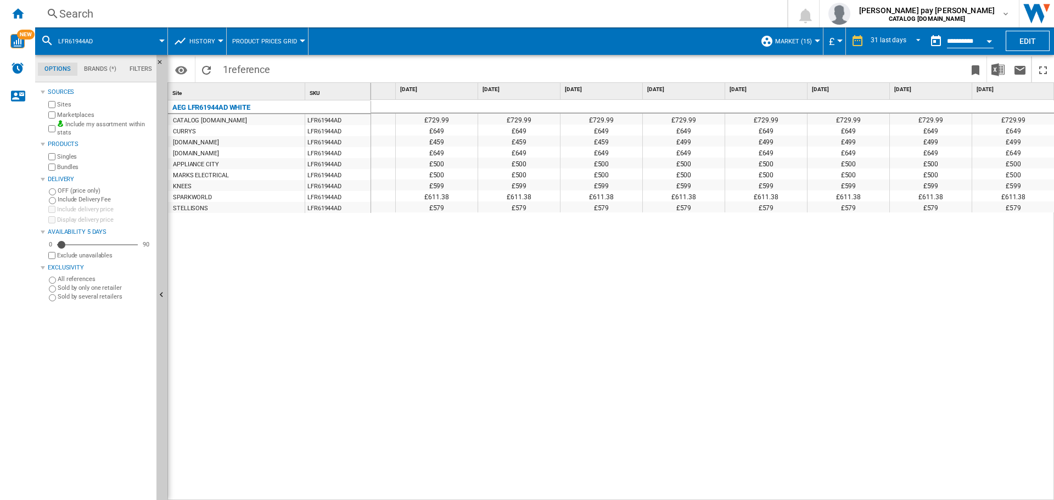
click at [930, 353] on div "£729.99 £729.99 £729.99 £729.99 £729.99 £729.99 £729.99 £729.99 £729.99 £729.99…" at bounding box center [713, 300] width 684 height 401
click at [171, 12] on div "Search" at bounding box center [409, 13] width 700 height 15
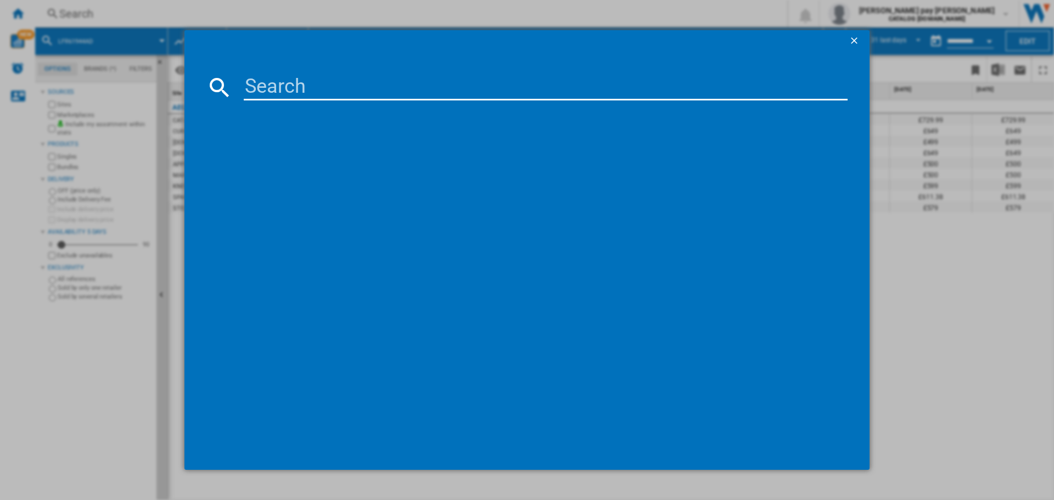
click at [337, 87] on input at bounding box center [546, 87] width 604 height 26
type input "L6FBK941B"
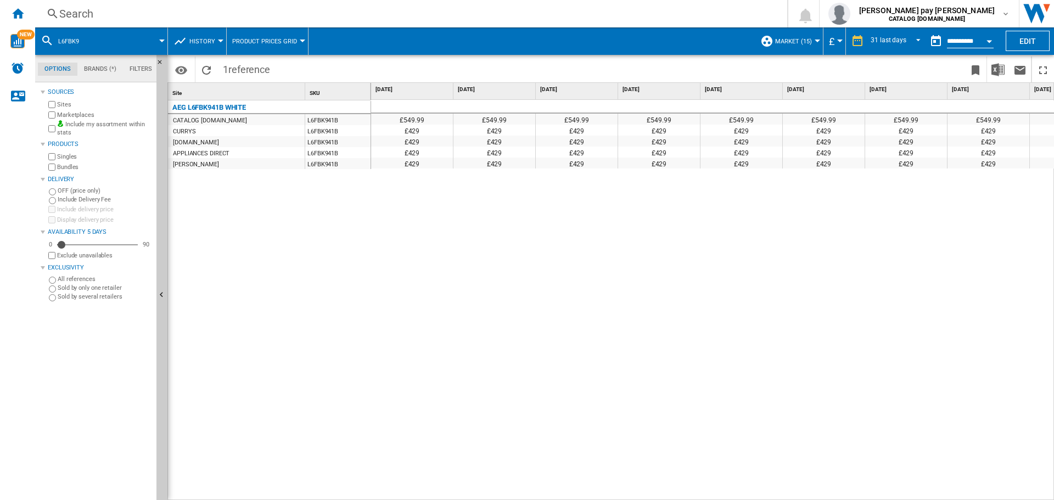
click at [447, 294] on div "£549.99 £549.99 £549.99 £549.99 £549.99 £549.99 £549.99 £549.99 £549.99 £549.99…" at bounding box center [713, 300] width 684 height 401
click at [500, 297] on div "£549.99 £549.99 £549.99 £549.99 £549.99 £549.99 £549.99 £549.99 £549.99 £549.99…" at bounding box center [713, 300] width 684 height 401
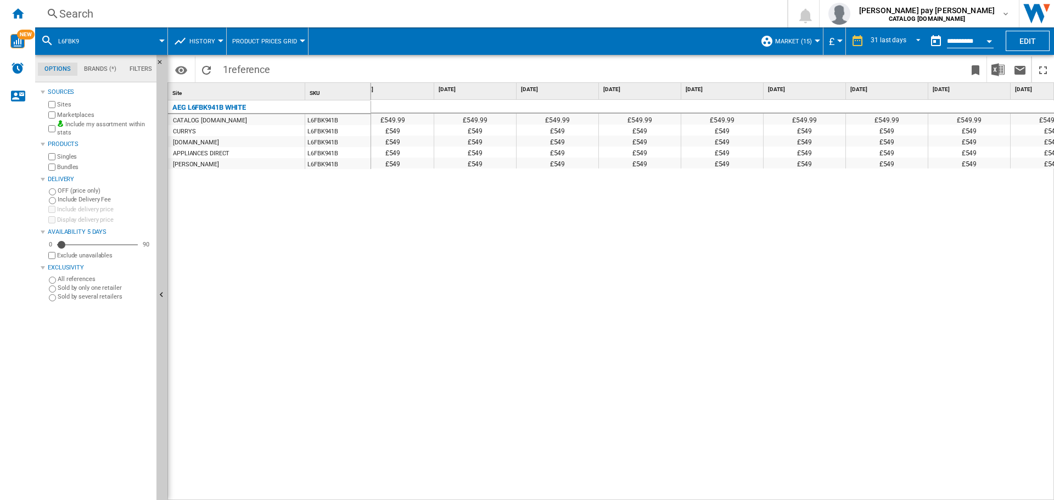
scroll to position [0, 1952]
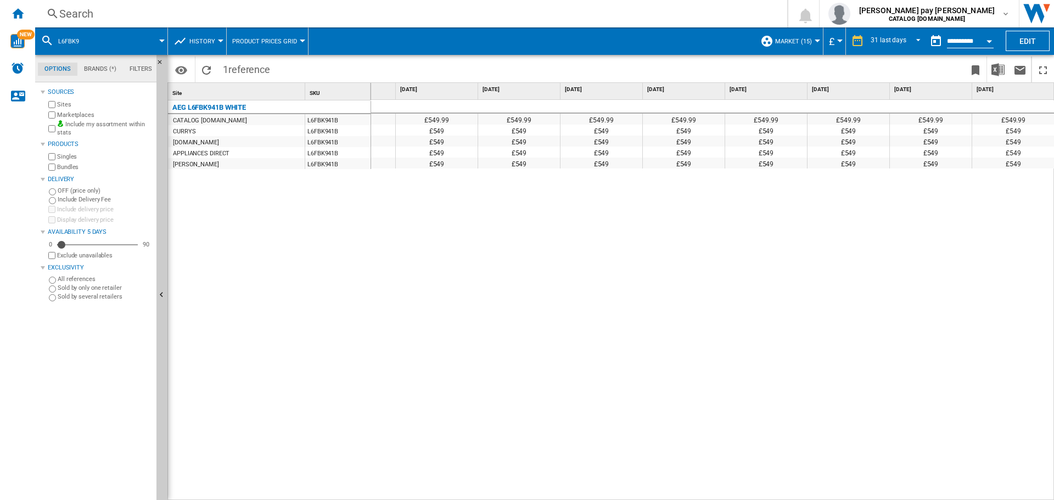
click at [206, 11] on div "Search" at bounding box center [409, 13] width 700 height 15
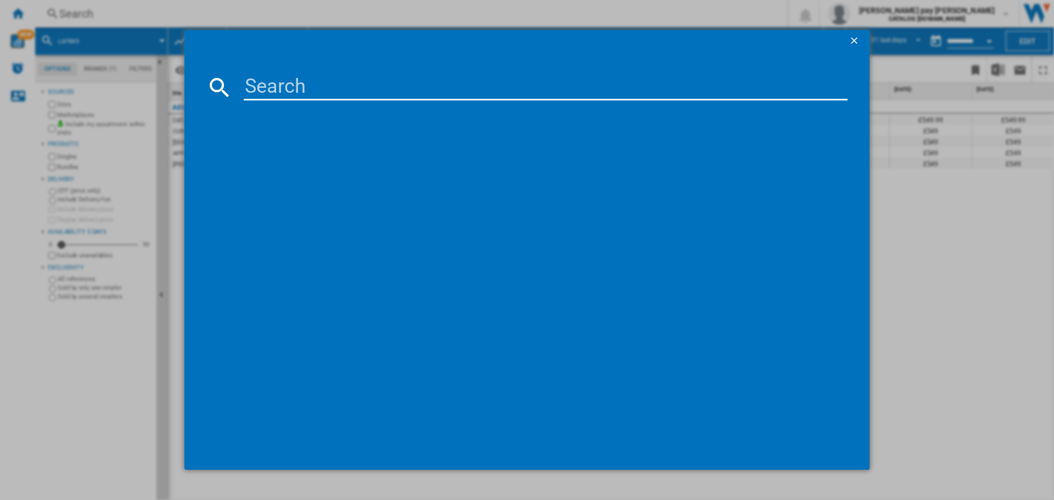
click at [905, 265] on div at bounding box center [527, 250] width 1054 height 500
click at [342, 92] on input at bounding box center [546, 87] width 604 height 26
paste input "LFR71864B"
type input "LFR71864B"
click at [293, 155] on div "AEG LFR71864B WHITE" at bounding box center [534, 158] width 593 height 11
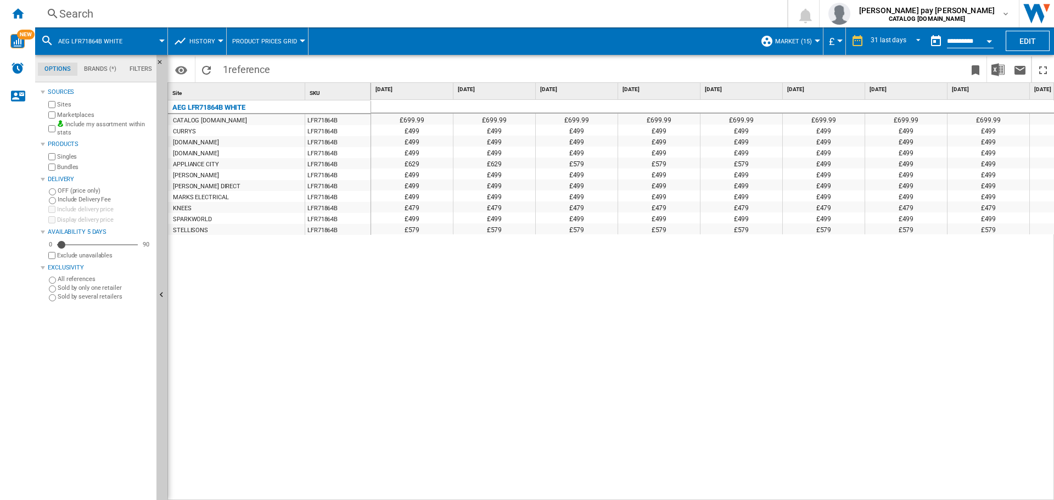
click at [675, 277] on div "£699.99 £699.99 £699.99 £699.99 £699.99 £699.99 £699.99 £699.99 £699.99 £699.99…" at bounding box center [713, 300] width 684 height 401
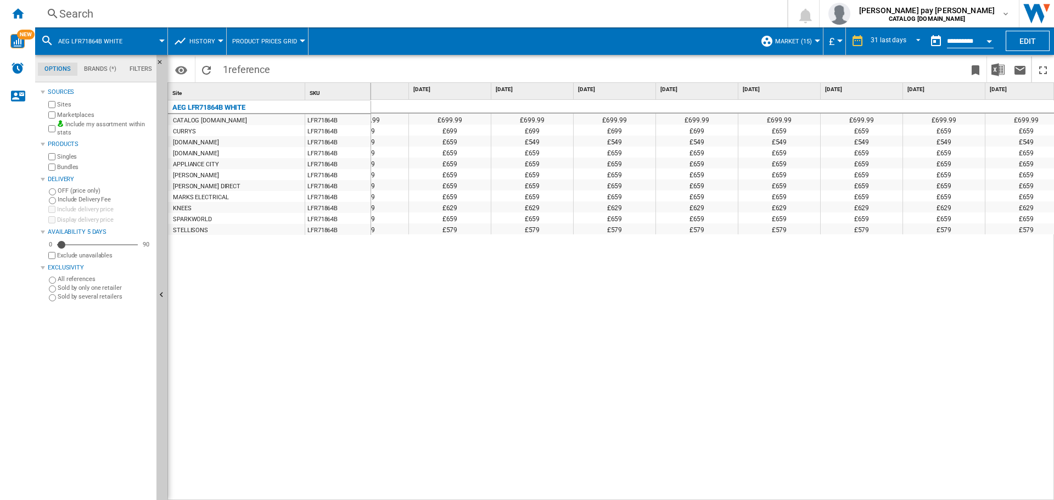
scroll to position [0, 1952]
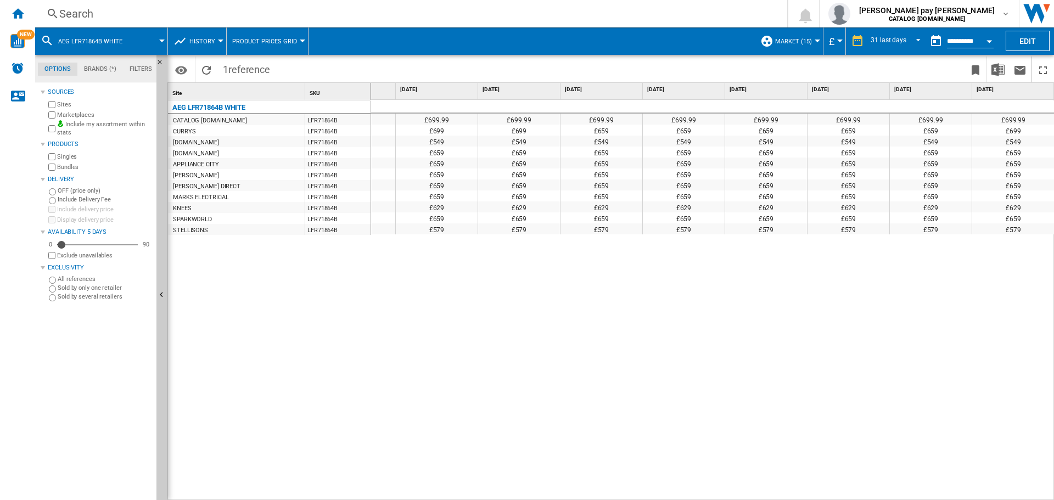
click at [374, 22] on div "Search Search 0 [PERSON_NAME] pay [PERSON_NAME] CATALOG [DOMAIN_NAME] CATALOG […" at bounding box center [544, 13] width 1019 height 27
click at [374, 13] on div "Search" at bounding box center [409, 13] width 700 height 15
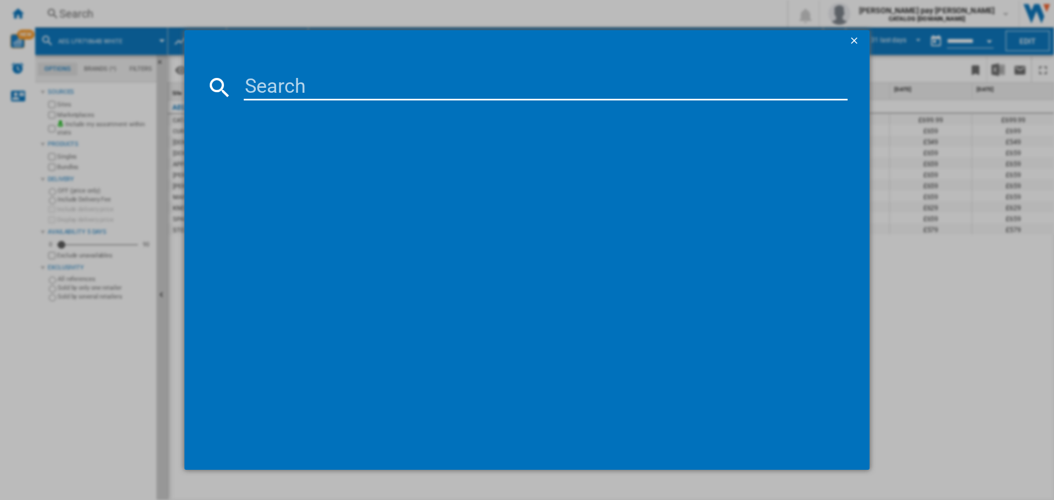
type input "LWX60966B"
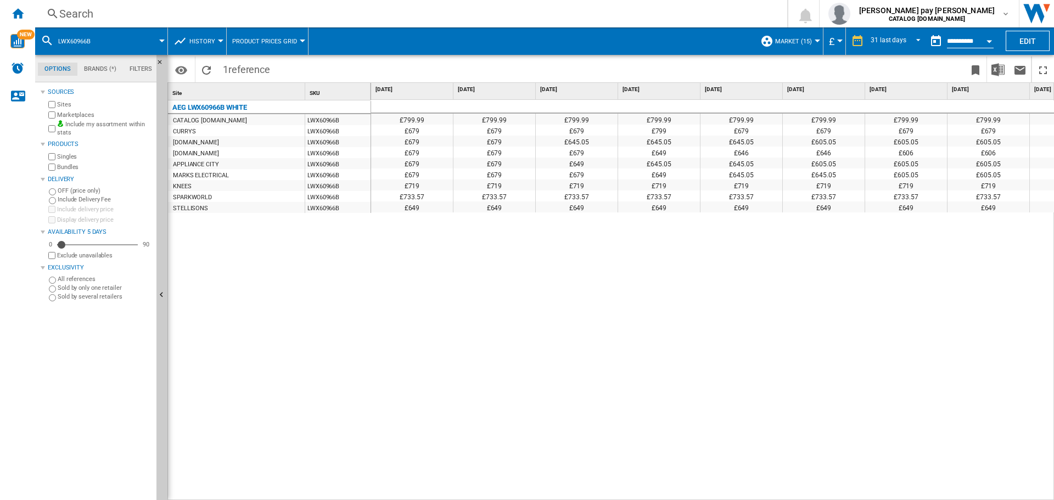
click at [438, 320] on div "£799.99 £799.99 £799.99 £799.99 £799.99 £799.99 £799.99 £799.99 £799.99 £799.99…" at bounding box center [713, 300] width 684 height 401
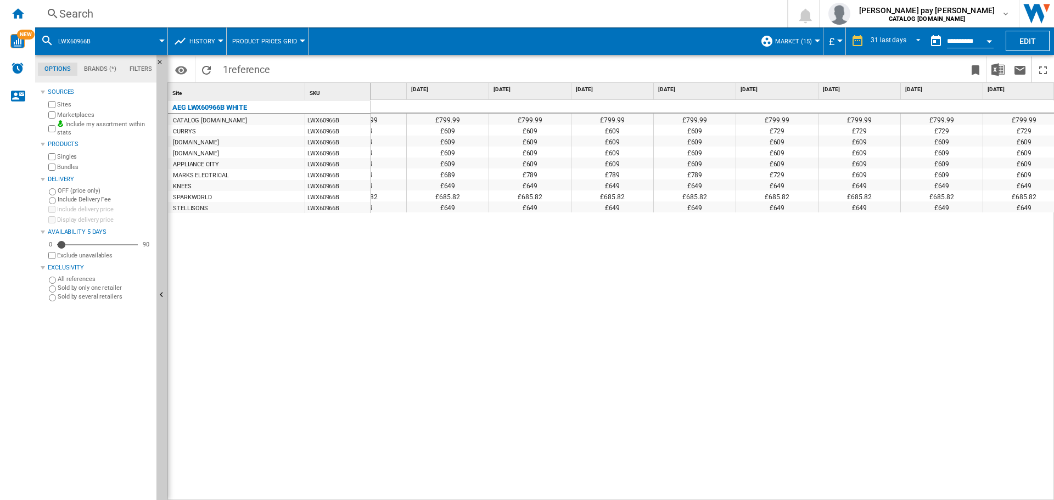
scroll to position [0, 1622]
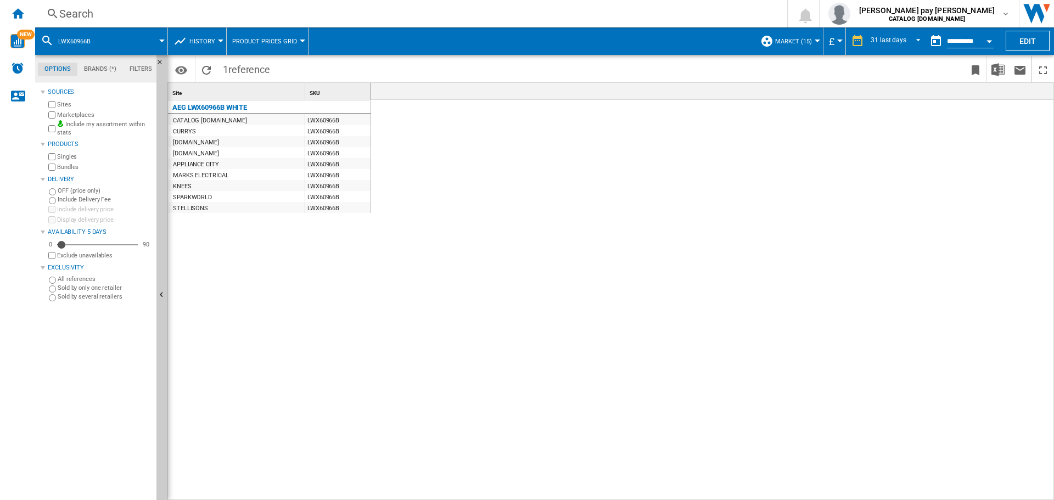
scroll to position [0, 1622]
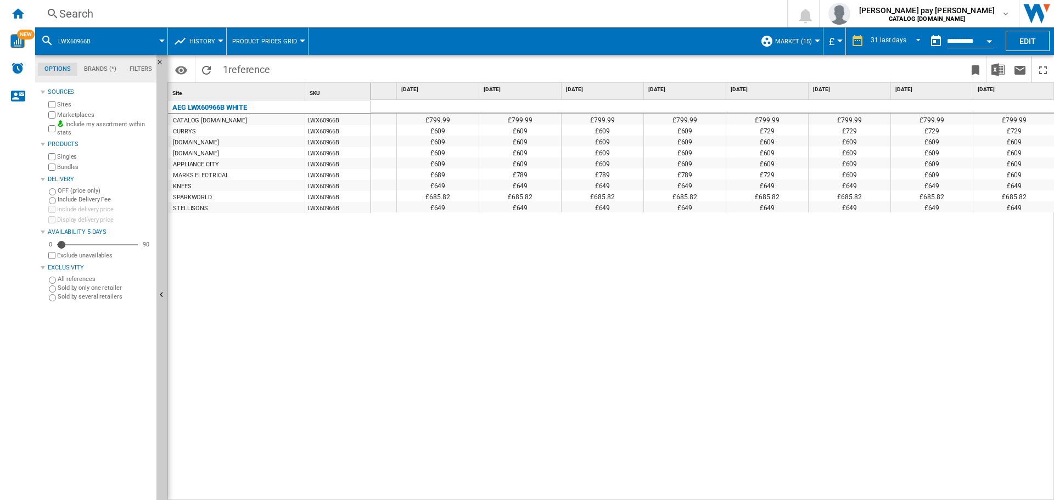
click at [329, 13] on div "Search" at bounding box center [409, 13] width 700 height 15
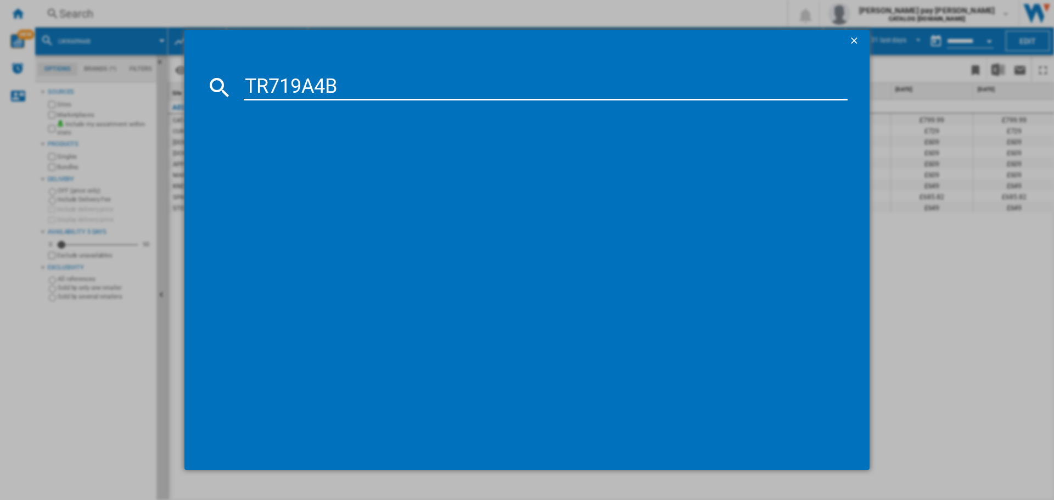
type input "TR719A4B"
click at [329, 159] on div "AEG TR719A4B WHITE" at bounding box center [534, 158] width 593 height 11
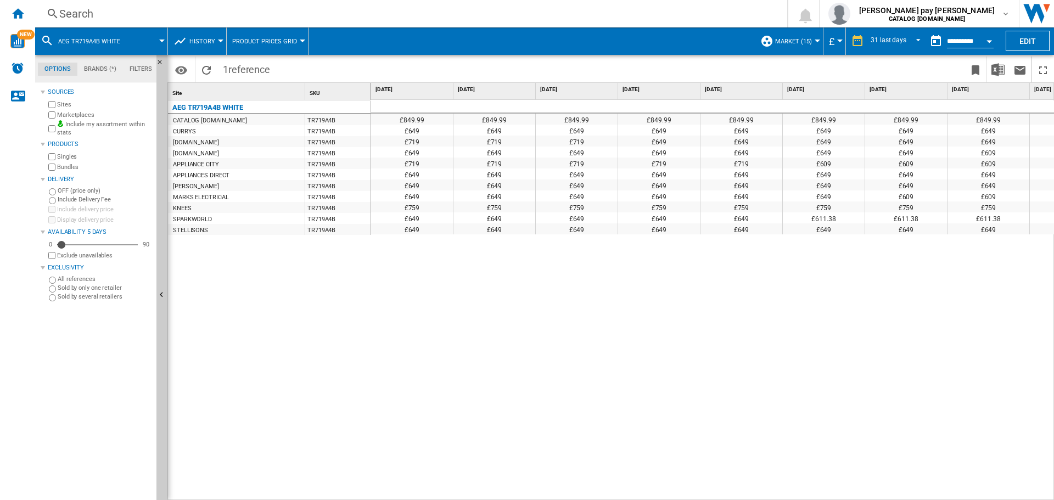
click at [634, 393] on div "£849.99 £849.99 £849.99 £849.99 £849.99 £849.99 £849.99 £849.99 £849.99 £849.99…" at bounding box center [713, 300] width 684 height 401
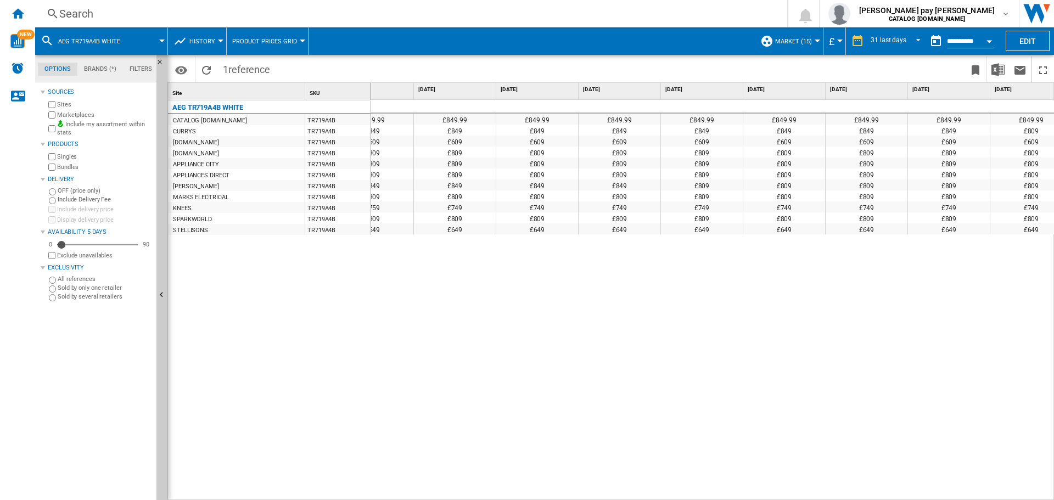
click at [410, 23] on div "Search Search 0 [PERSON_NAME] pay [PERSON_NAME] CATALOG [DOMAIN_NAME] CATALOG […" at bounding box center [544, 13] width 1019 height 27
click at [411, 14] on div "Search" at bounding box center [409, 13] width 700 height 15
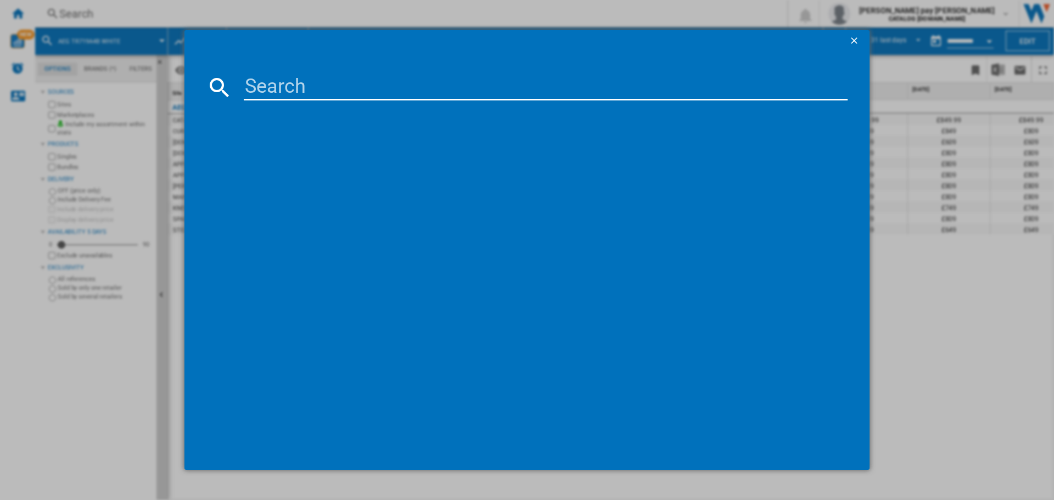
click at [453, 93] on input at bounding box center [546, 87] width 604 height 26
type input "LFX50844B"
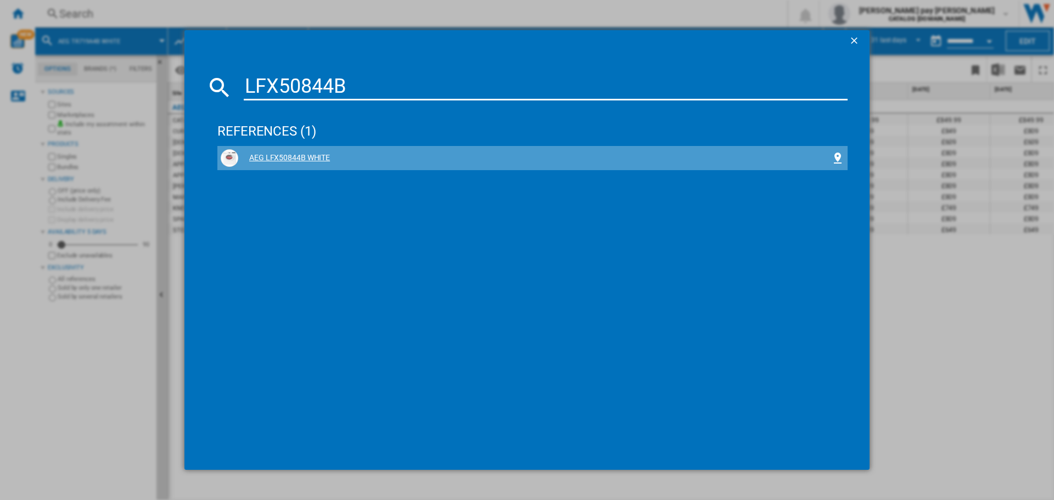
click at [306, 154] on div "AEG LFX50844B WHITE" at bounding box center [534, 158] width 593 height 11
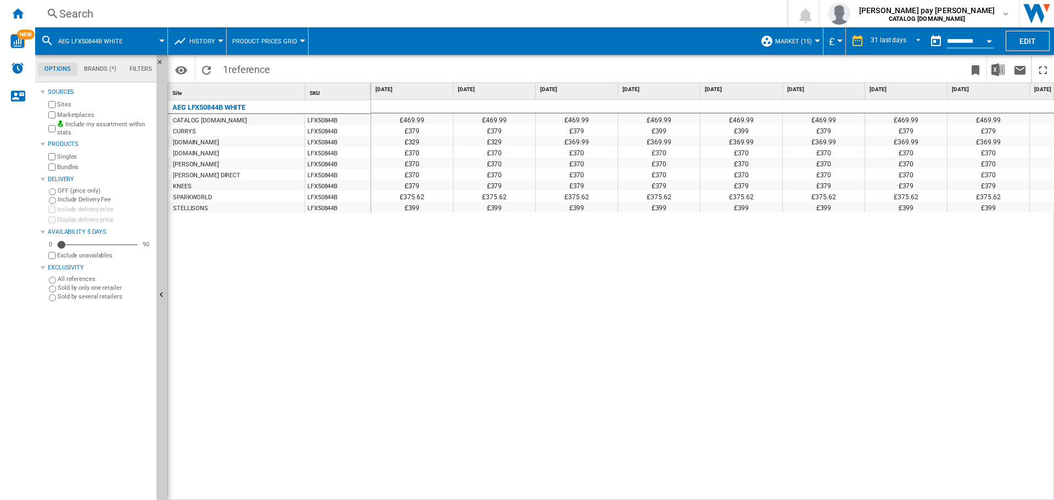
click at [245, 14] on div "Search" at bounding box center [409, 13] width 700 height 15
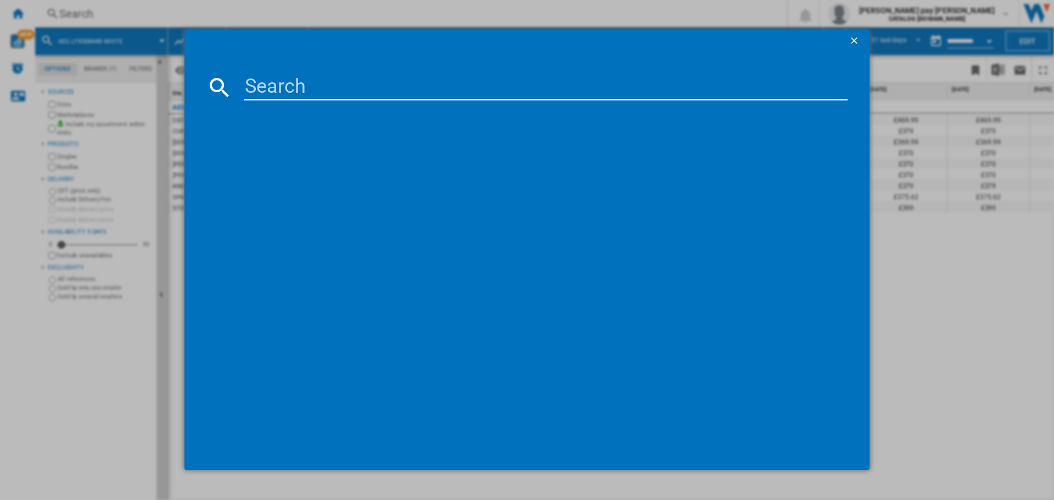
click at [328, 92] on input at bounding box center [546, 87] width 604 height 26
type input "L6FBK941B"
click at [283, 152] on div "AEG L6FBK941B WHITE" at bounding box center [533, 158] width 624 height 18
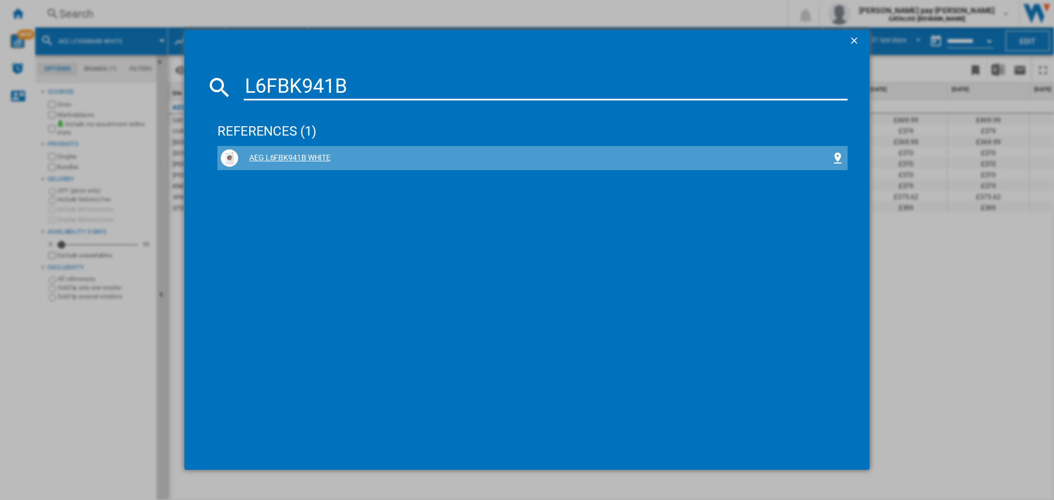
click at [285, 153] on div "AEG L6FBK941B WHITE" at bounding box center [534, 158] width 593 height 11
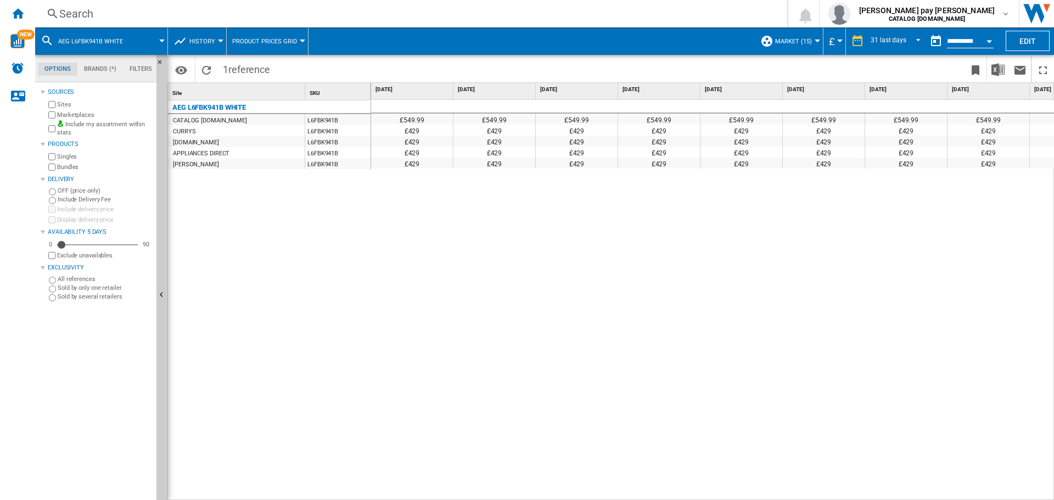
click at [625, 296] on div "£549.99 £549.99 £549.99 £549.99 £549.99 £549.99 £549.99 £549.99 £549.99 £549.99…" at bounding box center [713, 300] width 684 height 401
